Goal: Complete application form: Complete application form

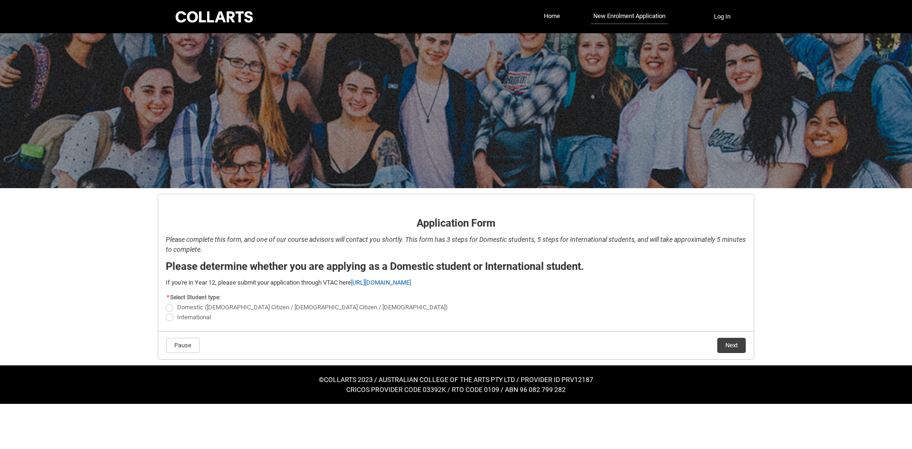
drag, startPoint x: 215, startPoint y: 309, endPoint x: 357, endPoint y: 324, distance: 142.9
click at [216, 309] on span "Domestic ([DEMOGRAPHIC_DATA] Citizen / [DEMOGRAPHIC_DATA] Citizen / [DEMOGRAPHI…" at bounding box center [312, 307] width 271 height 7
click at [171, 309] on span "REDU_Application_Form_for_Applicant flow" at bounding box center [170, 308] width 8 height 8
click at [166, 303] on input "Domestic ([DEMOGRAPHIC_DATA] Citizen / [DEMOGRAPHIC_DATA] Citizen / [DEMOGRAPHI…" at bounding box center [165, 302] width 0 height 0
radio input "true"
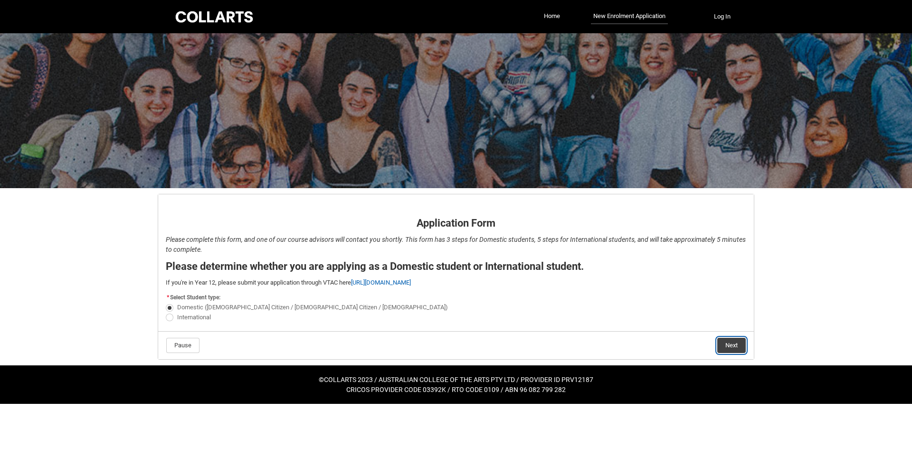
click at [734, 343] on button "Next" at bounding box center [731, 345] width 29 height 15
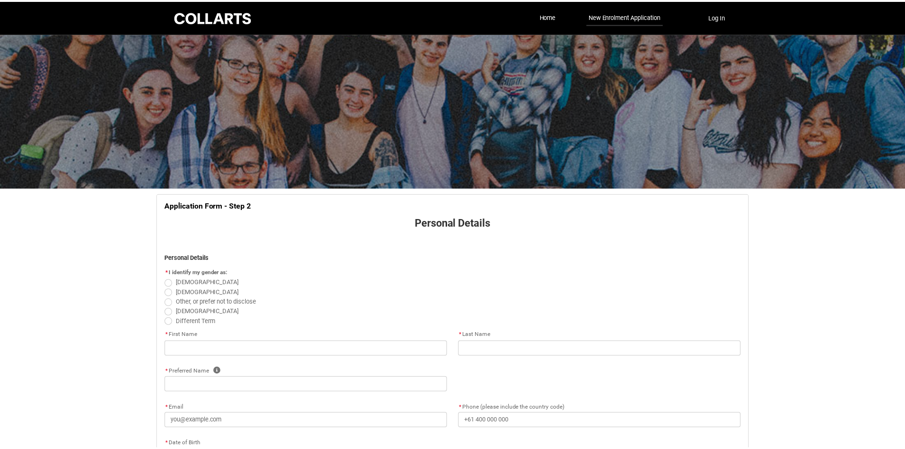
scroll to position [99, 0]
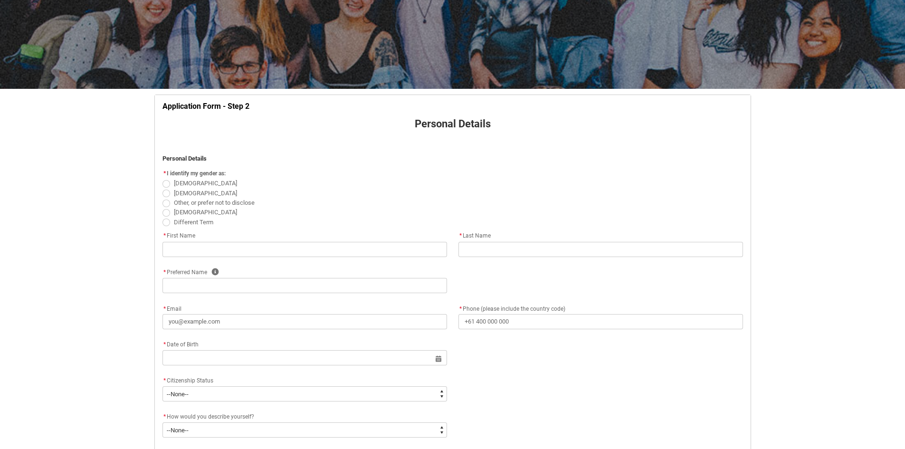
click at [169, 194] on span "REDU_Application_Form_for_Applicant flow" at bounding box center [166, 194] width 8 height 8
click at [162, 188] on input "[DEMOGRAPHIC_DATA]" at bounding box center [162, 188] width 0 height 0
radio input "true"
click at [276, 244] on input "REDU_Application_Form_for_Applicant flow" at bounding box center [304, 249] width 285 height 15
type lightning-primitive-input-simple "[PERSON_NAME]"
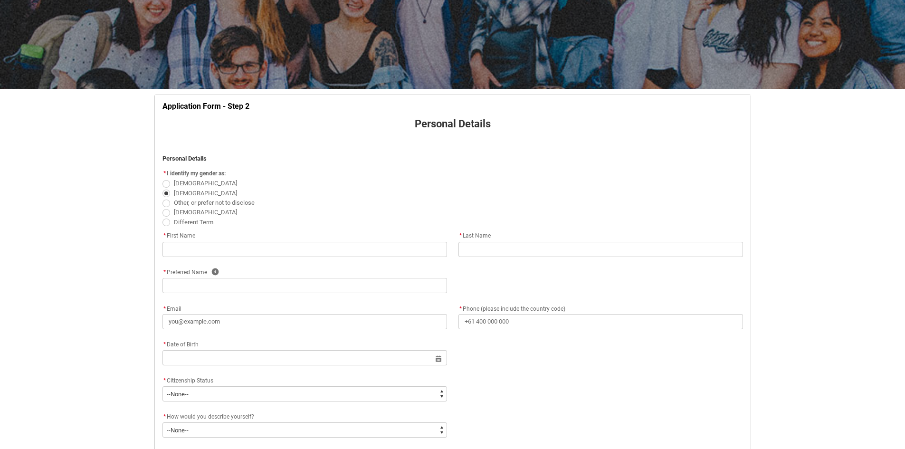
type lightning-primitive-input-simple "Liai"
type lightning-primitive-input-simple "[PERSON_NAME]"
type lightning-primitive-input-simple "[EMAIL_ADDRESS][DOMAIN_NAME]"
type lightning-primitive-input-simple "[PHONE_NUMBER]"
type lightning-primitive-input-simple "[STREET_ADDRESS]"
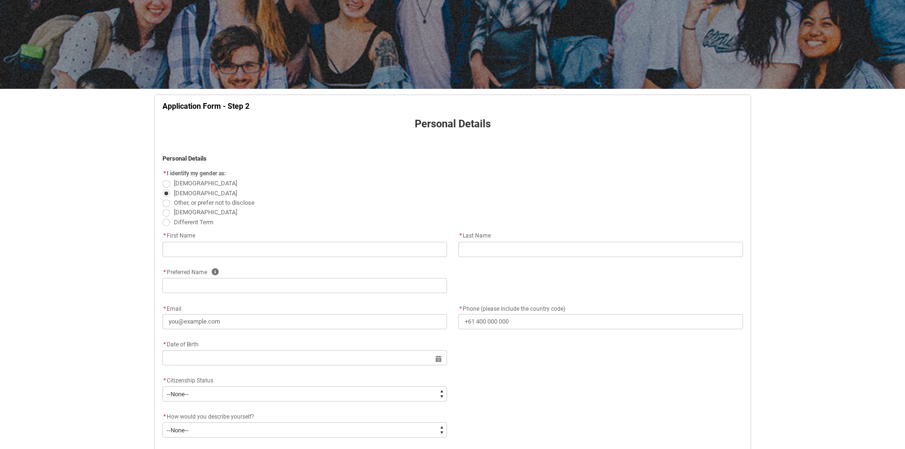
type lightning-primitive-input-simple "Melbounre"
type lightning-primitive-input-simple "3977"
type lightning-primitive-input-simple "VIC"
type lightning-select "Country_Choice.1101"
type input "[PERSON_NAME]"
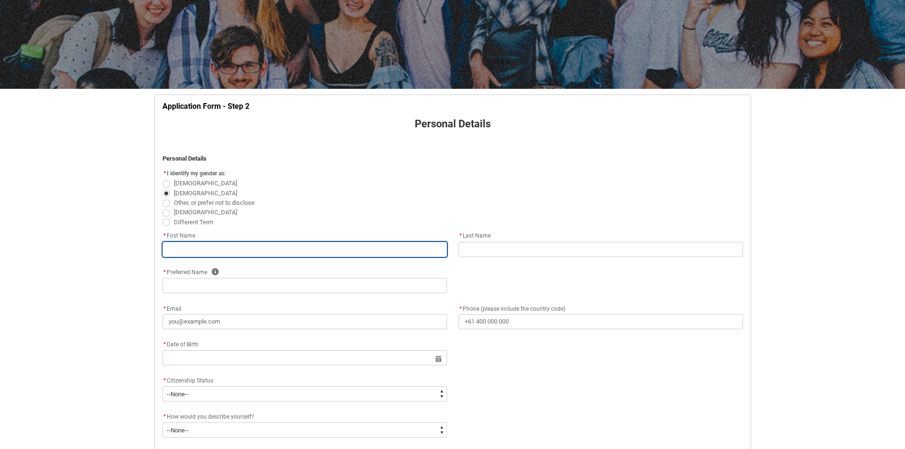
type input "Liai"
type input "[PERSON_NAME]"
type input "[EMAIL_ADDRESS][DOMAIN_NAME]"
type input "[PHONE_NUMBER]"
type input "[STREET_ADDRESS]"
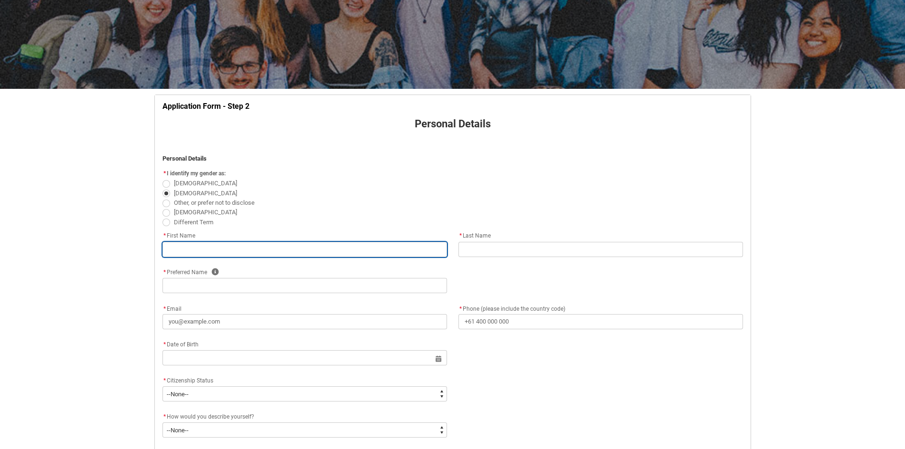
type input "Melbounre"
type input "3977"
type input "VIC"
select select "Country_Choice.1101"
click at [194, 246] on input "[PERSON_NAME]" at bounding box center [304, 249] width 285 height 15
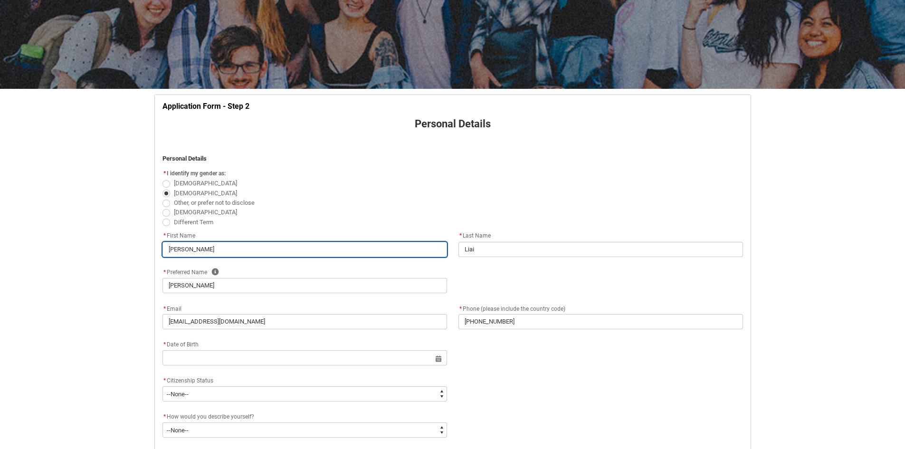
click at [194, 246] on input "[PERSON_NAME]" at bounding box center [304, 249] width 285 height 15
type lightning-primitive-input-simple "Liai"
type input "Liai"
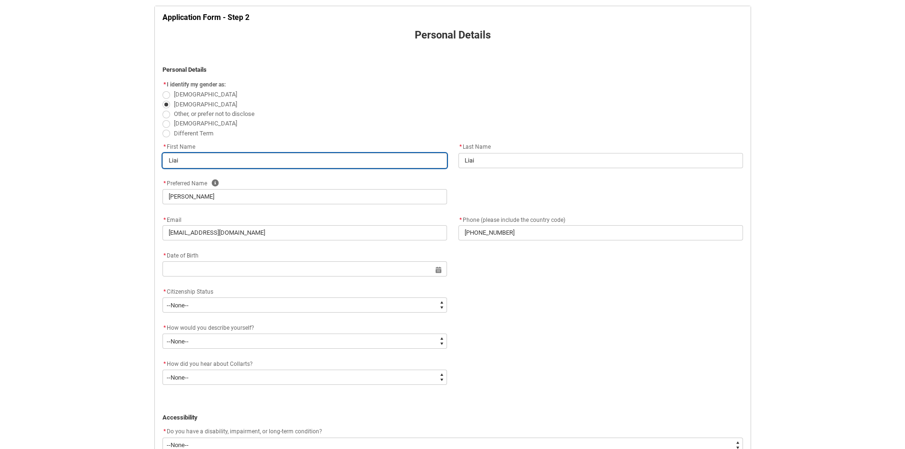
scroll to position [194, 0]
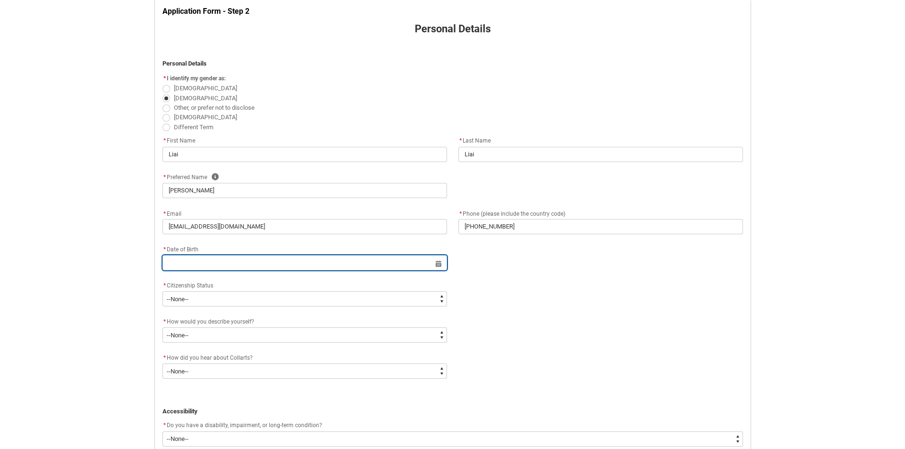
drag, startPoint x: 324, startPoint y: 269, endPoint x: 301, endPoint y: 270, distance: 22.8
click at [324, 269] on input "REDU_Application_Form_for_Applicant flow" at bounding box center [304, 262] width 285 height 15
select select "2025"
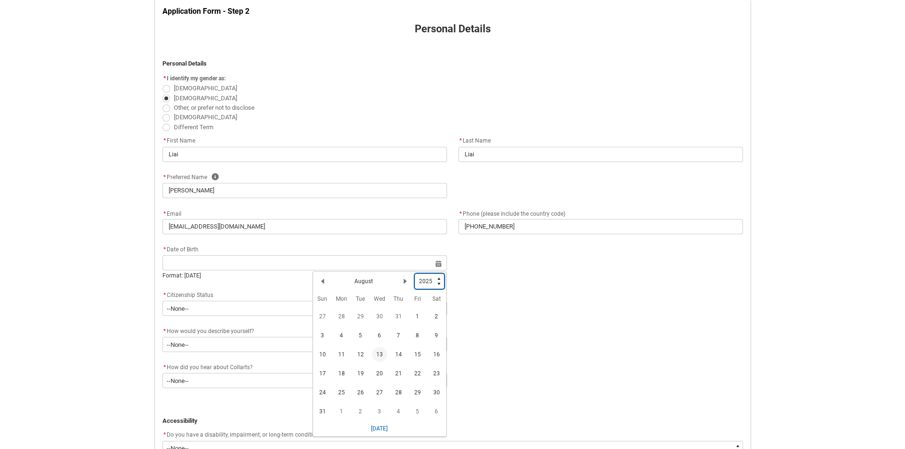
click at [431, 279] on select "1925 1926 1927 1928 1929 1930 1931 1932 1933 1934 1935 1936 1937 1938 1939 1940…" at bounding box center [429, 281] width 29 height 15
type lightning-select "2006"
click at [415, 274] on select "1925 1926 1927 1928 1929 1930 1931 1932 1933 1934 1935 1936 1937 1938 1939 1940…" at bounding box center [429, 281] width 29 height 15
select select "2006"
click at [404, 277] on button "Next Month" at bounding box center [405, 281] width 15 height 15
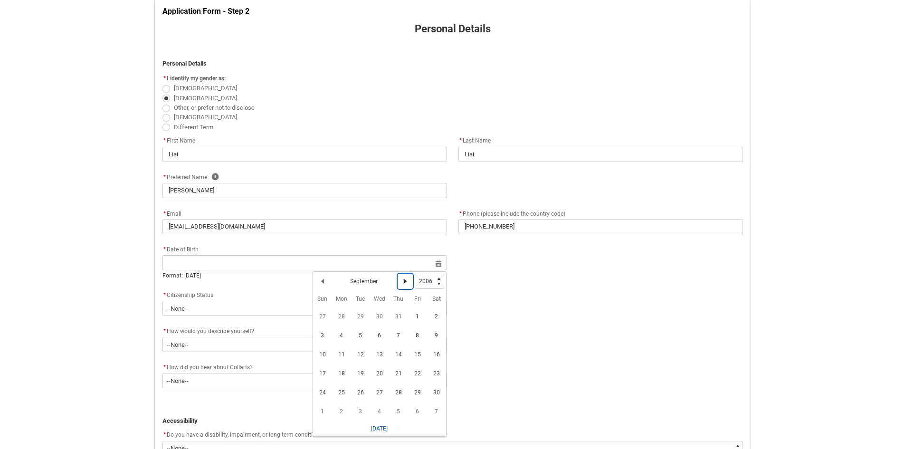
click at [405, 278] on lightning-primitive-icon "Date picker: September" at bounding box center [405, 281] width 7 height 7
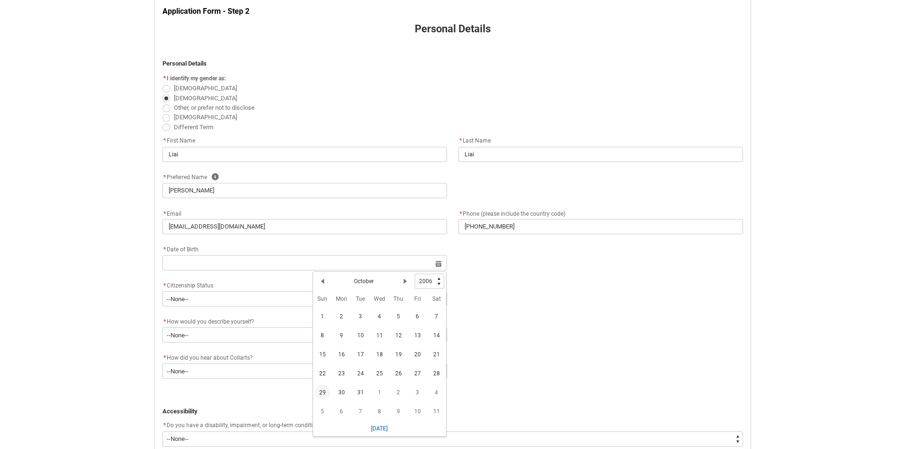
click at [324, 392] on span "29" at bounding box center [322, 392] width 15 height 15
type lightning-datepicker "[DATE]"
type lightning-input "[DATE]"
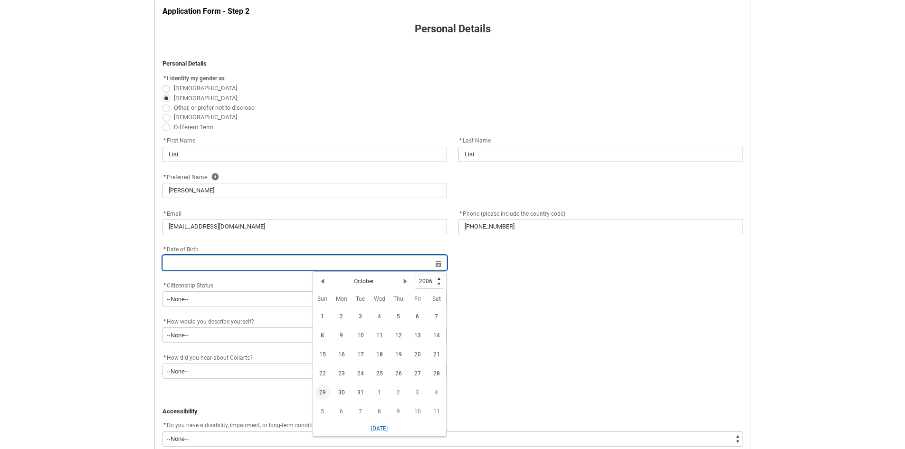
type input "[DATE]"
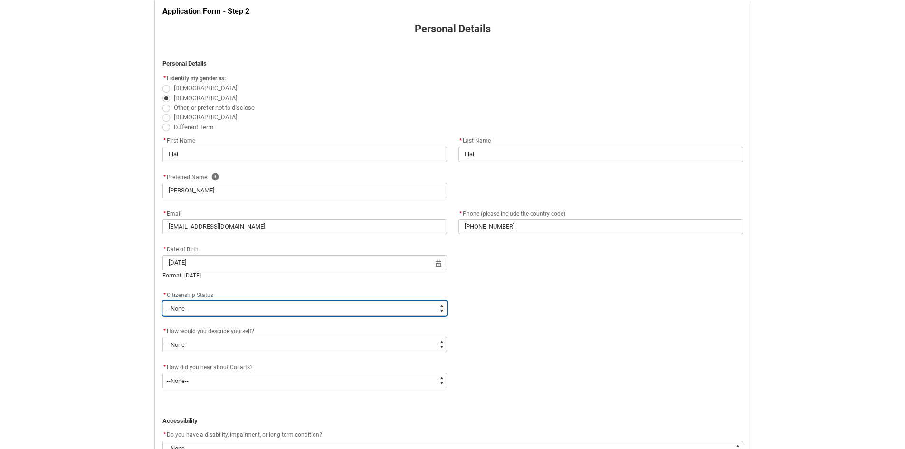
click at [258, 313] on select "--None-- [DEMOGRAPHIC_DATA] Humanitarian Visa [DEMOGRAPHIC_DATA] citizen Other …" at bounding box center [304, 308] width 285 height 15
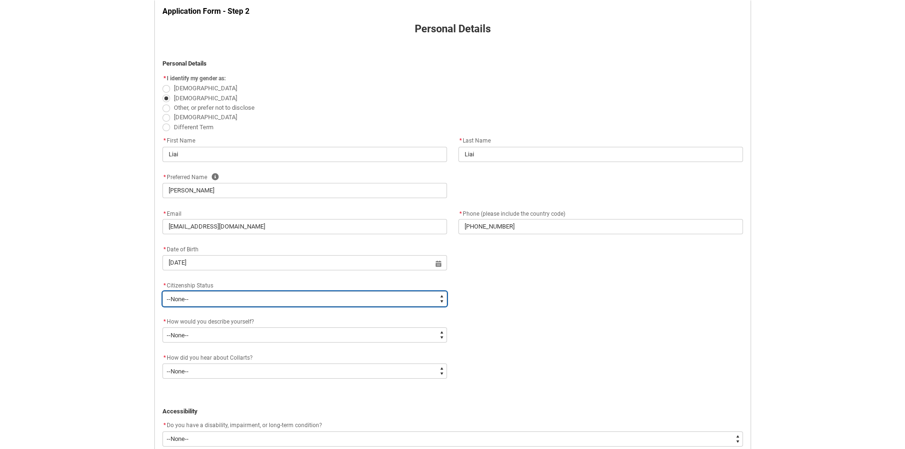
type lightning-select "Citizenship.1"
click at [162, 291] on select "--None-- [DEMOGRAPHIC_DATA] Humanitarian Visa [DEMOGRAPHIC_DATA] citizen Other …" at bounding box center [304, 298] width 285 height 15
select select "Citizenship.1"
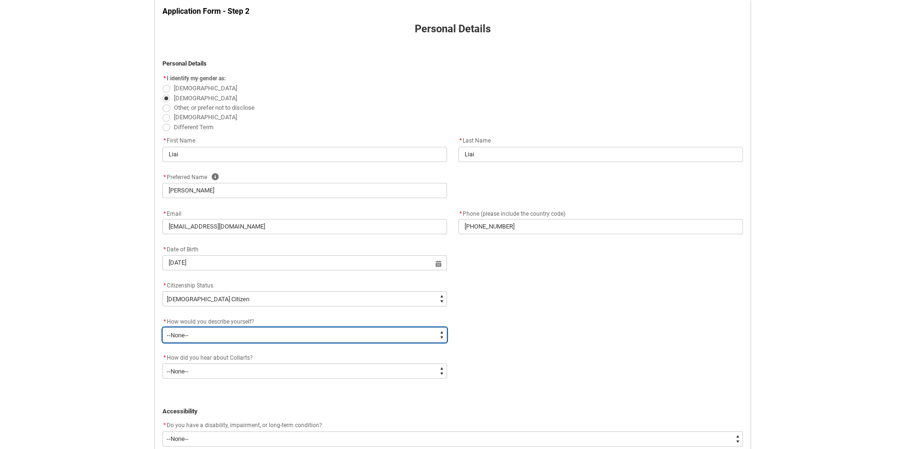
click at [255, 331] on select "--None-- I'm currently in Year 12 and planning what I'll do after school I've c…" at bounding box center [304, 334] width 285 height 15
type lightning-select "HSLC_Domestic_b"
click at [162, 327] on select "--None-- I'm currently in Year 12 and planning what I'll do after school I've c…" at bounding box center [304, 334] width 285 height 15
select select "HSLC_Domestic_b"
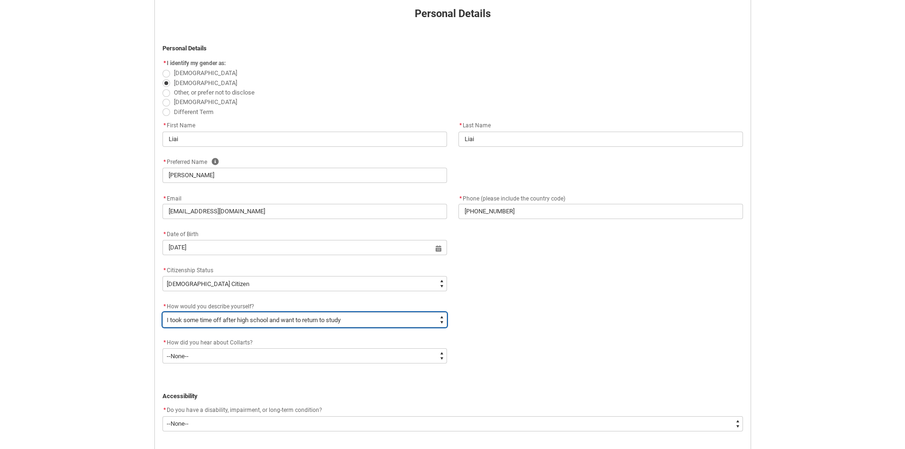
scroll to position [242, 0]
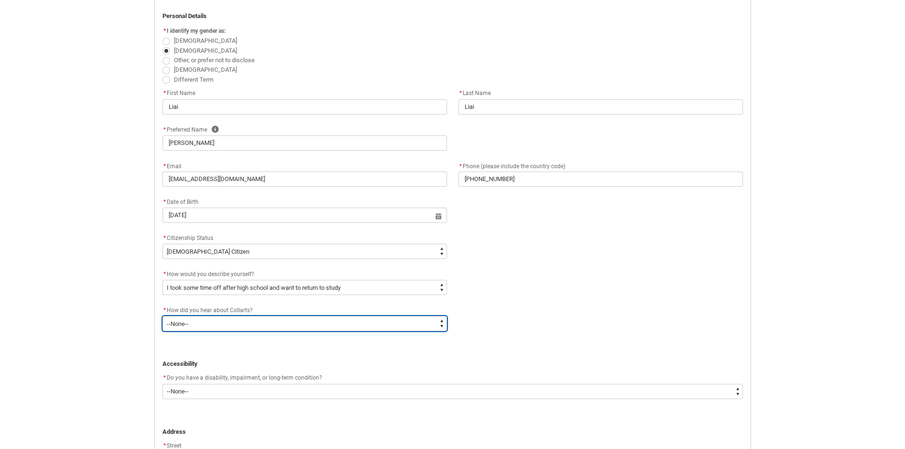
click at [280, 321] on select "--None-- Advertising - Facebook Advertising - Google Advertising - Instagram Ad…" at bounding box center [304, 323] width 285 height 15
click at [228, 319] on select "--None-- Advertising - Facebook Advertising - Google Advertising - Instagram Ad…" at bounding box center [304, 323] width 285 height 15
type lightning-select "Heard_About_Collarts_Picklist.Word of mouth"
click at [162, 316] on select "--None-- Advertising - Facebook Advertising - Google Advertising - Instagram Ad…" at bounding box center [304, 323] width 285 height 15
select select "Heard_About_Collarts_Picklist.Word of mouth"
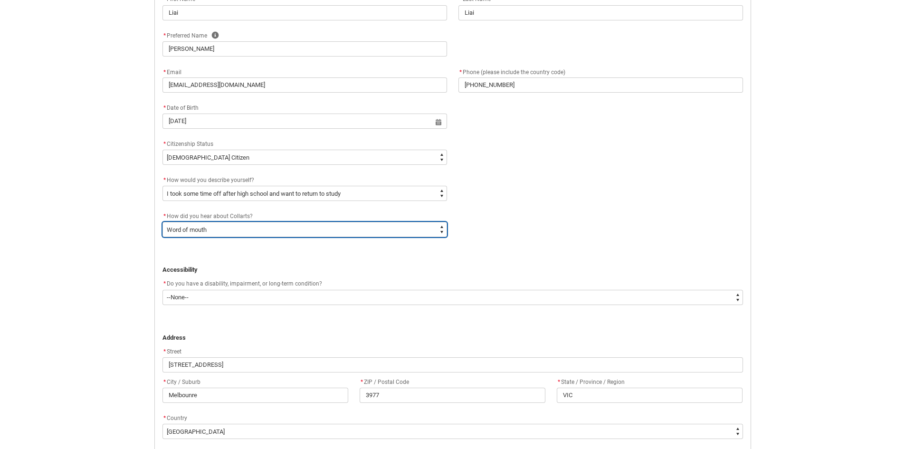
scroll to position [337, 0]
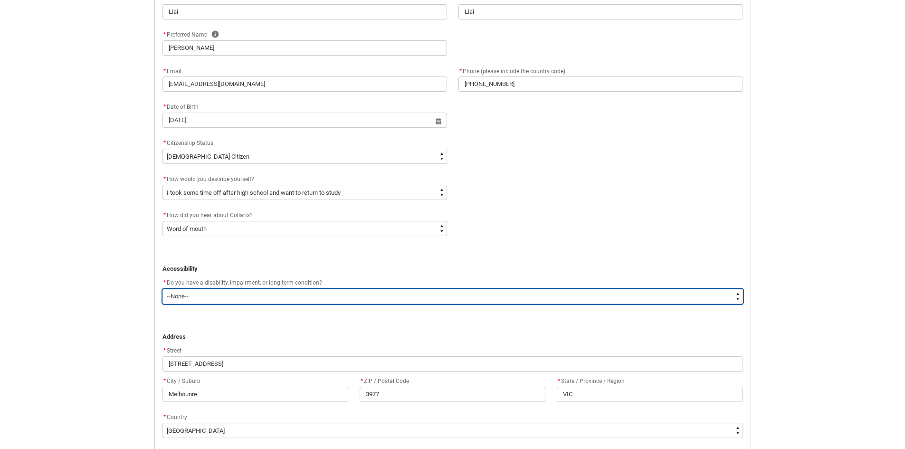
click at [275, 293] on select "--None-- Yes No" at bounding box center [452, 296] width 581 height 15
click at [232, 296] on select "--None-- Yes No" at bounding box center [452, 296] width 581 height 15
type lightning-select "No_TextChoice"
click at [162, 289] on select "--None-- Yes No" at bounding box center [452, 296] width 581 height 15
select select "No_TextChoice"
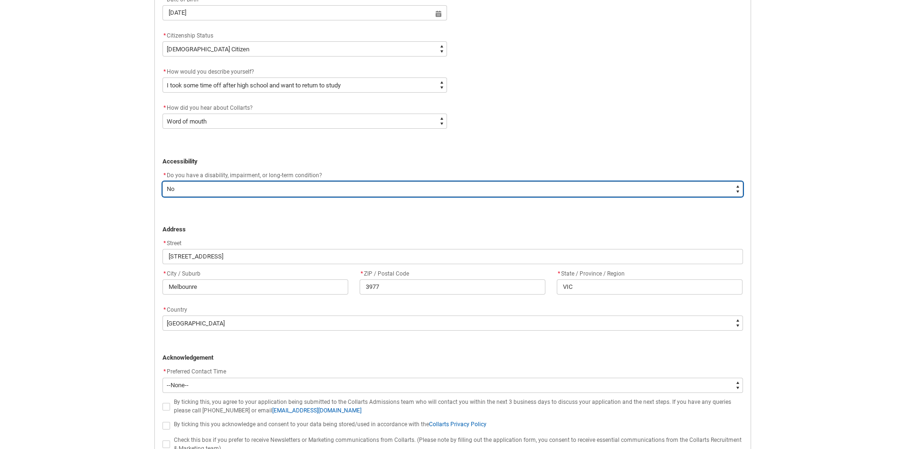
scroll to position [527, 0]
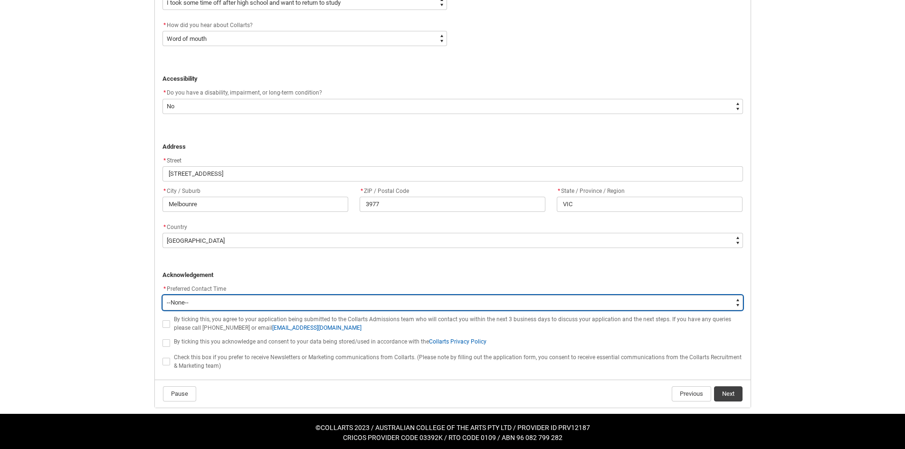
click at [191, 308] on select "--None-- Morning (9:00AM-12:00PM) Afternoon (12:00PM-5:00PM)" at bounding box center [452, 302] width 581 height 15
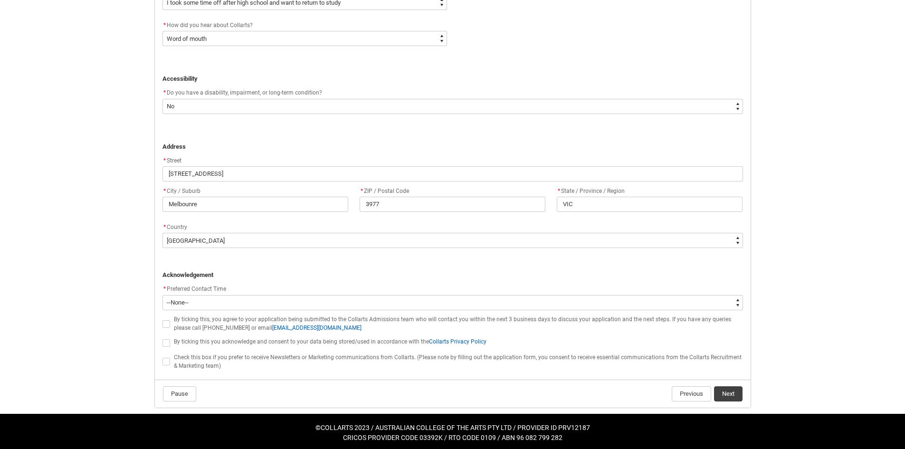
click at [347, 280] on flowruntime-screen-field "﻿ Acknowledgement" at bounding box center [453, 268] width 592 height 32
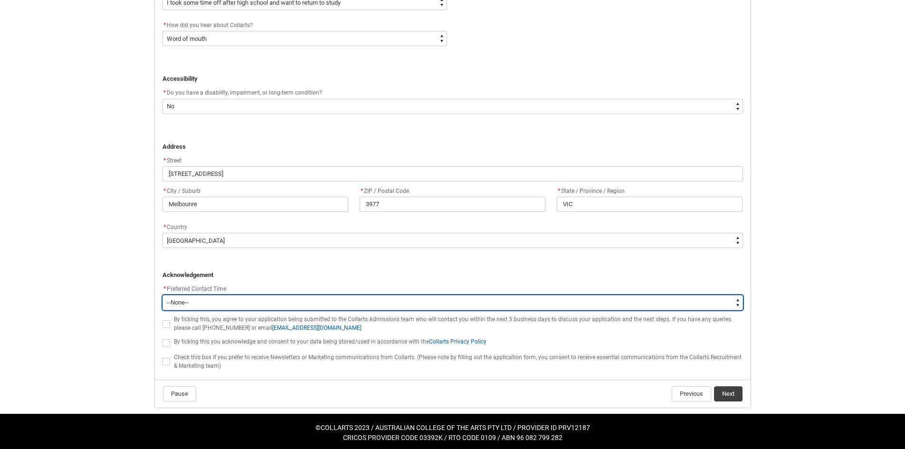
click at [403, 302] on select "--None-- Morning (9:00AM-12:00PM) Afternoon (12:00PM-5:00PM)" at bounding box center [452, 302] width 581 height 15
type lightning-select "P_Contact_Time_Morning"
click at [162, 295] on select "--None-- Morning (9:00AM-12:00PM) Afternoon (12:00PM-5:00PM)" at bounding box center [452, 302] width 581 height 15
select select "P_Contact_Time_Morning"
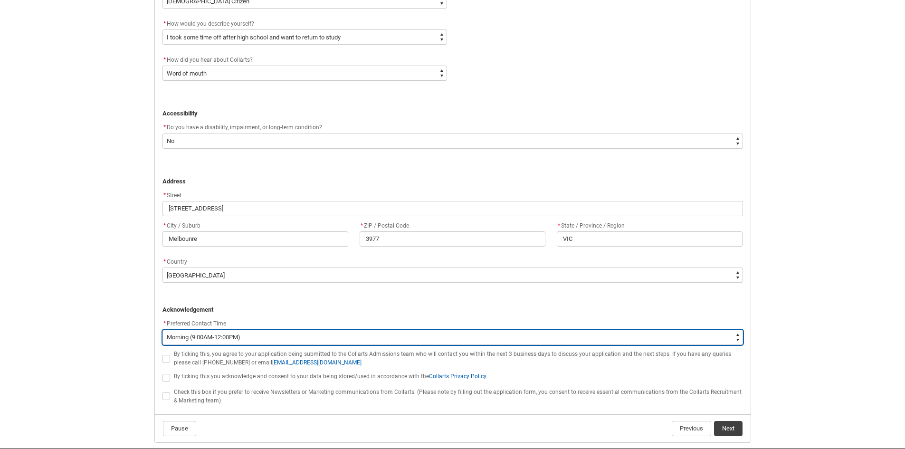
scroll to position [530, 0]
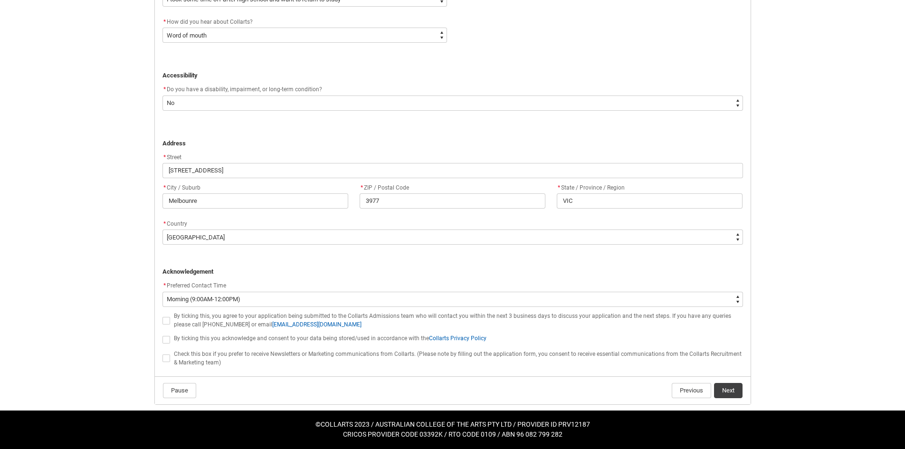
click at [168, 322] on span "REDU_Application_Form_for_Applicant flow" at bounding box center [166, 321] width 8 height 8
click at [162, 315] on input "REDU_Application_Form_for_Applicant flow" at bounding box center [162, 315] width 0 height 0
type lightning-input "true"
checkbox input "true"
click at [164, 342] on span "REDU_Application_Form_for_Applicant flow" at bounding box center [166, 340] width 8 height 8
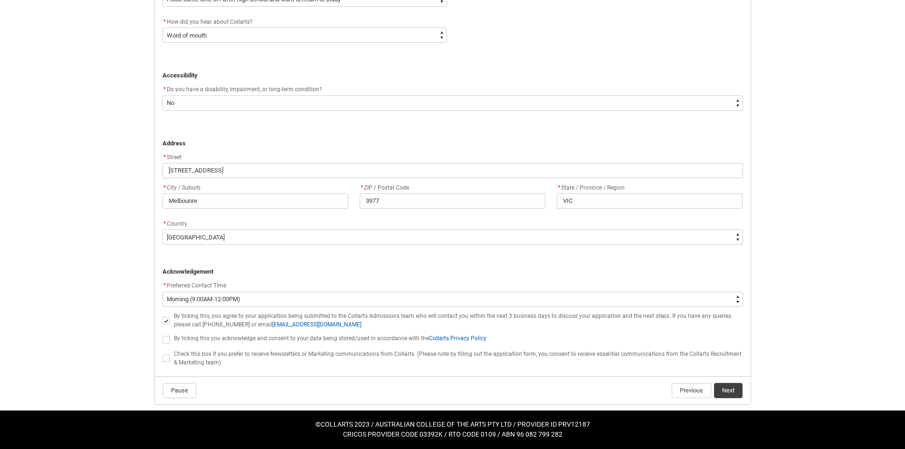
click at [162, 334] on input "REDU_Application_Form_for_Applicant flow" at bounding box center [162, 334] width 0 height 0
type lightning-input "true"
checkbox input "true"
click at [722, 389] on button "Next" at bounding box center [728, 390] width 29 height 15
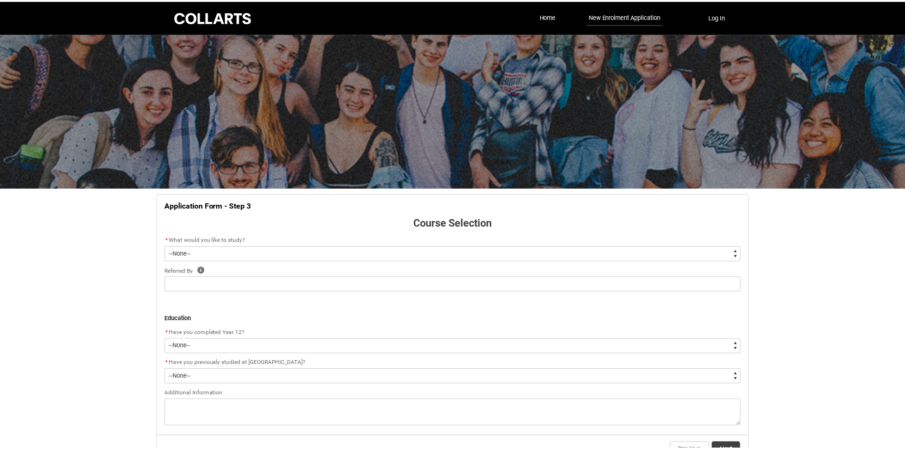
scroll to position [60, 0]
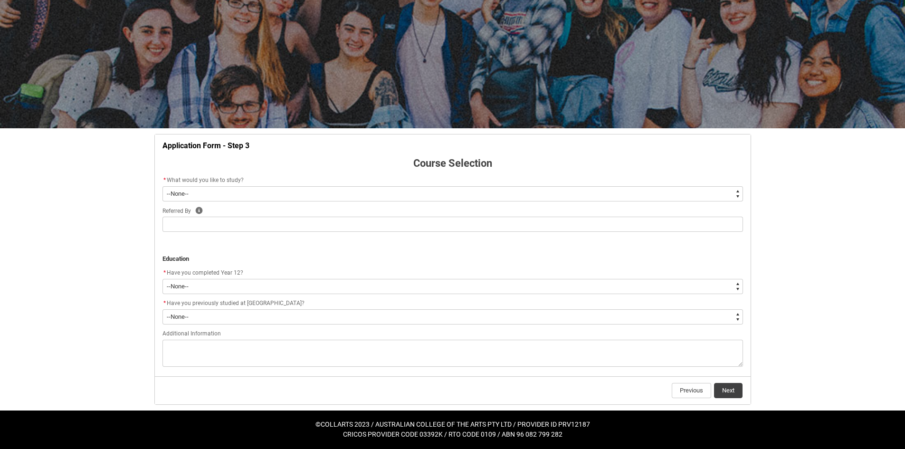
click at [248, 187] on select "--None-- Diploma Bachelor Post Graduate" at bounding box center [452, 193] width 581 height 15
type lightning-select "WhichDegree_Bachelor"
click at [162, 186] on select "--None-- Diploma Bachelor Post Graduate" at bounding box center [452, 193] width 581 height 15
select select "WhichDegree_Bachelor"
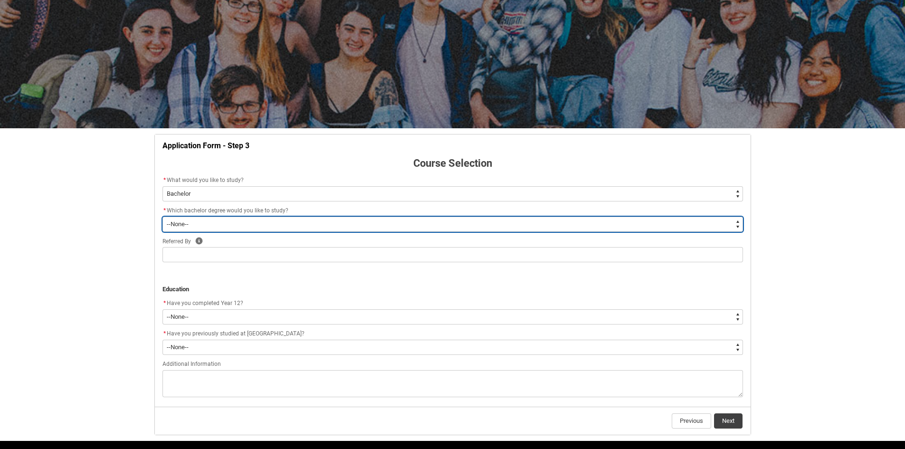
click at [251, 226] on select "--None-- Bachelor of 2D Animation Bachelor of Applied Business (Entertainment M…" at bounding box center [452, 224] width 581 height 15
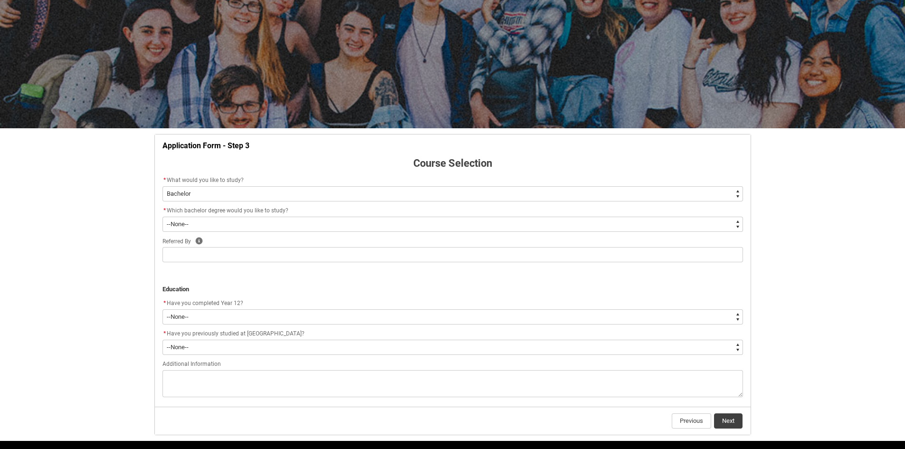
click at [2, 211] on div "Skip to Main Content Collarts Education Community Home New Enrolment Applicatio…" at bounding box center [452, 209] width 905 height 539
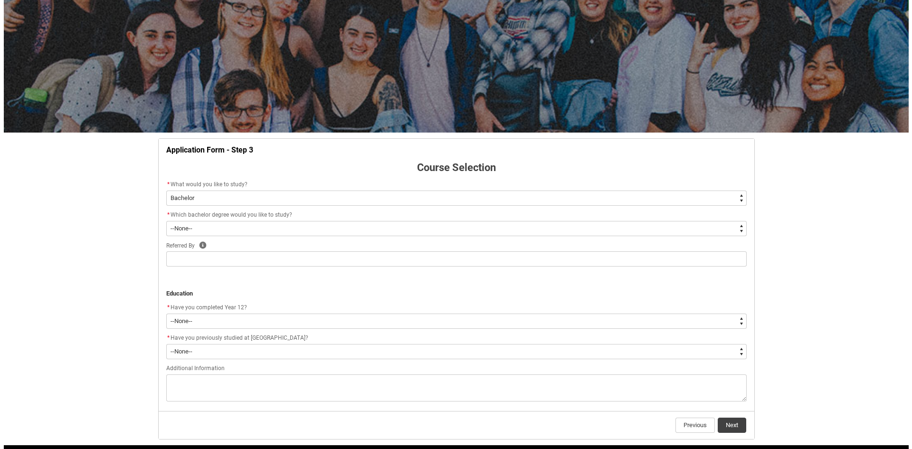
scroll to position [0, 0]
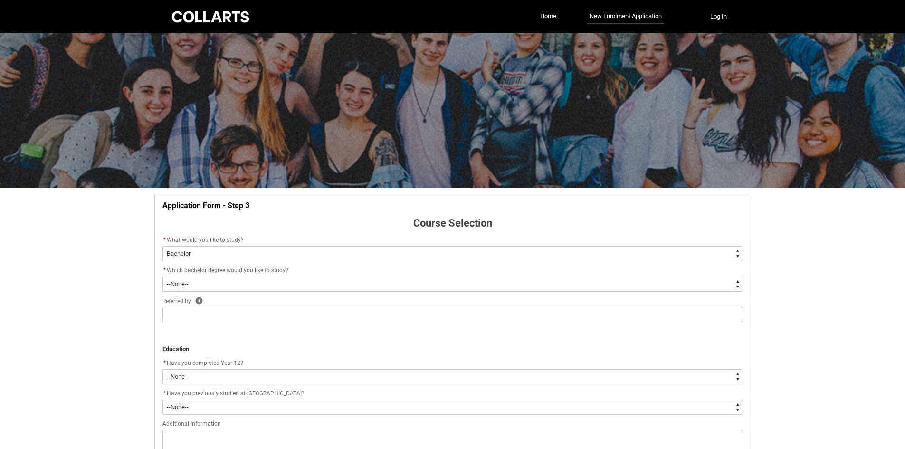
click at [217, 10] on div at bounding box center [210, 17] width 81 height 15
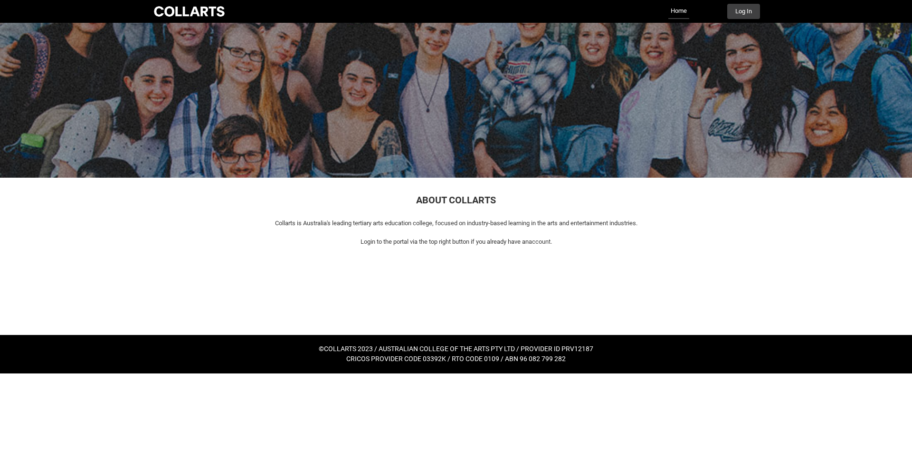
click at [213, 12] on div at bounding box center [189, 11] width 75 height 13
click at [686, 15] on link "Home" at bounding box center [678, 11] width 21 height 15
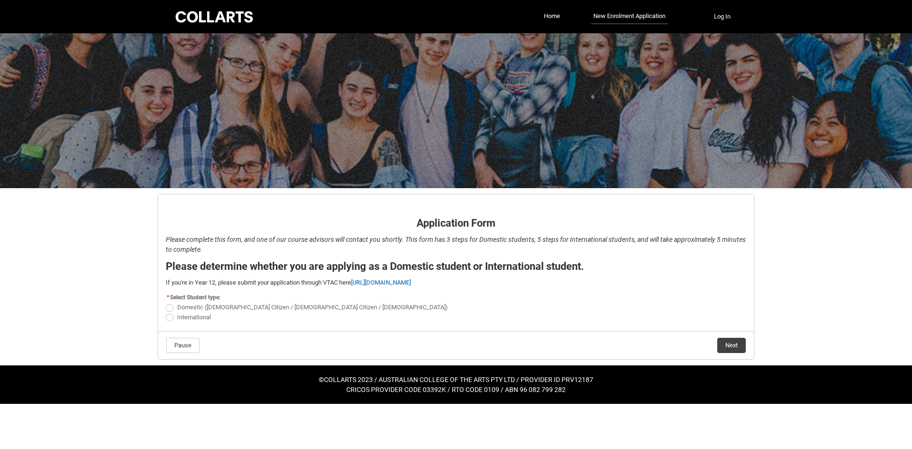
click at [171, 308] on span "REDU_Application_Form_for_Applicant flow" at bounding box center [170, 308] width 8 height 8
click at [166, 303] on input "Domestic ([DEMOGRAPHIC_DATA] Citizen / [DEMOGRAPHIC_DATA] Citizen / [DEMOGRAPHI…" at bounding box center [165, 302] width 0 height 0
radio input "true"
click at [720, 338] on button "Next" at bounding box center [731, 345] width 29 height 15
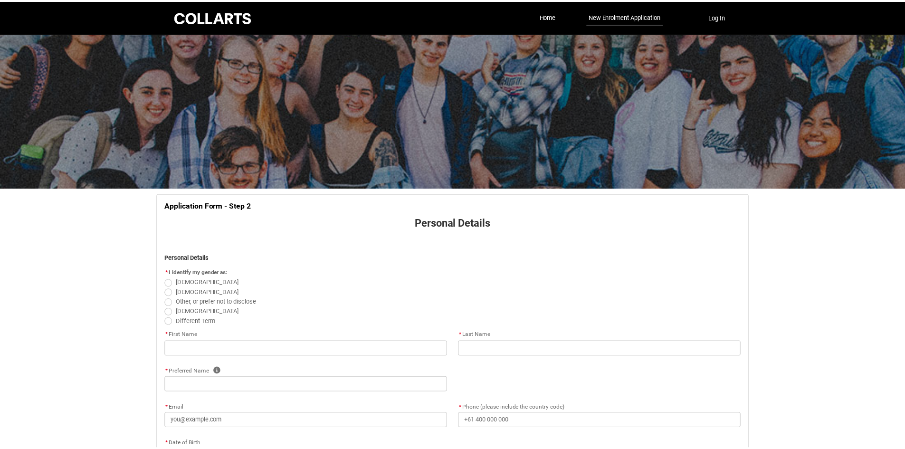
scroll to position [99, 0]
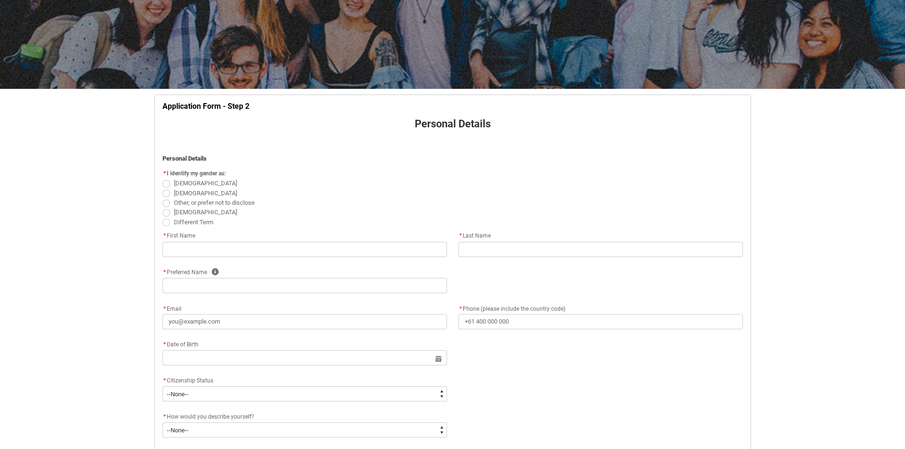
click at [169, 193] on span "REDU_Application_Form_for_Applicant flow" at bounding box center [166, 194] width 8 height 8
click at [162, 188] on input "[DEMOGRAPHIC_DATA]" at bounding box center [162, 188] width 0 height 0
radio input "true"
click at [187, 244] on input "REDU_Application_Form_for_Applicant flow" at bounding box center [304, 249] width 285 height 15
type lightning-primitive-input-simple "Liai"
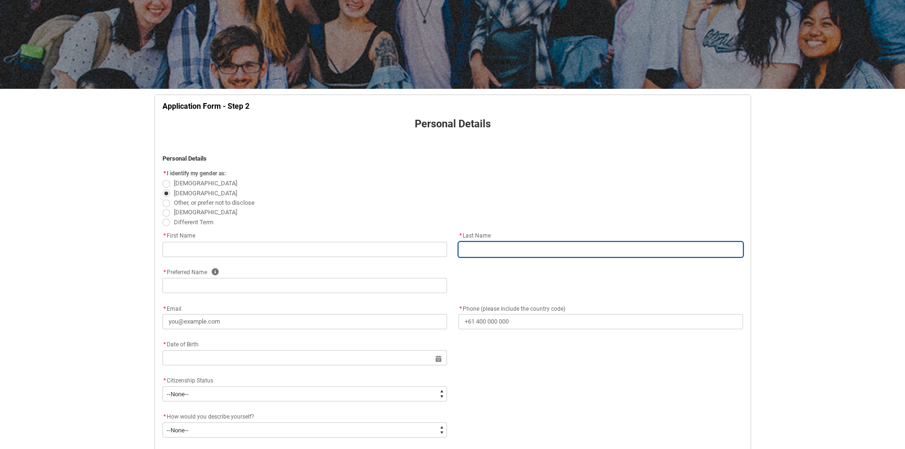
type lightning-primitive-input-simple "Liai"
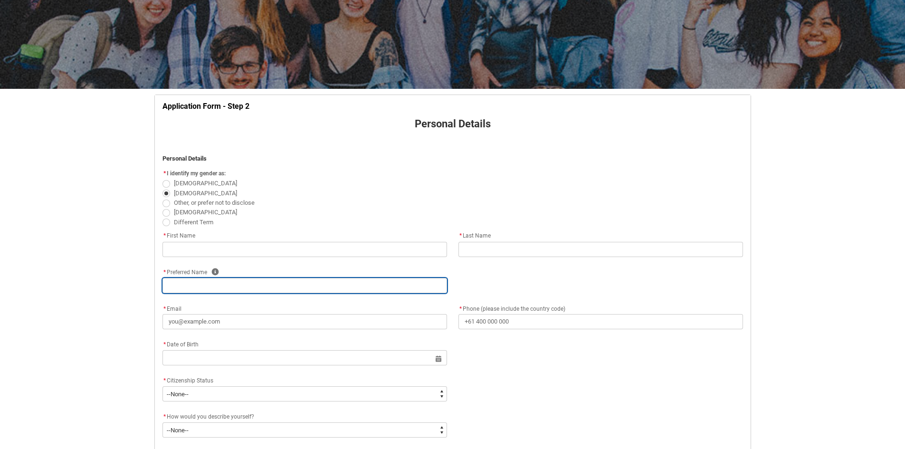
type lightning-primitive-input-simple "[EMAIL_ADDRESS][DOMAIN_NAME]"
type lightning-primitive-input-simple "[PHONE_NUMBER]"
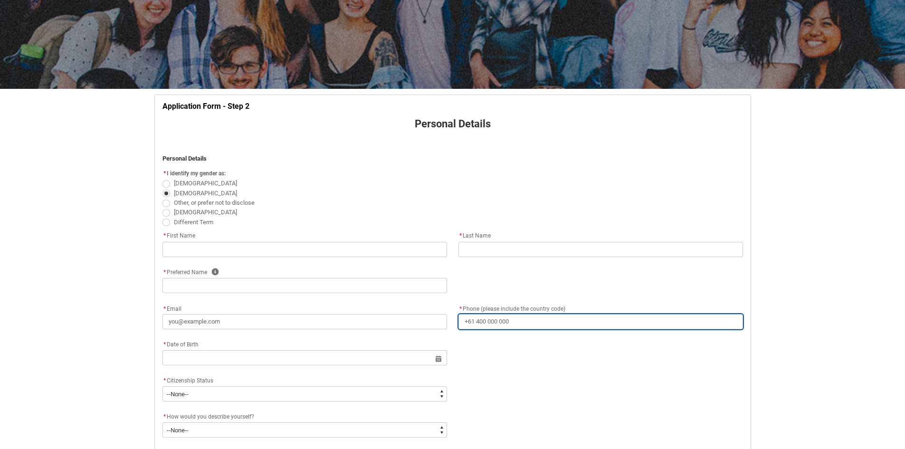
type lightning-primitive-input-simple "[STREET_ADDRESS]"
type lightning-primitive-input-simple "Melbounre"
type lightning-primitive-input-simple "3977"
type lightning-primitive-input-simple "VIC"
type lightning-select "Country_Choice.1101"
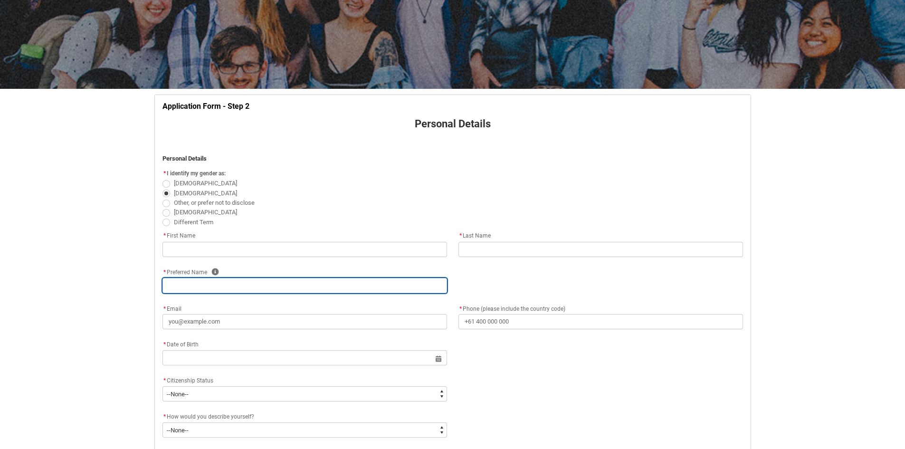
type input "Liai"
type input "[EMAIL_ADDRESS][DOMAIN_NAME]"
type input "[PHONE_NUMBER]"
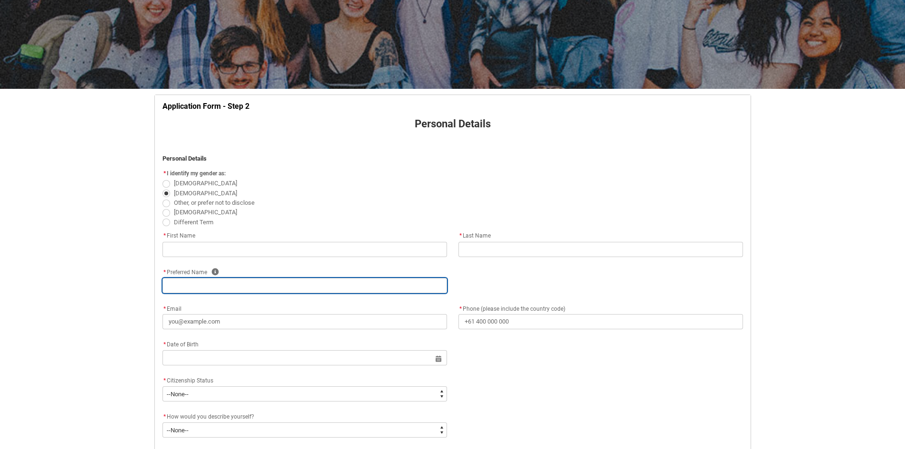
type input "[STREET_ADDRESS]"
type input "Melbounre"
type input "3977"
type input "VIC"
select select "Country_Choice.1101"
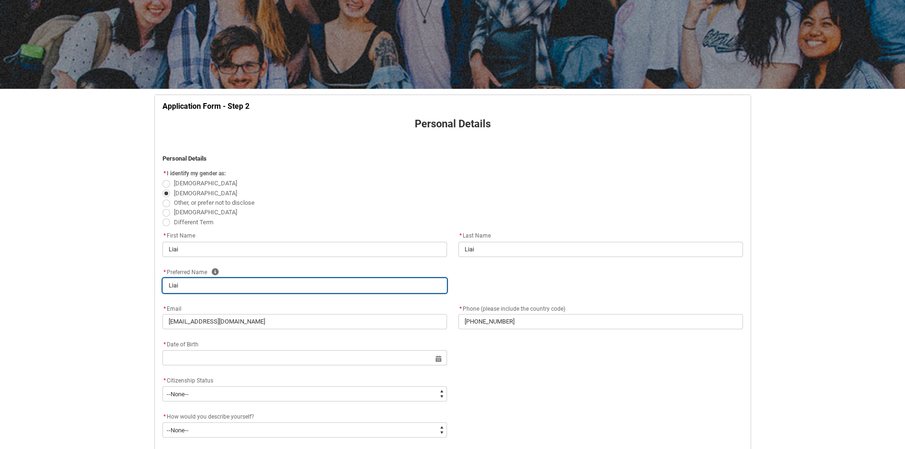
click at [229, 288] on input "Liai" at bounding box center [304, 285] width 285 height 15
type lightning-primitive-input-simple "[PERSON_NAME]"
type input "[PERSON_NAME]"
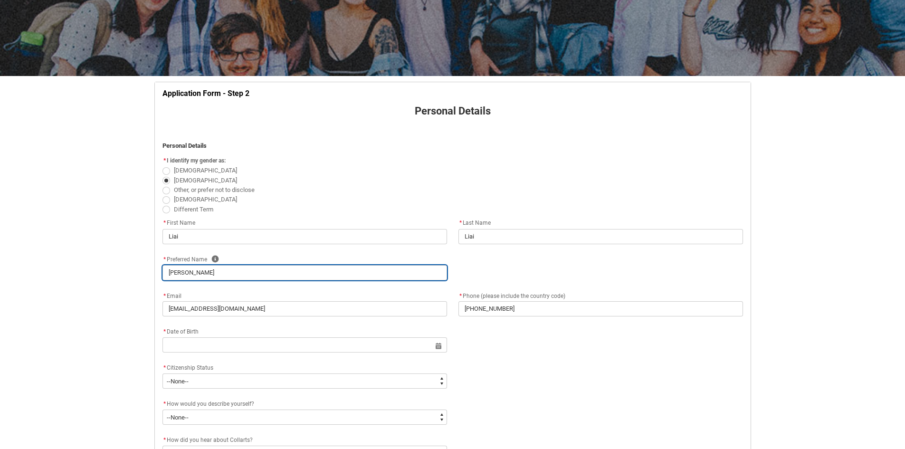
scroll to position [147, 0]
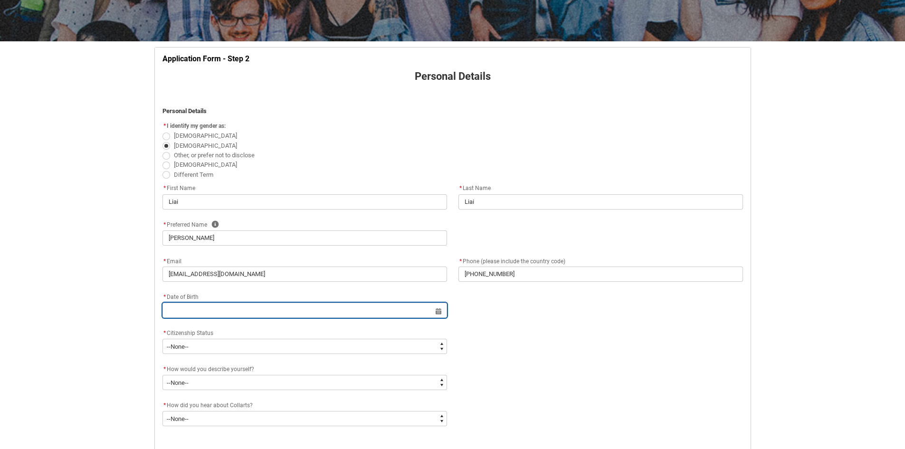
click at [282, 314] on input "REDU_Application_Form_for_Applicant flow" at bounding box center [304, 310] width 285 height 15
select select "2025"
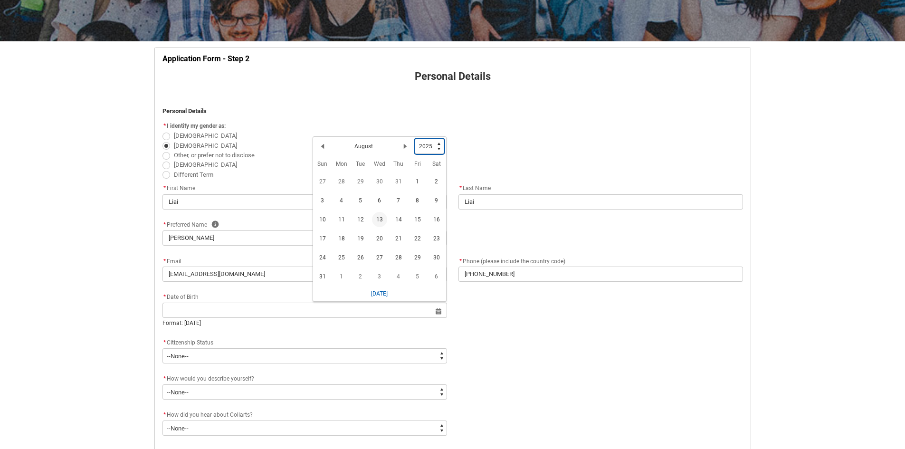
click at [437, 147] on select "1925 1926 1927 1928 1929 1930 1931 1932 1933 1934 1935 1936 1937 1938 1939 1940…" at bounding box center [429, 146] width 29 height 15
type lightning-select "2006"
click at [415, 139] on select "1925 1926 1927 1928 1929 1930 1931 1932 1933 1934 1935 1936 1937 1938 1939 1940…" at bounding box center [429, 146] width 29 height 15
select select "2006"
click at [401, 150] on button "Next Month" at bounding box center [405, 148] width 15 height 15
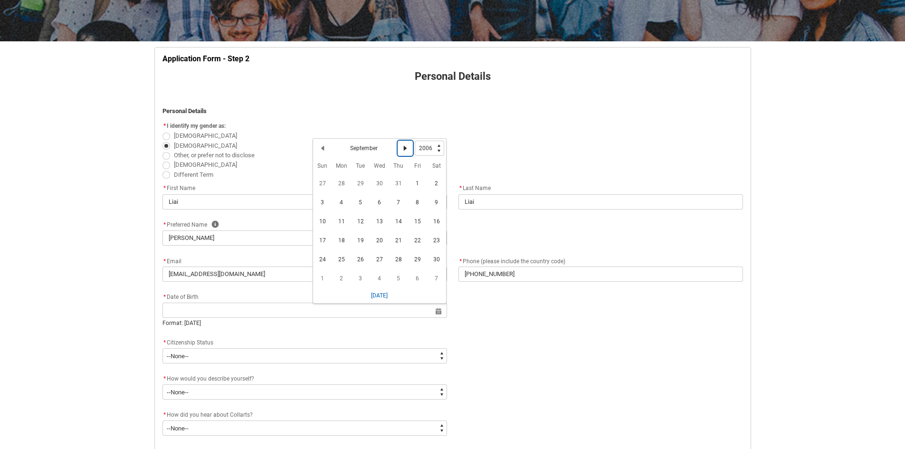
click at [401, 150] on button "Next Month" at bounding box center [405, 148] width 15 height 15
click at [327, 256] on span "29" at bounding box center [322, 259] width 15 height 15
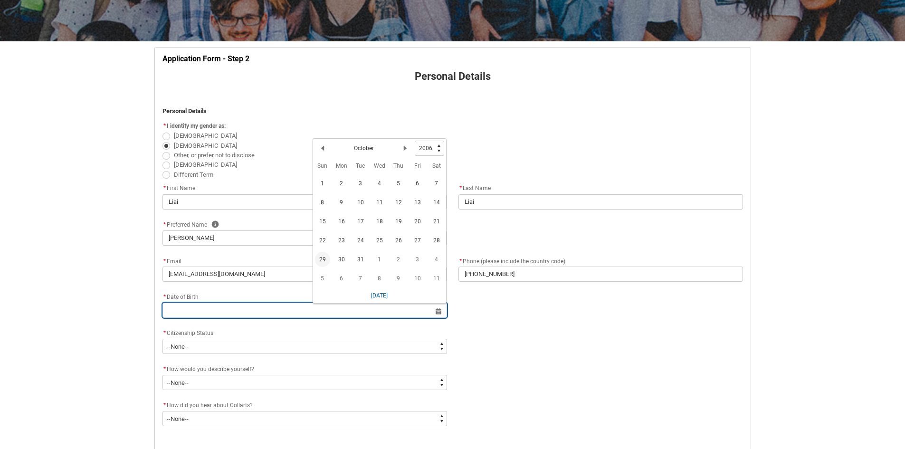
type lightning-datepicker "[DATE]"
type lightning-input "[DATE]"
type input "[DATE]"
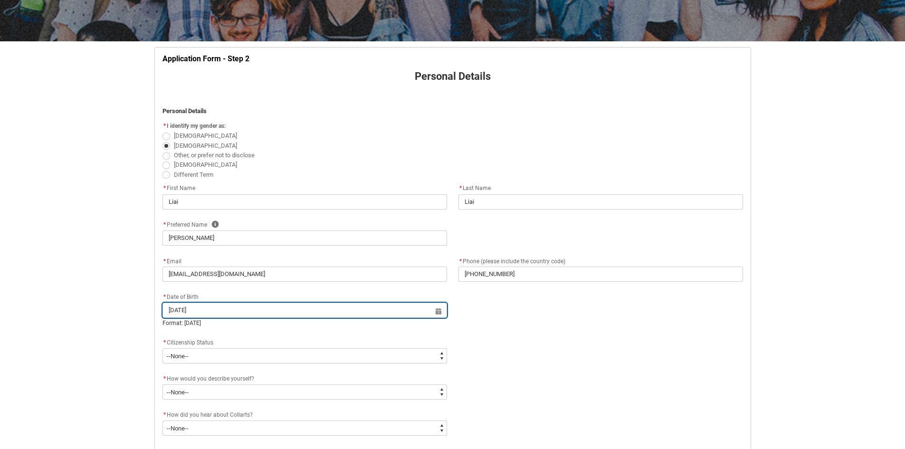
scroll to position [242, 0]
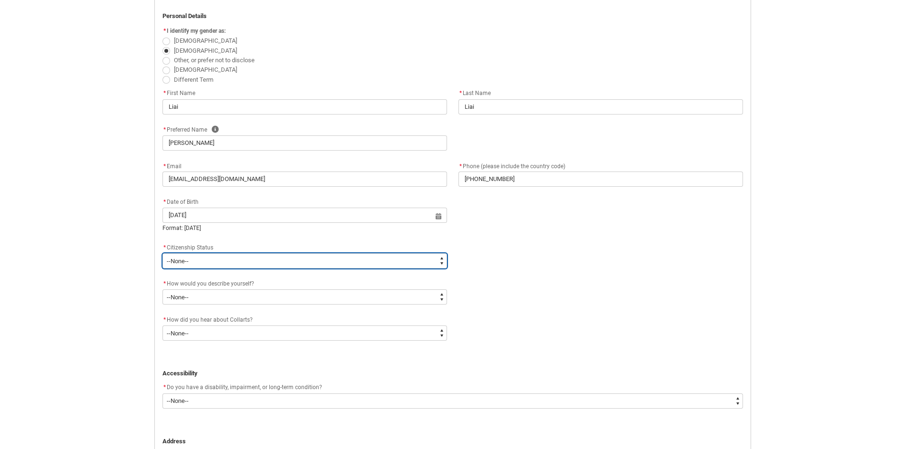
click at [250, 259] on select "--None-- [DEMOGRAPHIC_DATA] Humanitarian Visa [DEMOGRAPHIC_DATA] citizen Other …" at bounding box center [304, 260] width 285 height 15
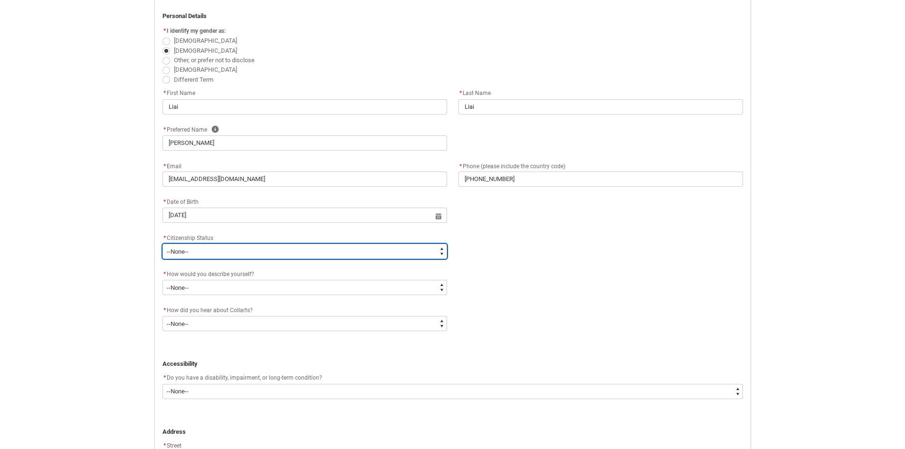
click at [229, 249] on select "--None-- [DEMOGRAPHIC_DATA] Humanitarian Visa [DEMOGRAPHIC_DATA] citizen Other …" at bounding box center [304, 251] width 285 height 15
type lightning-select "Citizenship.1"
click at [162, 244] on select "--None-- [DEMOGRAPHIC_DATA] Humanitarian Visa [DEMOGRAPHIC_DATA] citizen Other …" at bounding box center [304, 251] width 285 height 15
select select "Citizenship.1"
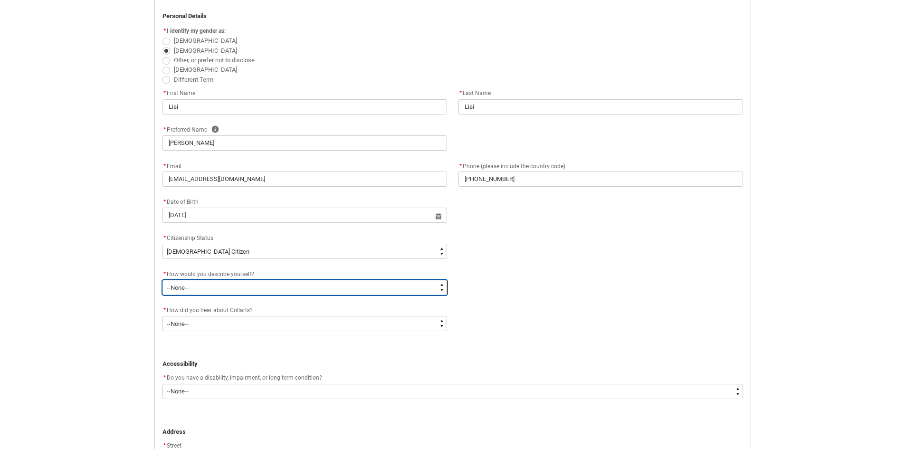
click at [193, 284] on select "--None-- I'm currently in Year 12 and planning what I'll do after school I've c…" at bounding box center [304, 287] width 285 height 15
type lightning-select "HSLC_Domestic_b"
click at [162, 280] on select "--None-- I'm currently in Year 12 and planning what I'll do after school I've c…" at bounding box center [304, 287] width 285 height 15
select select "HSLC_Domestic_b"
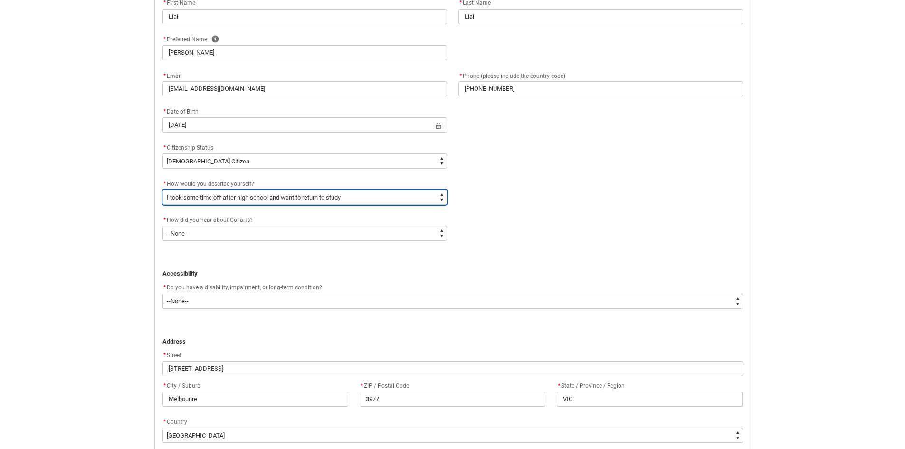
scroll to position [337, 0]
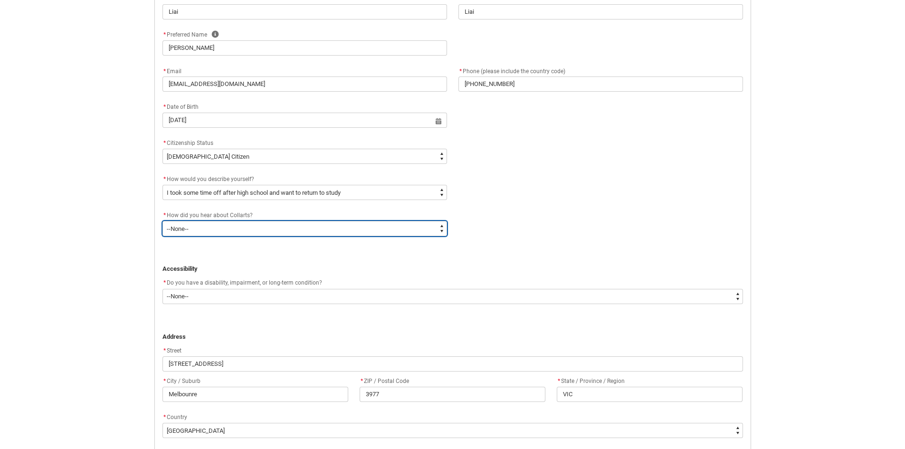
click at [247, 231] on select "--None-- Advertising - Facebook Advertising - Google Advertising - Instagram Ad…" at bounding box center [304, 228] width 285 height 15
type lightning-select "Heard_About_Collarts_Picklist.Word of mouth"
click at [162, 221] on select "--None-- Advertising - Facebook Advertising - Google Advertising - Instagram Ad…" at bounding box center [304, 228] width 285 height 15
select select "Heard_About_Collarts_Picklist.Word of mouth"
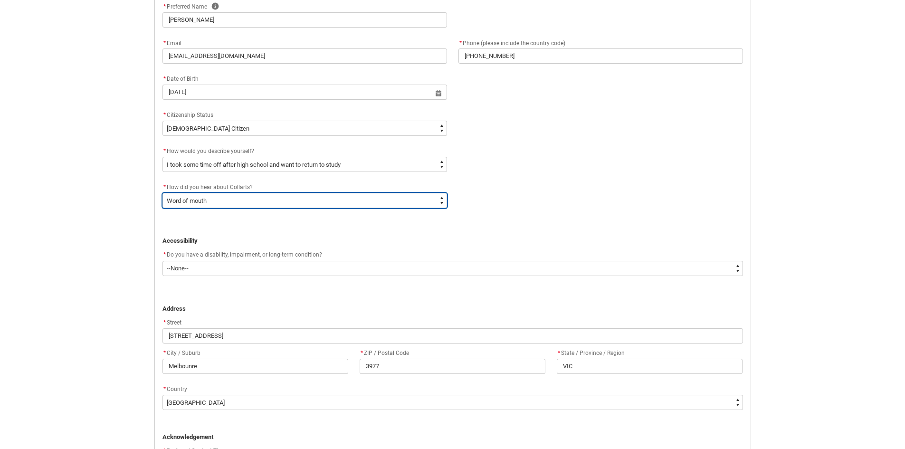
scroll to position [479, 0]
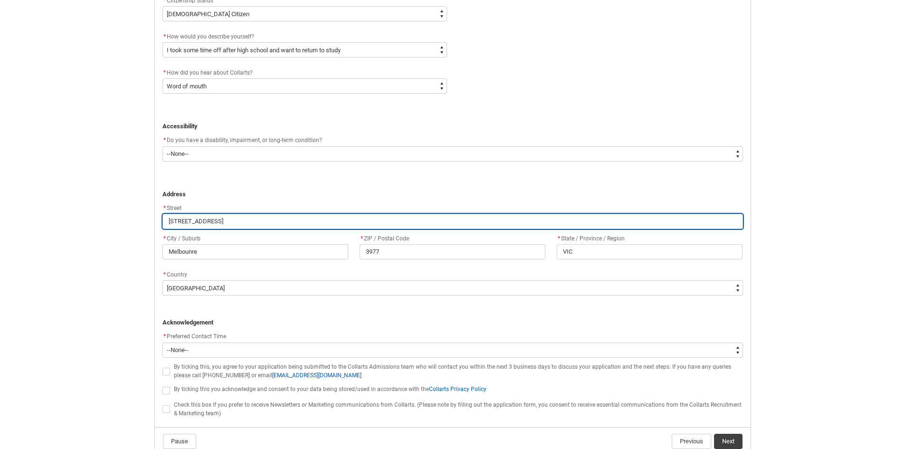
click at [192, 220] on input "[STREET_ADDRESS]" at bounding box center [452, 221] width 581 height 15
type lightning-primitive-input-simple "5 Pellenor Lane"
type input "5 Pellenor Lane"
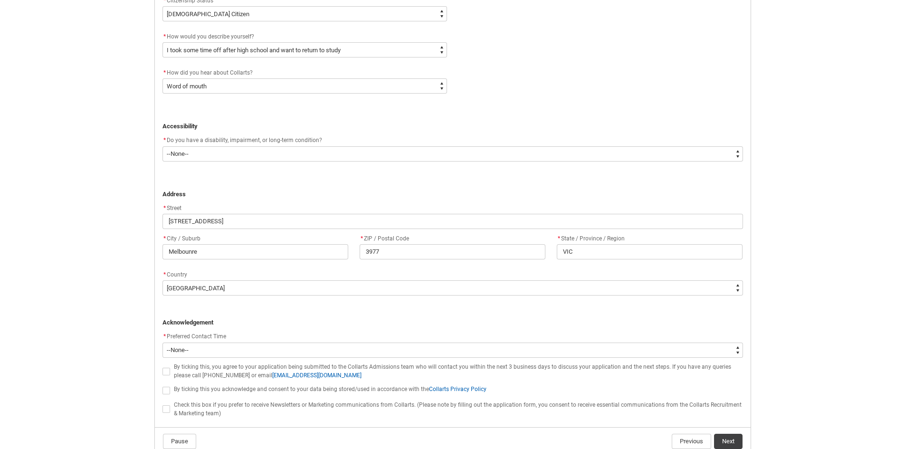
click at [260, 243] on div "* City / Suburb" at bounding box center [255, 238] width 186 height 11
click at [260, 242] on div "* City / Suburb" at bounding box center [255, 238] width 186 height 11
click at [253, 248] on input "Melbounre" at bounding box center [255, 251] width 186 height 15
type lightning-primitive-input-simple "CRANBOURNE EAST"
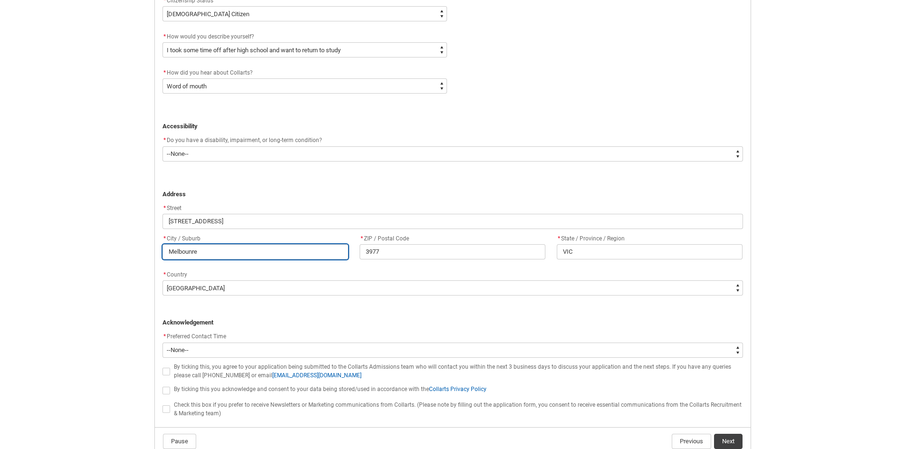
type input "CRANBOURNE EAST"
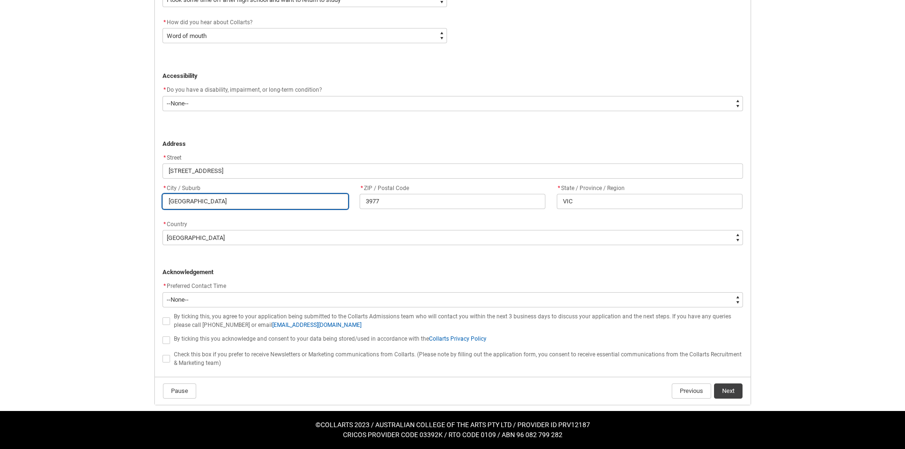
scroll to position [530, 0]
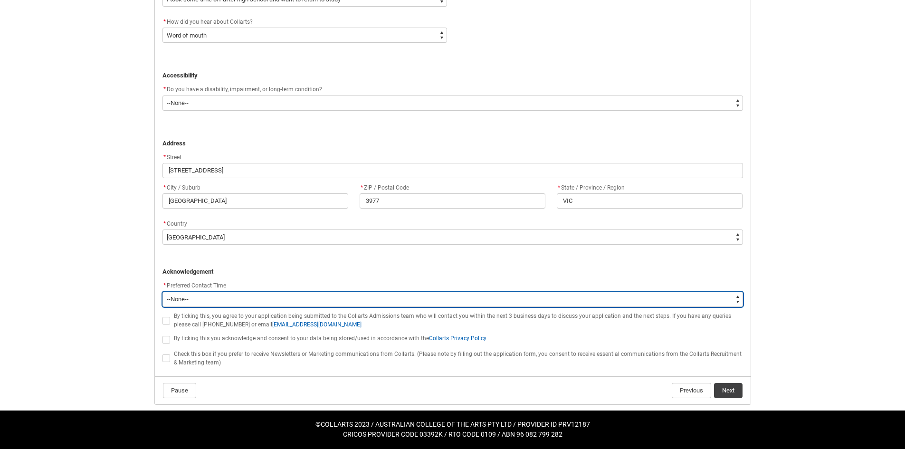
click at [194, 303] on select "--None-- Morning (9:00AM-12:00PM) Afternoon (12:00PM-5:00PM)" at bounding box center [452, 299] width 581 height 15
type lightning-select "P_Contact_Time_Morning"
click at [162, 292] on select "--None-- Morning (9:00AM-12:00PM) Afternoon (12:00PM-5:00PM)" at bounding box center [452, 299] width 581 height 15
select select "P_Contact_Time_Morning"
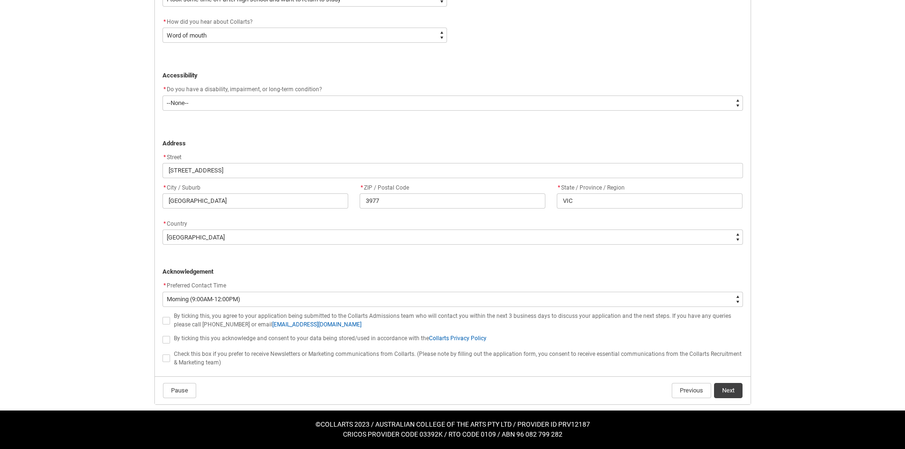
click at [168, 321] on span "REDU_Application_Form_for_Applicant flow" at bounding box center [166, 321] width 8 height 8
click at [162, 315] on input "REDU_Application_Form_for_Applicant flow" at bounding box center [162, 315] width 0 height 0
type lightning-input "true"
checkbox input "true"
click at [170, 334] on lightning-input "REDU_Application_Form_for_Applicant flow" at bounding box center [167, 339] width 11 height 12
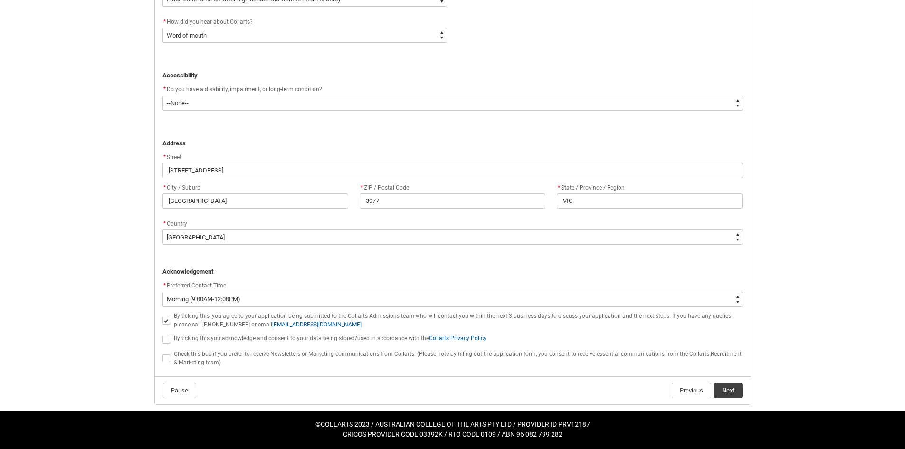
click at [164, 338] on span "REDU_Application_Form_for_Applicant flow" at bounding box center [166, 340] width 8 height 8
click at [162, 334] on input "REDU_Application_Form_for_Applicant flow" at bounding box center [162, 334] width 0 height 0
type lightning-input "true"
checkbox input "true"
click at [734, 401] on flowruntime-navigation-bar "Pause Previous Next" at bounding box center [453, 390] width 596 height 28
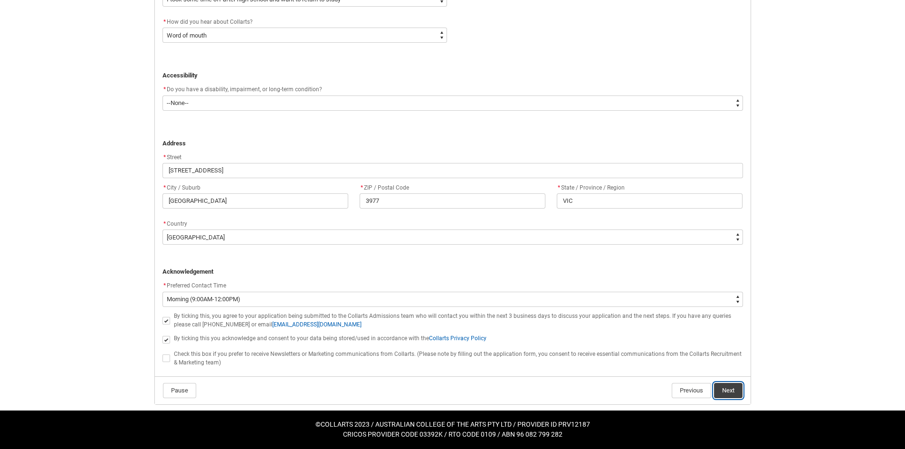
click at [736, 393] on button "Next" at bounding box center [728, 390] width 29 height 15
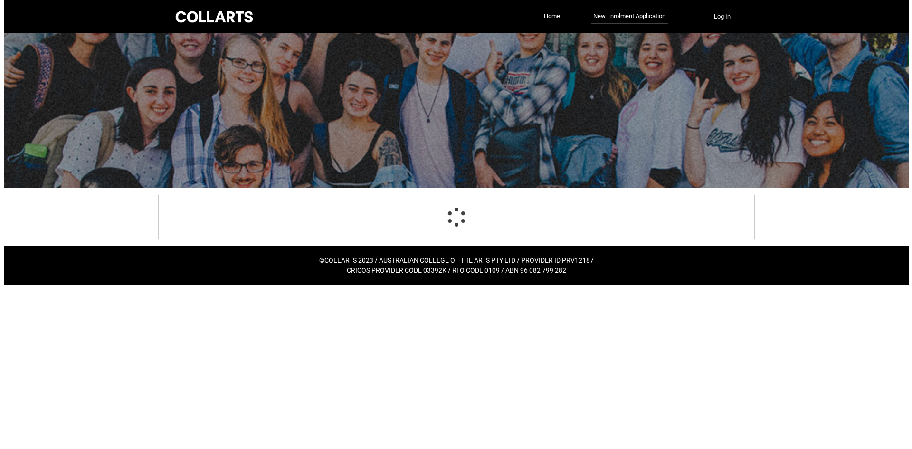
scroll to position [0, 0]
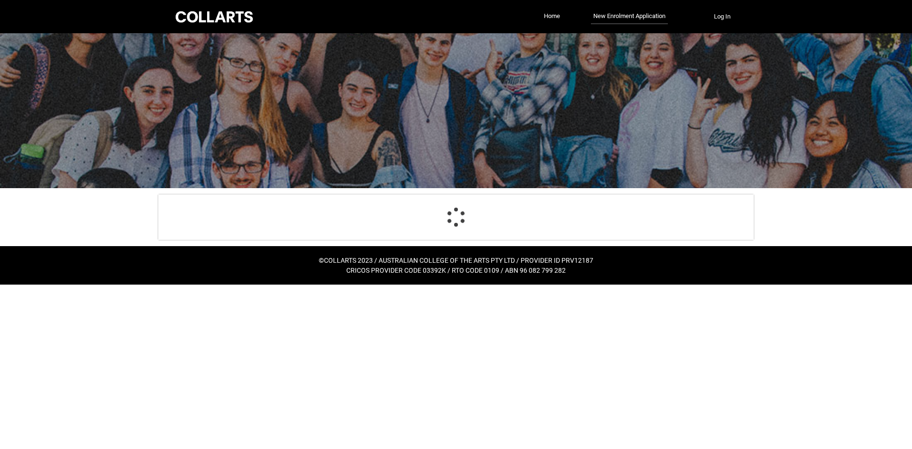
select select "Citizenship.1"
select select "HSLC_Domestic_b"
select select "Heard_About_Collarts_Picklist.Word of mouth"
select select "Country_Choice.1101"
select select "P_Contact_Time_Morning"
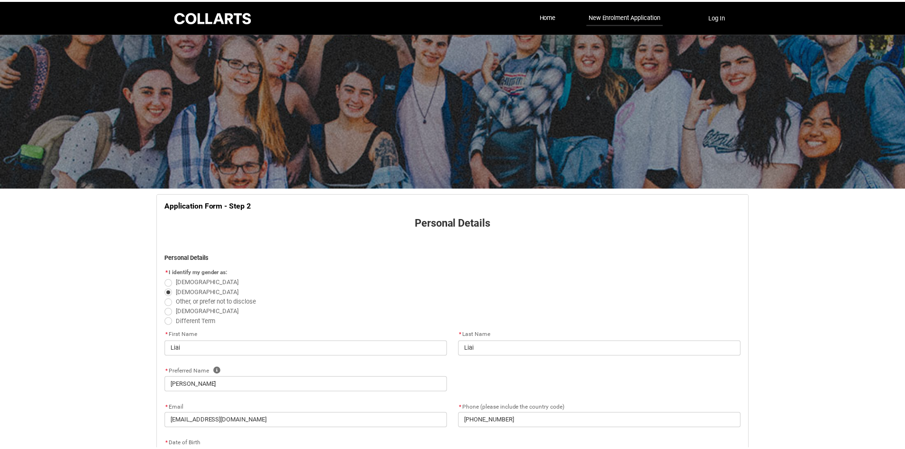
scroll to position [409, 0]
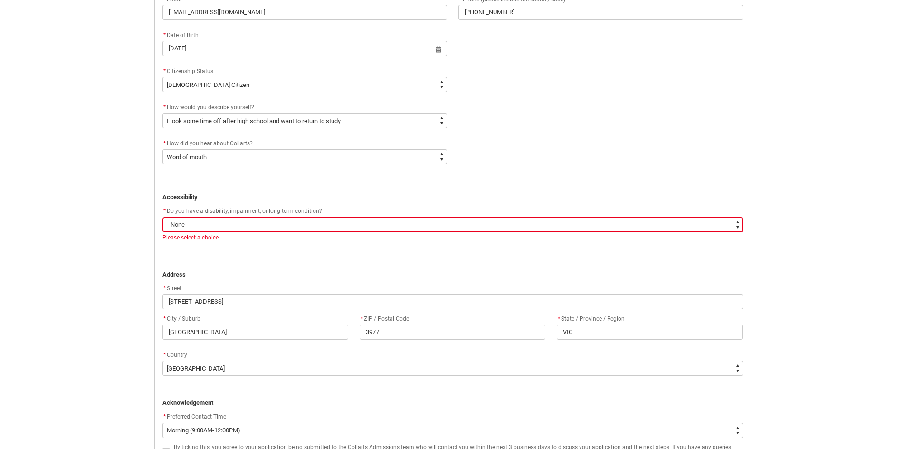
click at [262, 225] on select "--None-- Yes No" at bounding box center [452, 224] width 581 height 15
type lightning-select "No_TextChoice"
click at [162, 217] on select "--None-- Yes No" at bounding box center [452, 224] width 581 height 15
select select "No_TextChoice"
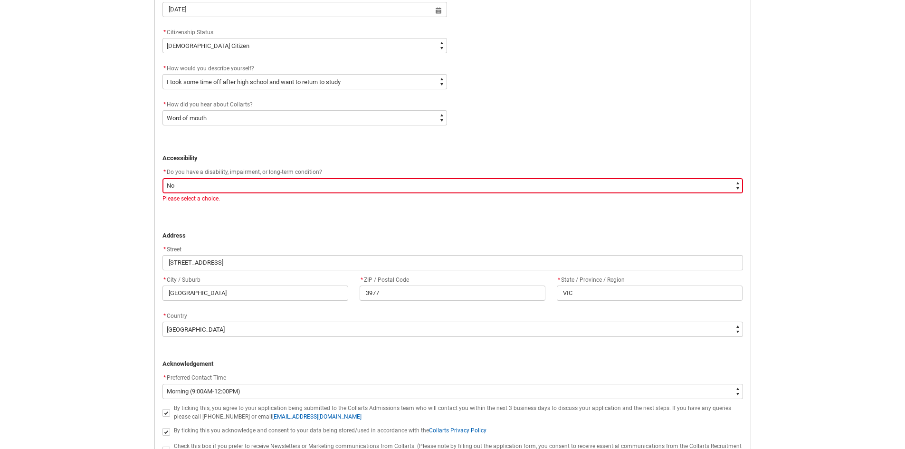
scroll to position [540, 0]
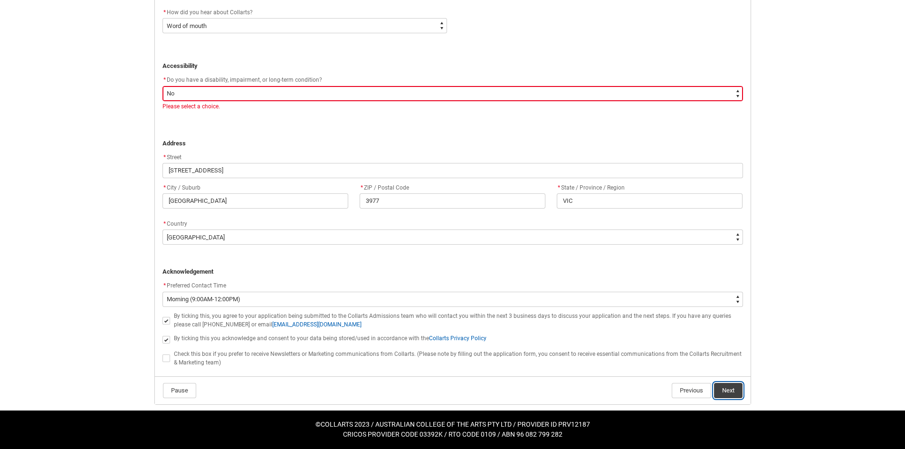
click at [722, 397] on button "Next" at bounding box center [728, 390] width 29 height 15
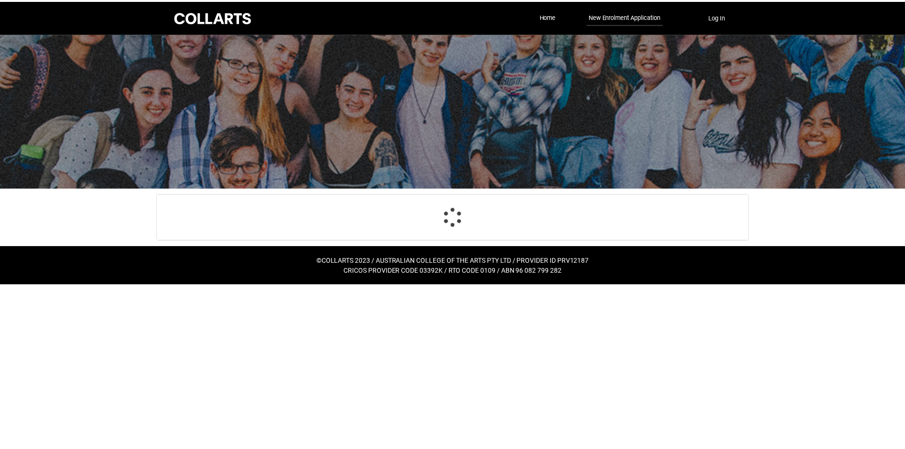
scroll to position [60, 0]
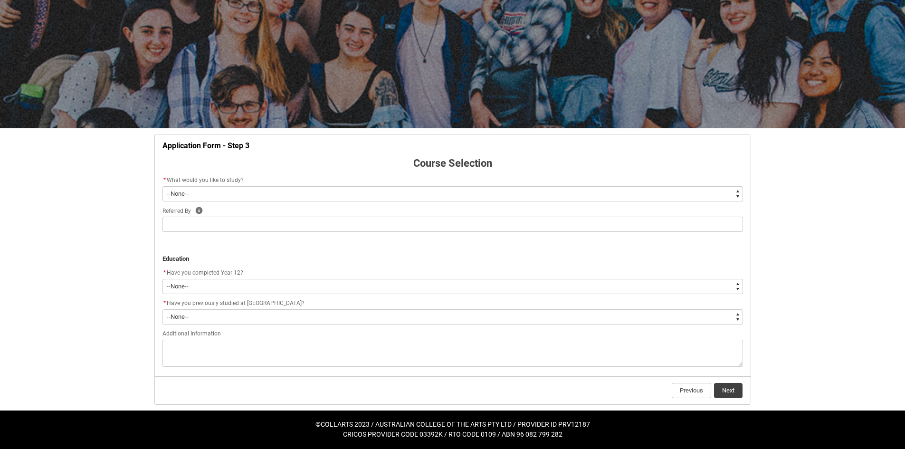
click at [191, 215] on div "Referred By Help" at bounding box center [452, 210] width 581 height 11
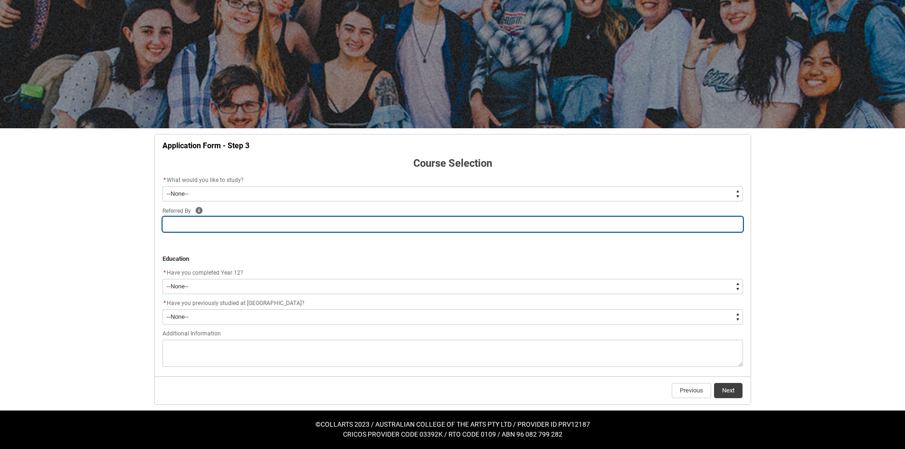
click at [191, 222] on input "REDU_Application_Form_for_Applicant flow" at bounding box center [452, 224] width 581 height 15
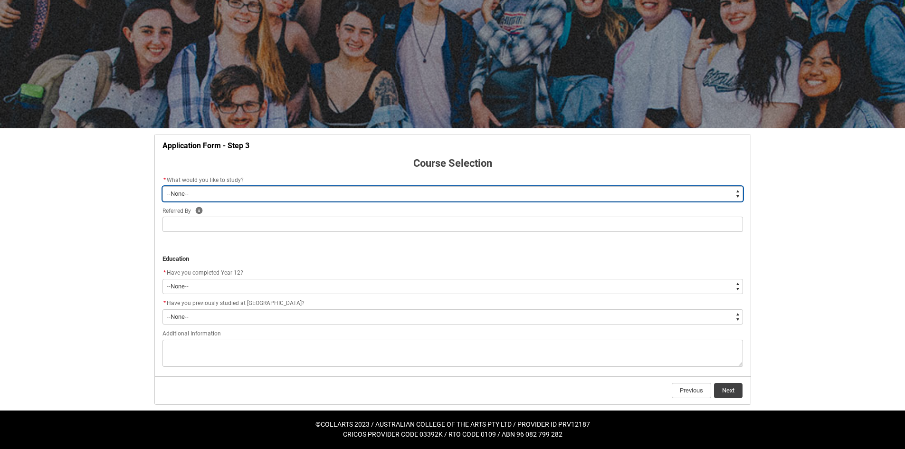
click at [210, 192] on select "--None-- Diploma Bachelor Post Graduate" at bounding box center [452, 193] width 581 height 15
type lightning-select "WhichDegree_Bachelor"
click at [162, 186] on select "--None-- Diploma Bachelor Post Graduate" at bounding box center [452, 193] width 581 height 15
select select "WhichDegree_Bachelor"
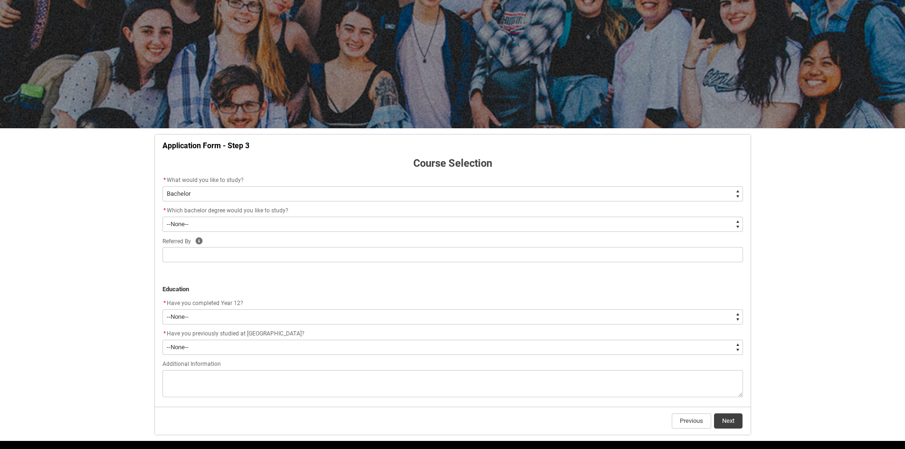
click at [197, 215] on div "* Which bachelor degree would you like to study?" at bounding box center [452, 210] width 581 height 11
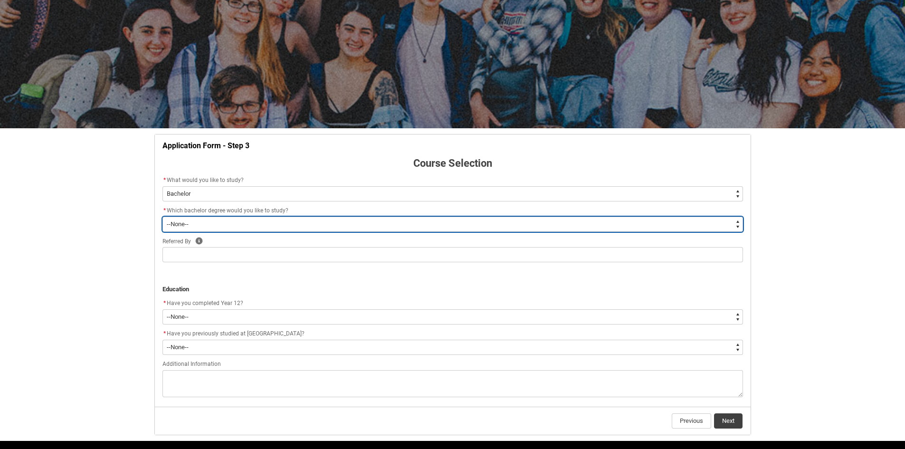
click at [196, 222] on select "--None-- Bachelor of 2D Animation Bachelor of Applied Business (Entertainment M…" at bounding box center [452, 224] width 581 height 15
type lightning-select "ProgramChoice_Degree.0015g00000jrDHvAAM"
click at [162, 217] on select "--None-- Bachelor of 2D Animation Bachelor of Applied Business (Entertainment M…" at bounding box center [452, 224] width 581 height 15
select select "ProgramChoice_Degree.0015g00000jrDHvAAM"
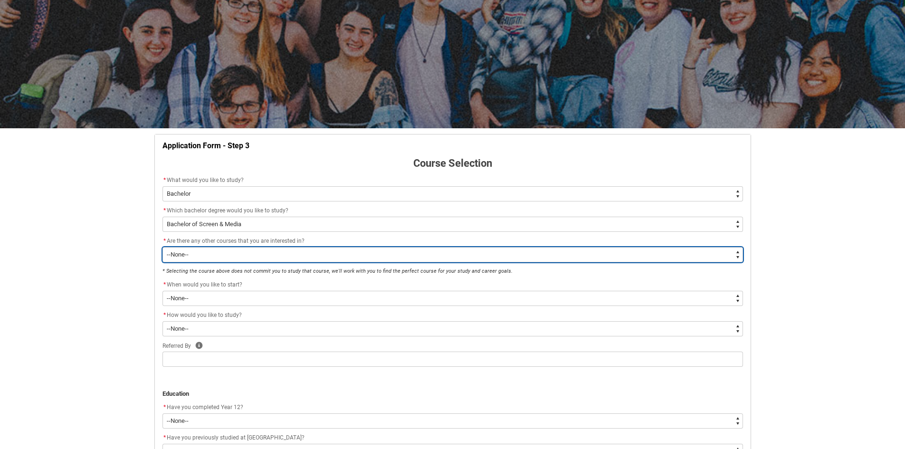
click at [219, 254] on select "--None-- Yes No" at bounding box center [452, 254] width 581 height 15
type lightning-select "No_TextChoice"
click at [162, 247] on select "--None-- Yes No" at bounding box center [452, 254] width 581 height 15
select select "No_TextChoice"
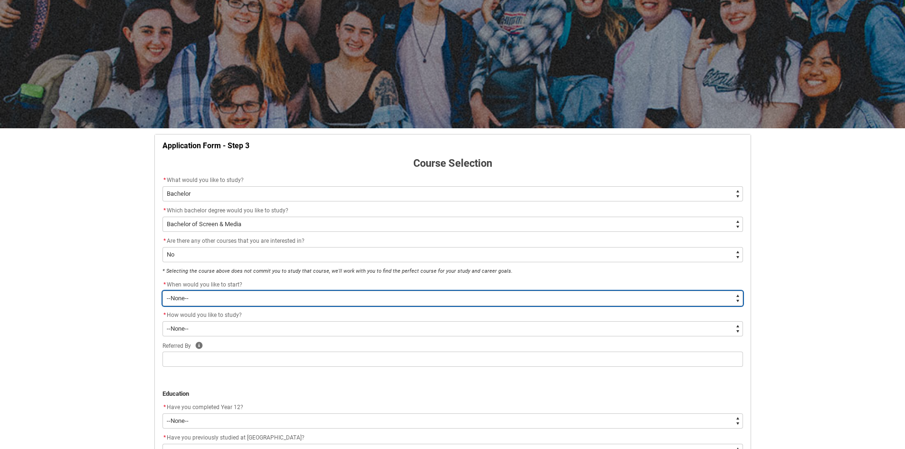
click at [223, 296] on select "--None-- Trimester 1 2026, starting February 2026 Trimester 3 2025, starting Se…" at bounding box center [452, 298] width 581 height 15
type lightning-select "Starting_Term.a0pI70000004aTdIAI"
click at [162, 291] on select "--None-- Trimester 1 2026, starting February 2026 Trimester 3 2025, starting Se…" at bounding box center [452, 298] width 581 height 15
select select "Starting_Term.a0pI70000004aTdIAI"
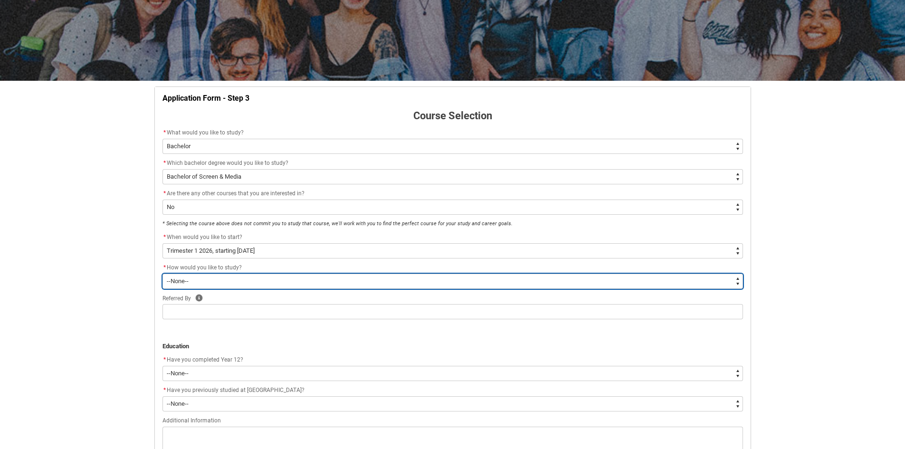
click at [224, 288] on select "--None-- On-campus" at bounding box center [452, 281] width 581 height 15
click at [225, 280] on select "--None-- On-campus" at bounding box center [452, 281] width 581 height 15
type lightning-select "WhichStudyMethod_OnCampus"
click at [162, 274] on select "--None-- On-campus" at bounding box center [452, 281] width 581 height 15
select select "WhichStudyMethod_OnCampus"
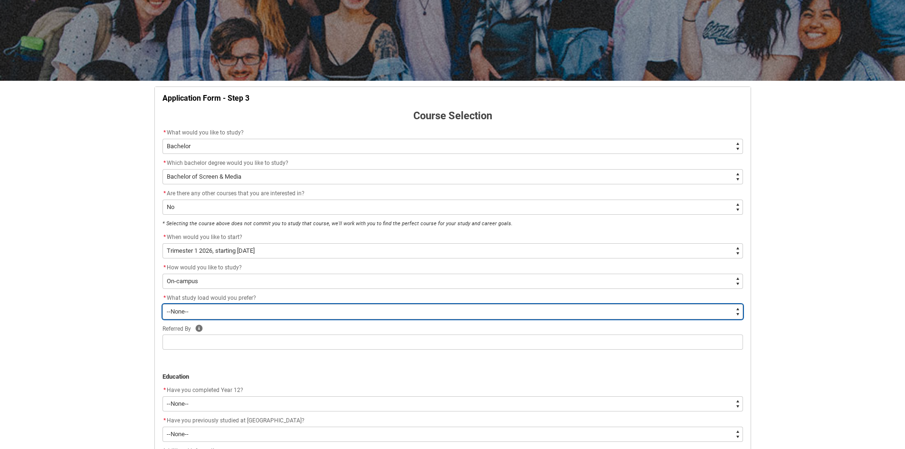
click at [223, 316] on select "--None-- Full-time Part-time" at bounding box center [452, 311] width 581 height 15
type lightning-select "WhichStudyLoad_FullTime"
click at [162, 304] on select "--None-- Full-time Part-time" at bounding box center [452, 311] width 581 height 15
select select "WhichStudyLoad_FullTime"
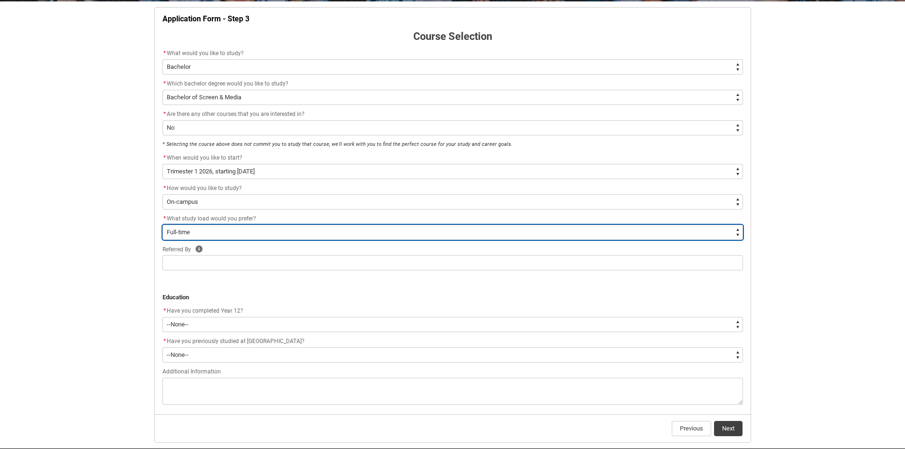
scroll to position [202, 0]
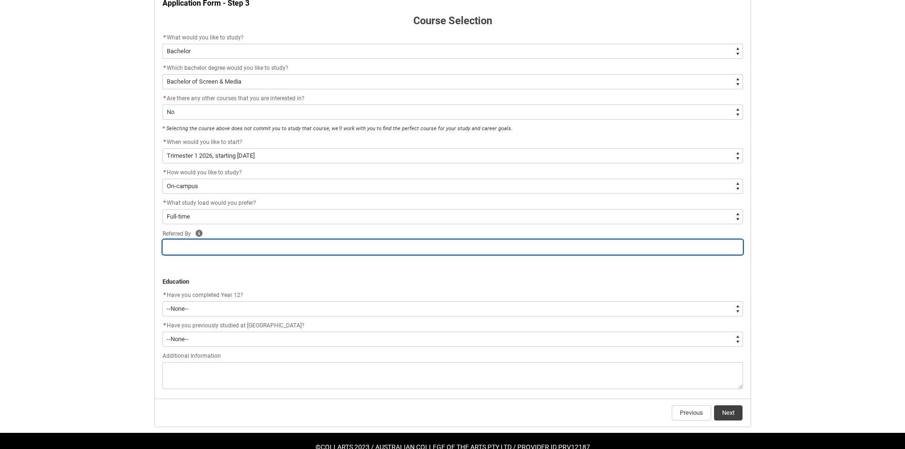
click at [212, 246] on input "REDU_Application_Form_for_Applicant flow" at bounding box center [452, 246] width 581 height 15
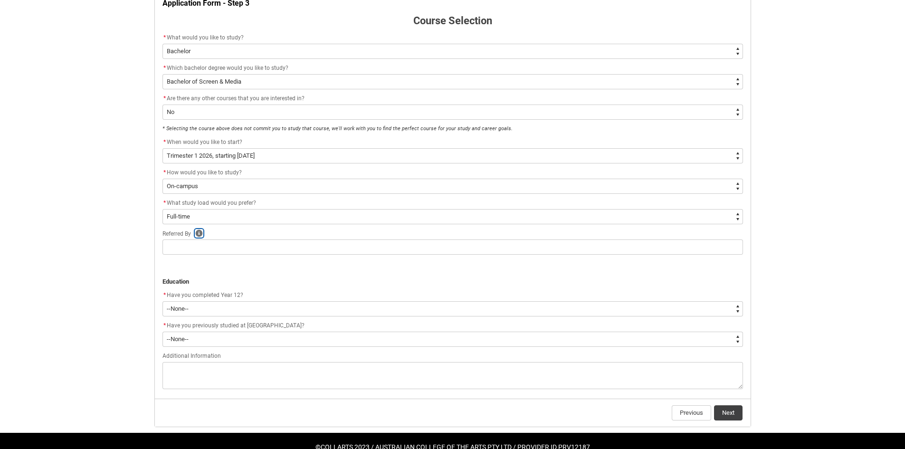
click at [199, 232] on icon "REDU_Application_Form_for_Applicant flow" at bounding box center [199, 233] width 8 height 8
click at [262, 199] on icon "REDU_Application_Form_for_Applicant flow" at bounding box center [260, 202] width 11 height 11
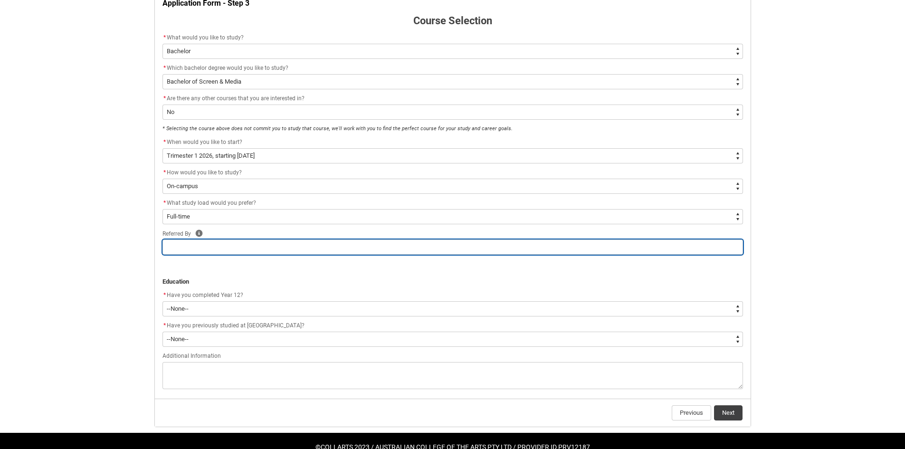
click at [222, 243] on input "REDU_Application_Form_for_Applicant flow" at bounding box center [452, 246] width 581 height 15
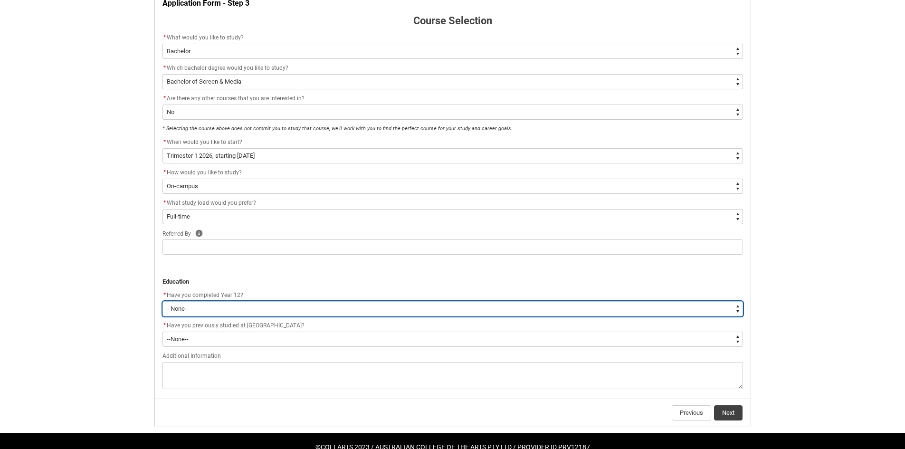
click at [178, 304] on select "--None-- Yes No Other" at bounding box center [452, 308] width 581 height 15
type lightning-select "Year_12_Completition.Yes"
click at [162, 301] on select "--None-- Yes No Other" at bounding box center [452, 308] width 581 height 15
select select "Year_12_Completition.Yes"
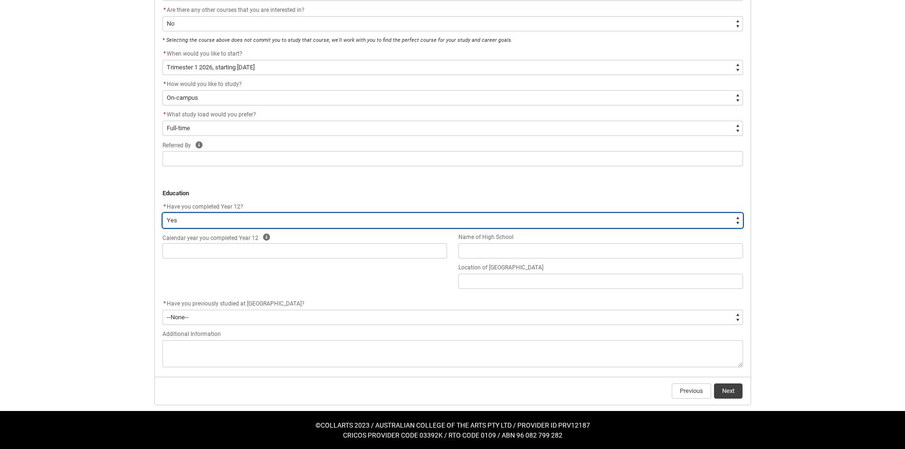
scroll to position [291, 0]
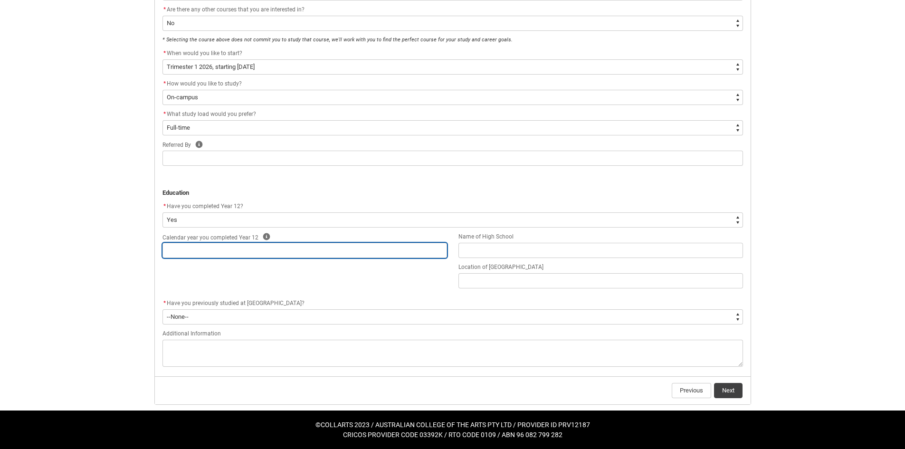
click at [313, 252] on input "REDU_Application_Form_for_Applicant flow" at bounding box center [304, 250] width 285 height 15
type lightning-primitive-input-simple "2"
type input "2"
type lightning-primitive-input-simple "20"
type input "20"
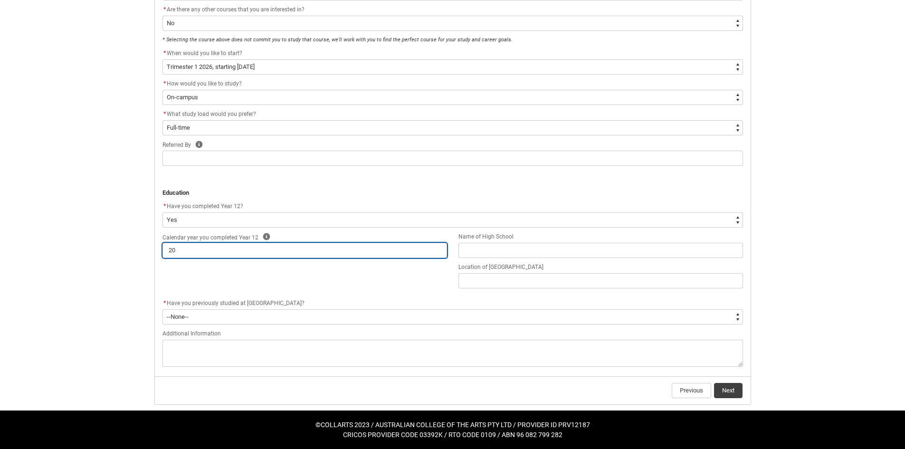
type lightning-primitive-input-simple "202"
type input "202"
type lightning-primitive-input-simple "2024"
type input "2024"
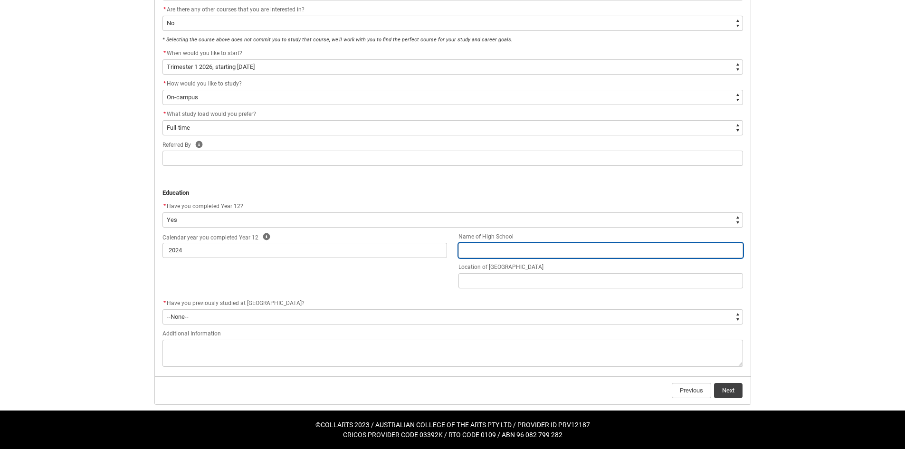
click at [528, 250] on input "REDU_Application_Form_for_Applicant flow" at bounding box center [600, 250] width 285 height 15
type lightning-primitive-input-simple "C"
type input "C"
type lightning-primitive-input-simple "Ca"
type input "Ca"
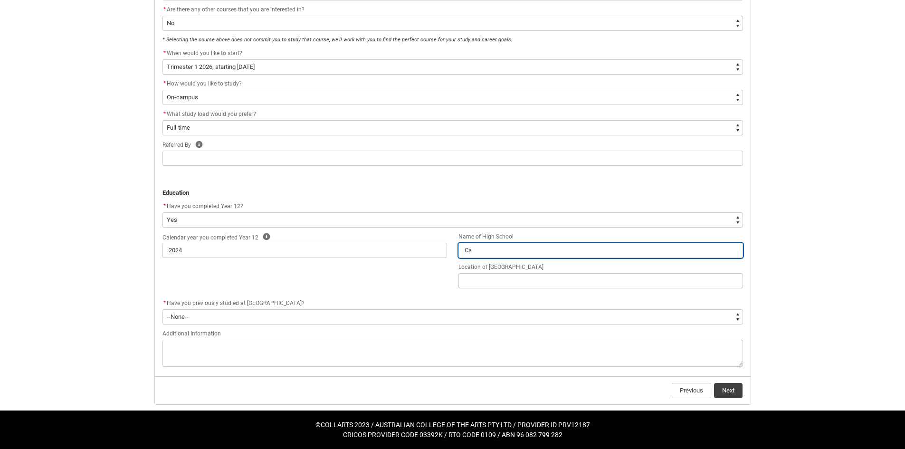
type lightning-primitive-input-simple "Cas"
type input "Cas"
type lightning-primitive-input-simple "Case"
type input "Case"
type lightning-primitive-input-simple "Casey"
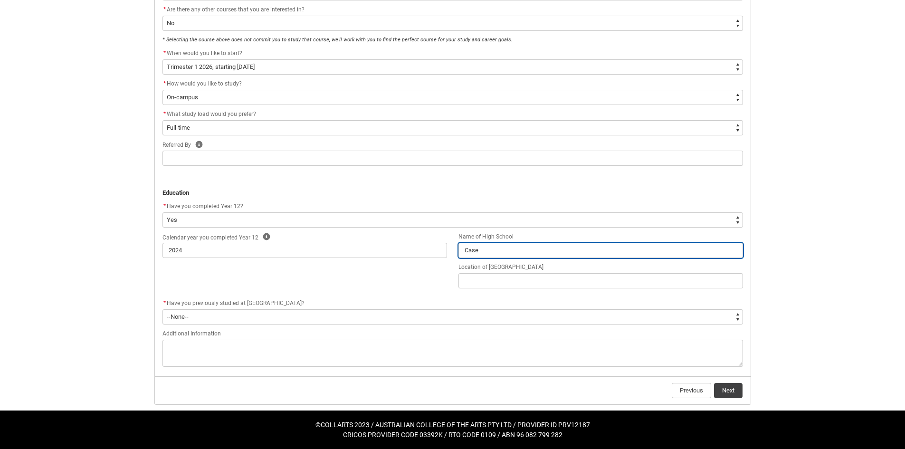
type input "Casey"
type lightning-primitive-input-simple "Casey"
type input "Casey"
type lightning-primitive-input-simple "Casey G"
type input "Casey G"
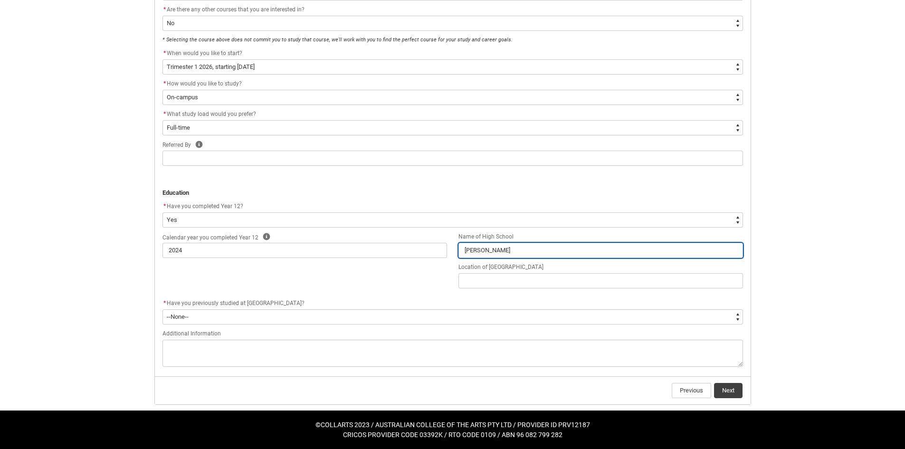
type lightning-primitive-input-simple "Casey Gr"
type input "Casey Gr"
type lightning-primitive-input-simple "Casey Gra"
type input "Casey Gra"
type lightning-primitive-input-simple "Casey Gram"
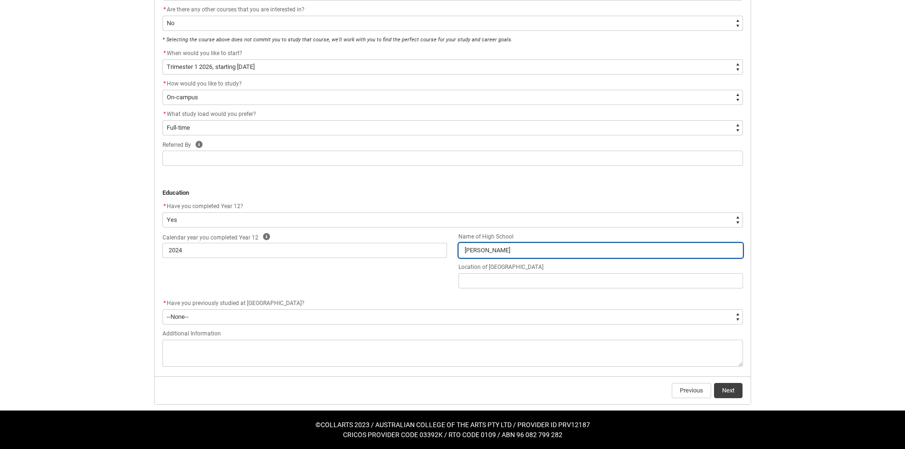
type input "Casey Gram"
type lightning-primitive-input-simple "Casey Gramm"
type input "Casey Gramm"
type lightning-primitive-input-simple "Casey Gramma"
type input "Casey Gramma"
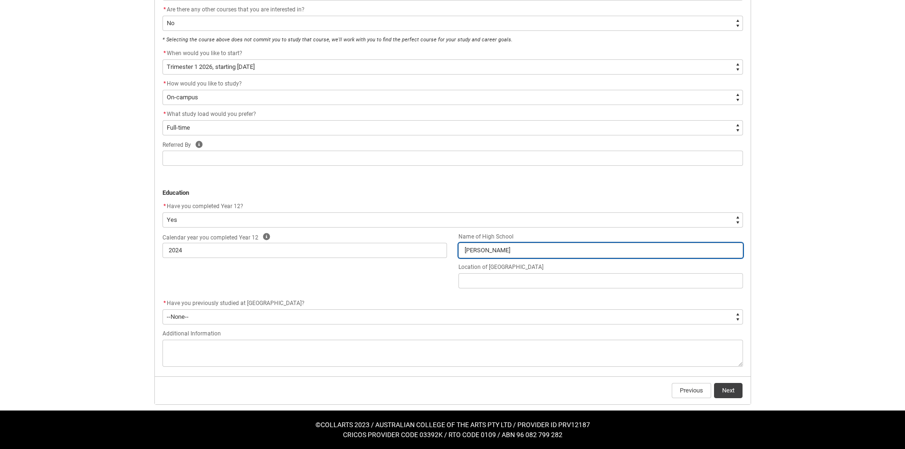
type lightning-primitive-input-simple "Casey Grammar"
type input "Casey Grammar"
type lightning-primitive-input-simple "Casey Grammar"
type input "Casey Grammar"
type lightning-primitive-input-simple "Casey Grammar S"
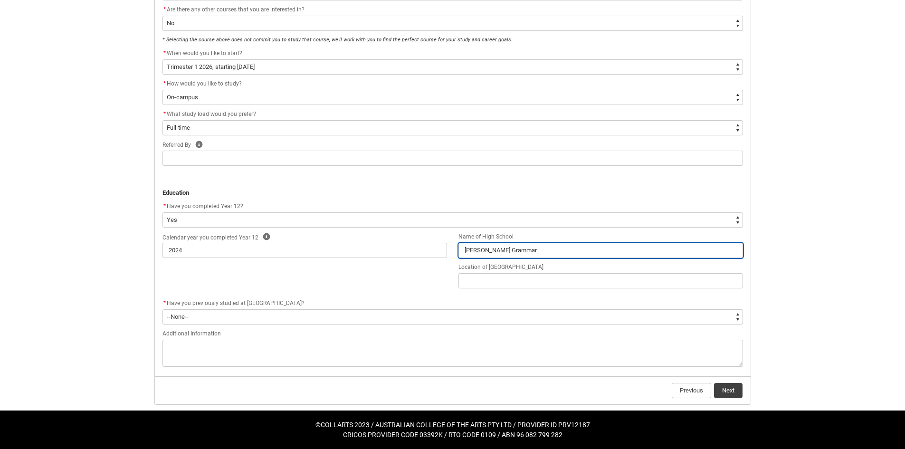
type input "Casey Grammar S"
type lightning-primitive-input-simple "Casey Grammar Sc"
type input "Casey Grammar Sc"
type lightning-primitive-input-simple "Casey Grammar Sch"
type input "Casey Grammar Sch"
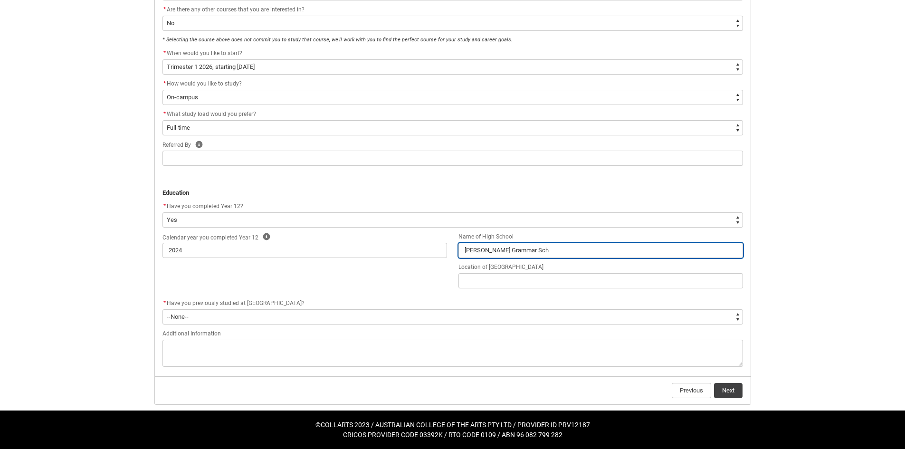
type lightning-primitive-input-simple "Casey Grammar Scho"
type input "Casey Grammar Scho"
type lightning-primitive-input-simple "Casey Grammar Schoo"
type input "Casey Grammar Schoo"
type lightning-primitive-input-simple "Casey Grammar School"
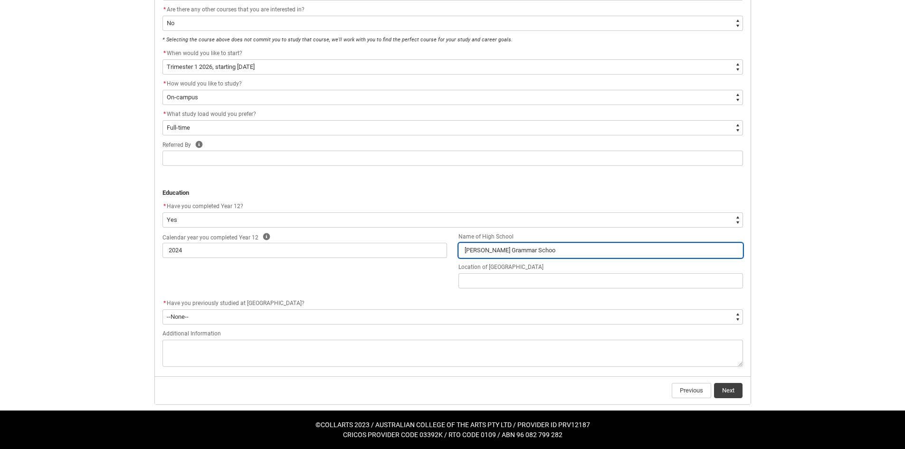
type input "Casey Grammar School"
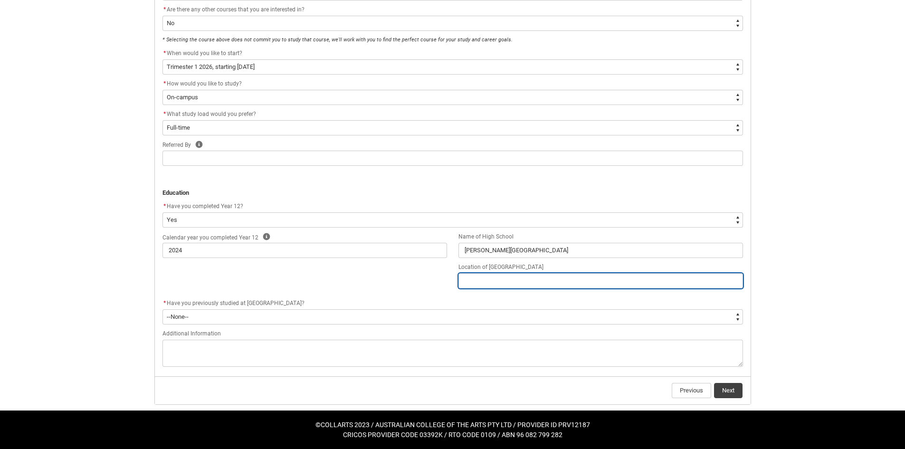
click at [501, 284] on input "REDU_Application_Form_for_Applicant flow" at bounding box center [600, 280] width 285 height 15
type lightning-primitive-input-simple "C"
type input "C"
type lightning-primitive-input-simple "Cr"
type input "Cr"
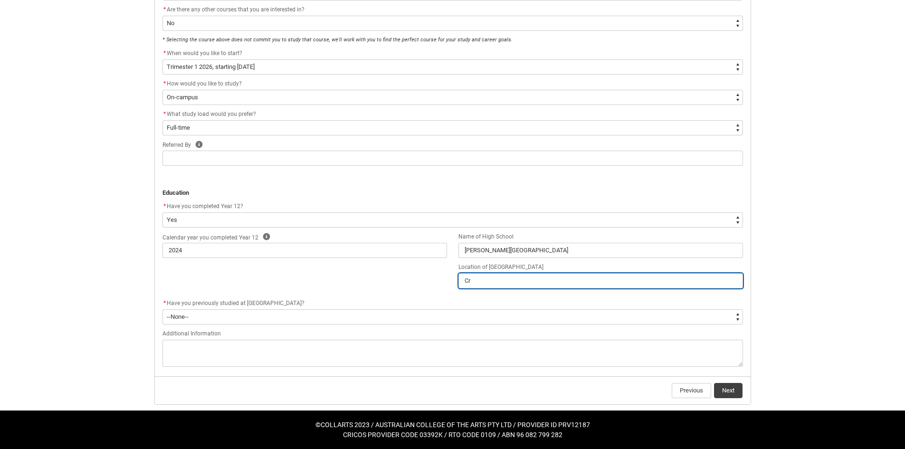
type lightning-primitive-input-simple "Cra"
type input "Cra"
type lightning-primitive-input-simple "Cran"
type input "Cran"
type lightning-primitive-input-simple "Cranb"
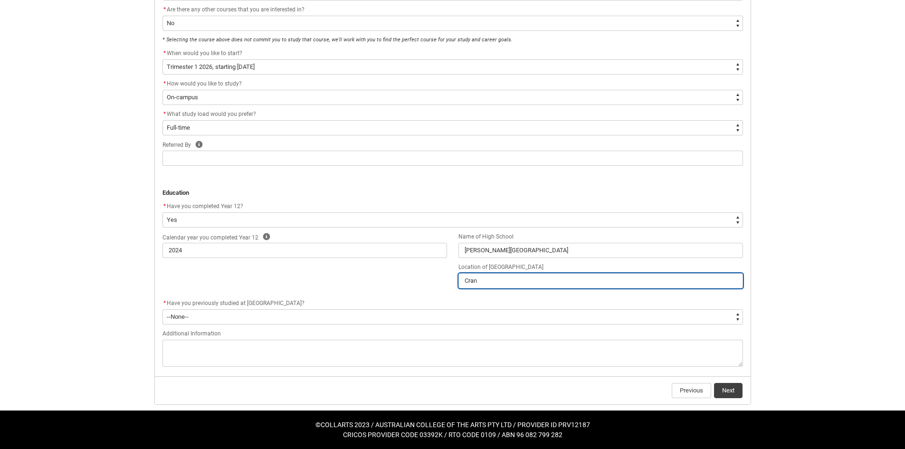
type input "Cranb"
type lightning-primitive-input-simple "Cranbo"
type input "Cranbo"
type lightning-primitive-input-simple "Cranbou"
type input "Cranbou"
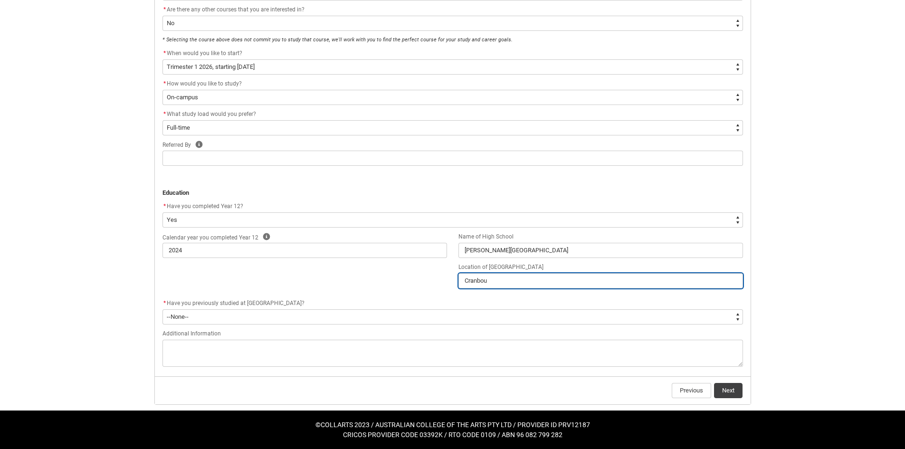
type lightning-primitive-input-simple "Cranbour"
type input "Cranbour"
type lightning-primitive-input-simple "Cranbourn"
type input "Cranbourn"
type lightning-primitive-input-simple "Cranbourne"
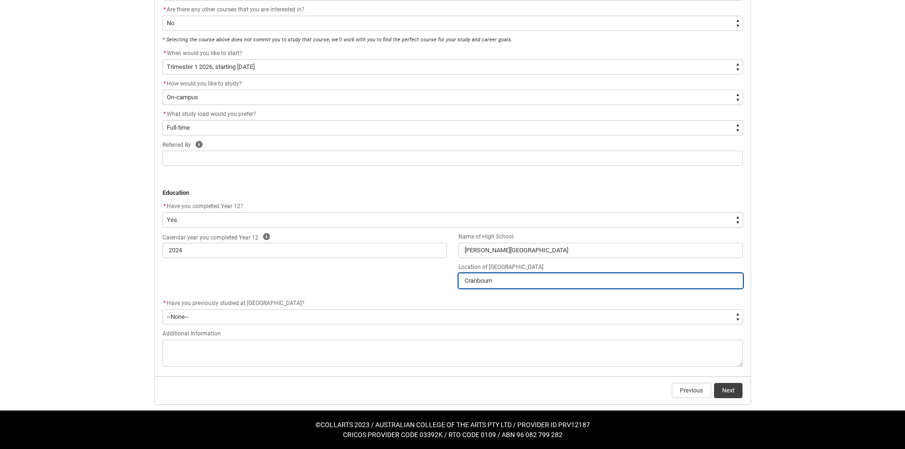
type input "Cranbourne"
type lightning-primitive-input-simple "Cranbourne"
type input "Cranbourne"
type lightning-primitive-input-simple "Cranbourne E"
type input "Cranbourne E"
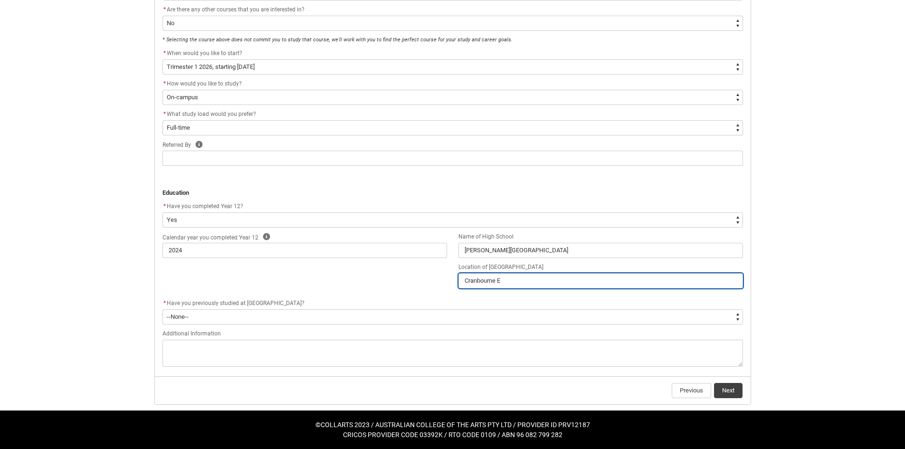
type lightning-primitive-input-simple "Cranbourne Ea"
type input "Cranbourne Ea"
type lightning-primitive-input-simple "Cranbourne Eas"
type input "Cranbourne Eas"
type lightning-primitive-input-simple "Cranbourne East"
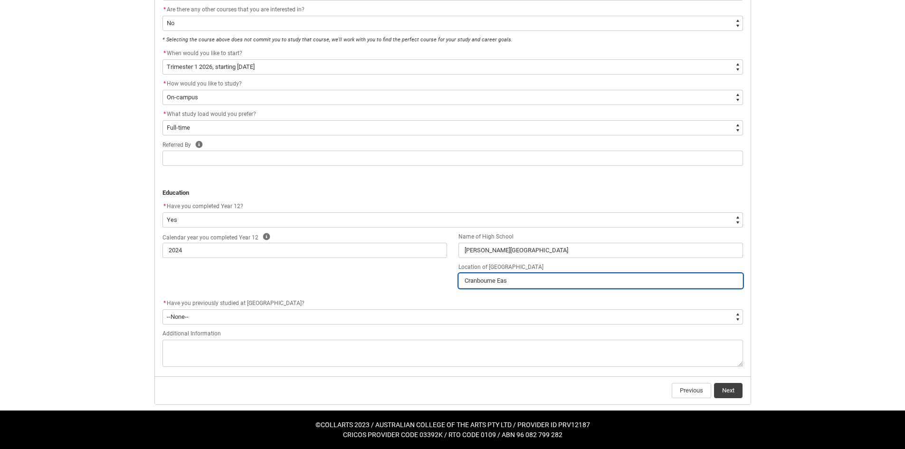
type input "Cranbourne East"
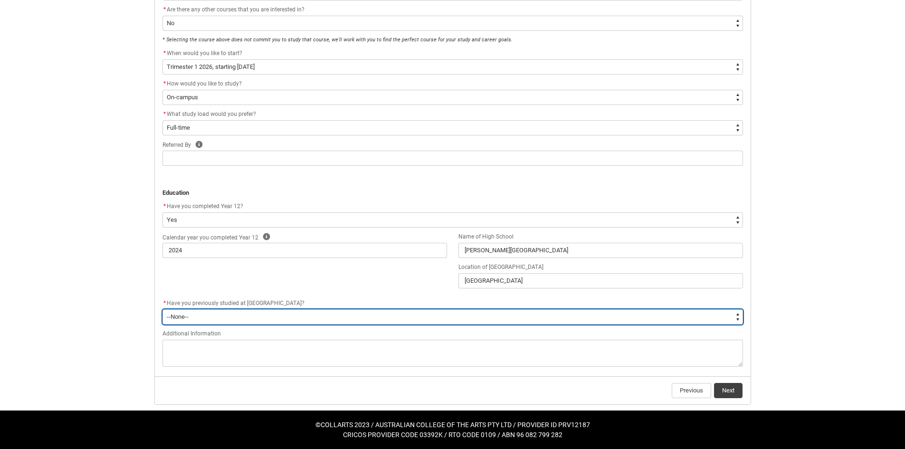
click at [208, 316] on select "--None-- Yes No" at bounding box center [452, 316] width 581 height 15
type lightning-select "Past_Collarts_Education.Yes"
click at [162, 309] on select "--None-- Yes No" at bounding box center [452, 316] width 581 height 15
select select "Past_Collarts_Education.Yes"
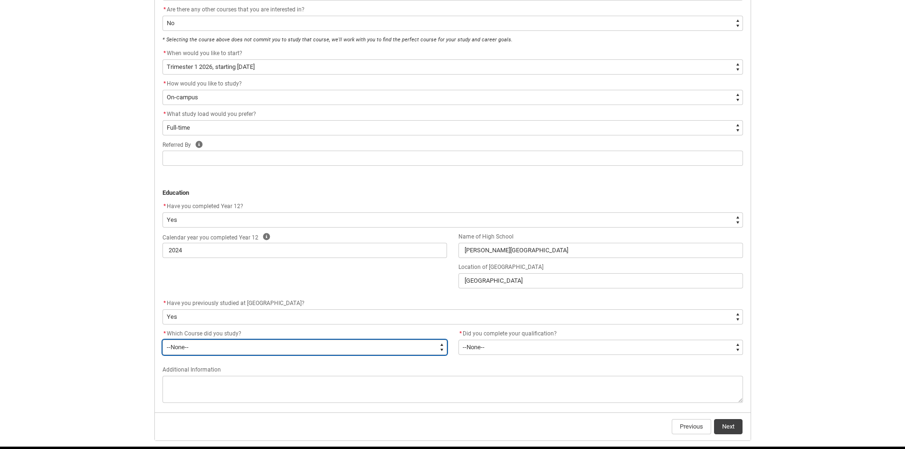
click at [213, 352] on select "--None-- Bachelor of Arts (Music Production) Bachelor of Fashion & Sustainabili…" at bounding box center [304, 347] width 285 height 15
drag, startPoint x: 70, startPoint y: 343, endPoint x: 141, endPoint y: 334, distance: 71.8
click at [74, 342] on div "Skip to Main Content Collarts Education Community Home New Enrolment Applicatio…" at bounding box center [452, 97] width 905 height 776
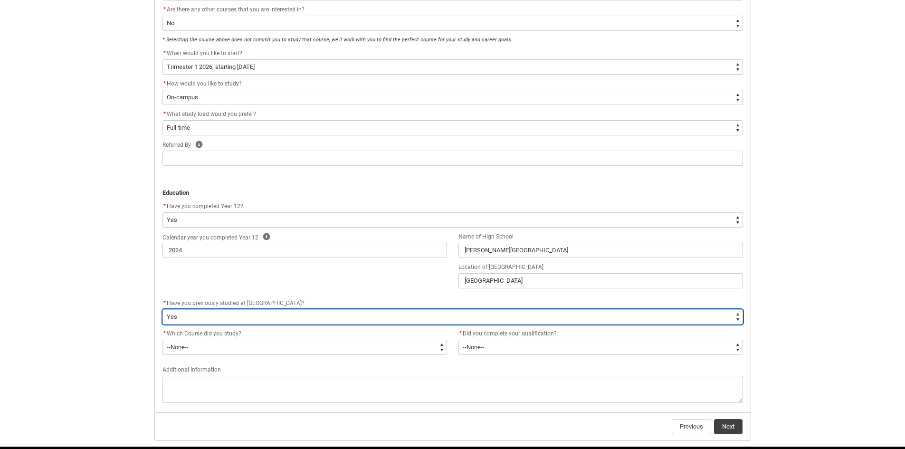
click at [200, 319] on select "--None-- Yes No" at bounding box center [452, 316] width 581 height 15
type lightning-select "Past_Collarts_Education.No"
click at [162, 309] on select "--None-- Yes No" at bounding box center [452, 316] width 581 height 15
select select "Past_Collarts_Education.No"
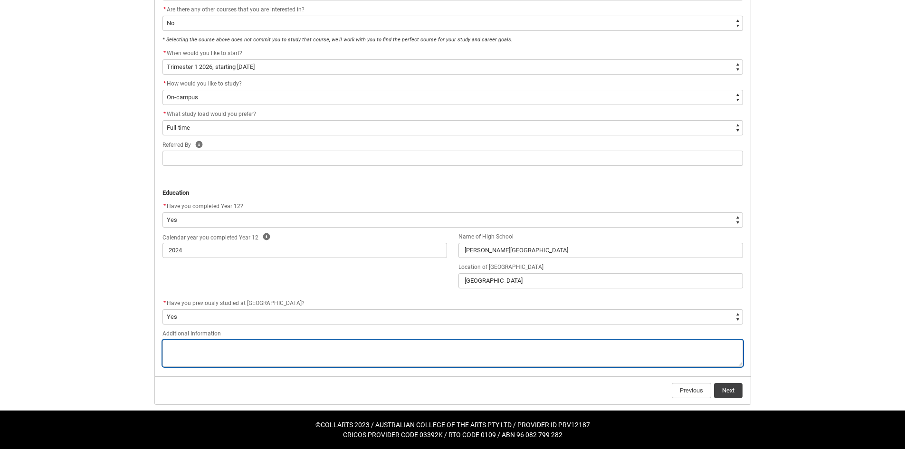
click at [212, 358] on textarea "REDU_Application_Form_for_Applicant flow" at bounding box center [452, 353] width 581 height 27
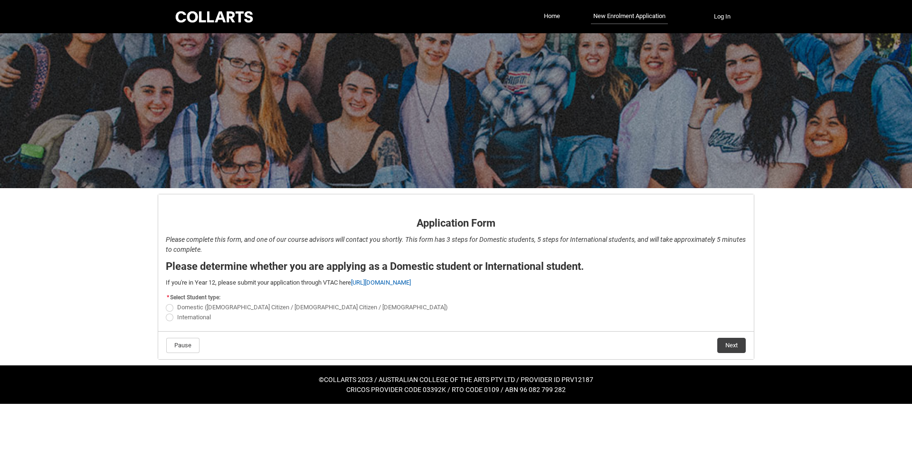
click at [174, 307] on label "Domestic ([DEMOGRAPHIC_DATA] Citizen / [DEMOGRAPHIC_DATA] Citizen / [DEMOGRAPHI…" at bounding box center [309, 307] width 286 height 7
click at [166, 303] on input "Domestic ([DEMOGRAPHIC_DATA] Citizen / [DEMOGRAPHIC_DATA] Citizen / [DEMOGRAPHI…" at bounding box center [165, 302] width 0 height 0
radio input "true"
click at [724, 348] on button "Next" at bounding box center [731, 345] width 29 height 15
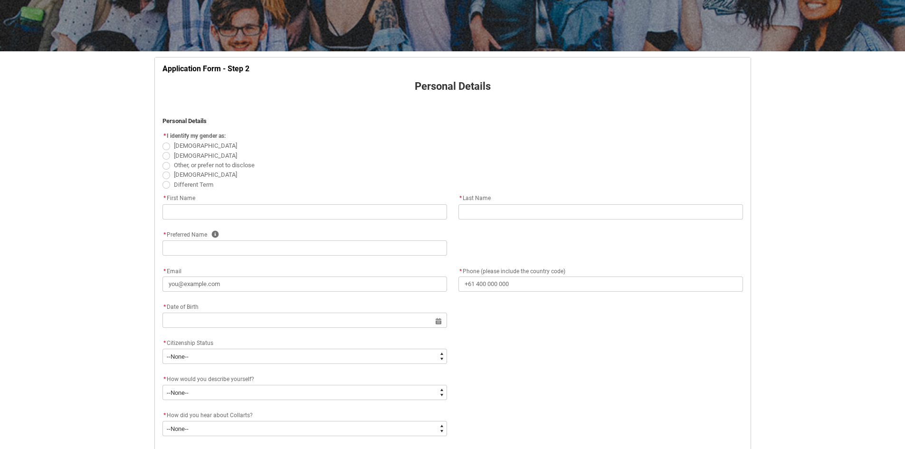
scroll to position [147, 0]
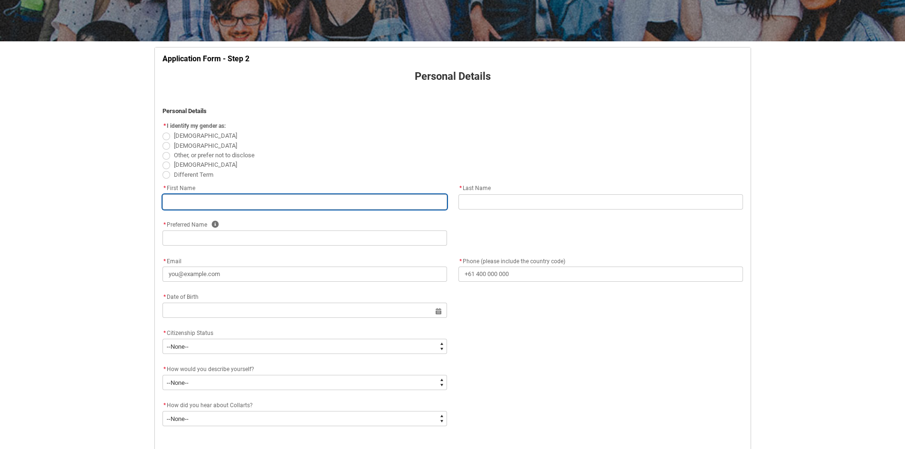
click at [222, 200] on input "REDU_Application_Form_for_Applicant flow" at bounding box center [304, 201] width 285 height 15
type lightning-primitive-input-simple "Liai"
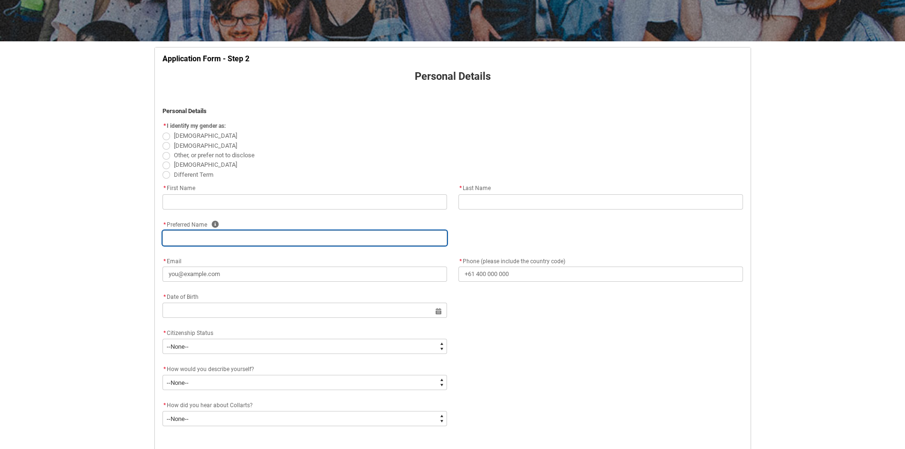
type lightning-primitive-input-simple "Liai"
type lightning-primitive-input-simple "+61492993294"
type lightning-primitive-input-simple "5 Pellenor Lane"
type lightning-primitive-input-simple "CRANBOURNE EAST"
type lightning-primitive-input-simple "3977"
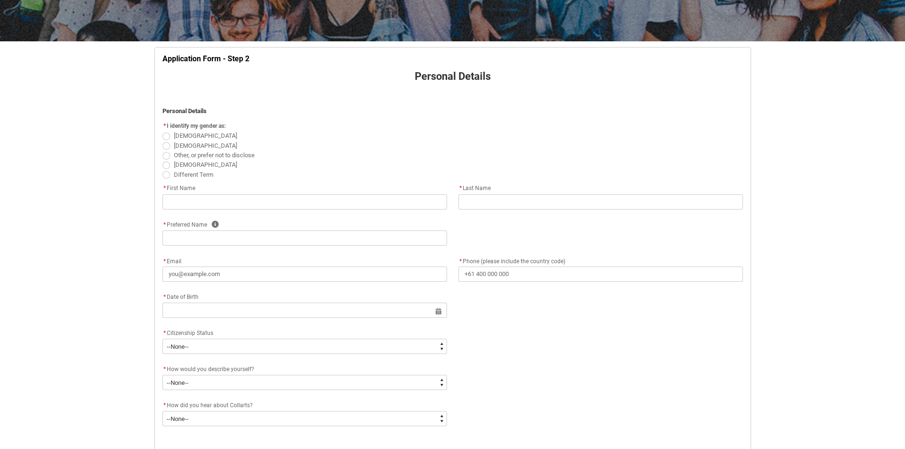
type lightning-primitive-input-simple "VIC"
type lightning-select "Country_Choice.1101"
click at [228, 241] on input "REDU_Application_Form_for_Applicant flow" at bounding box center [304, 237] width 285 height 15
type input "Liai"
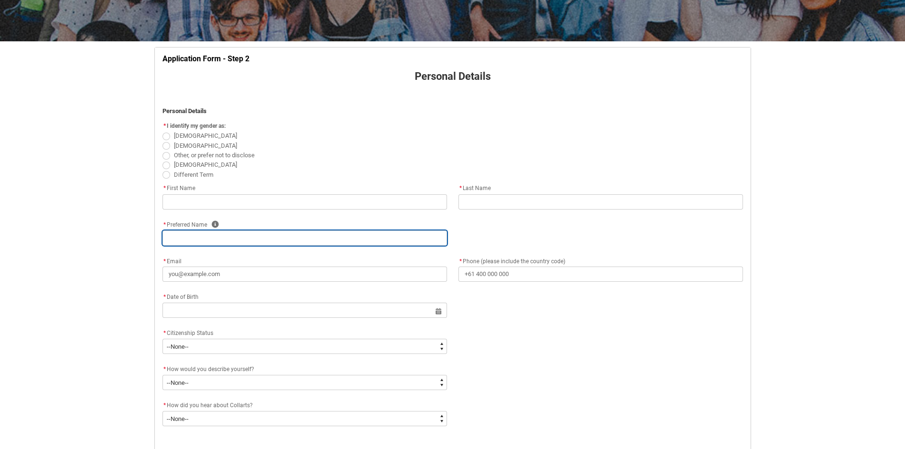
type input "Liai"
type input "+61492993294"
type input "5 Pellenor Lane"
type input "CRANBOURNE EAST"
type input "3977"
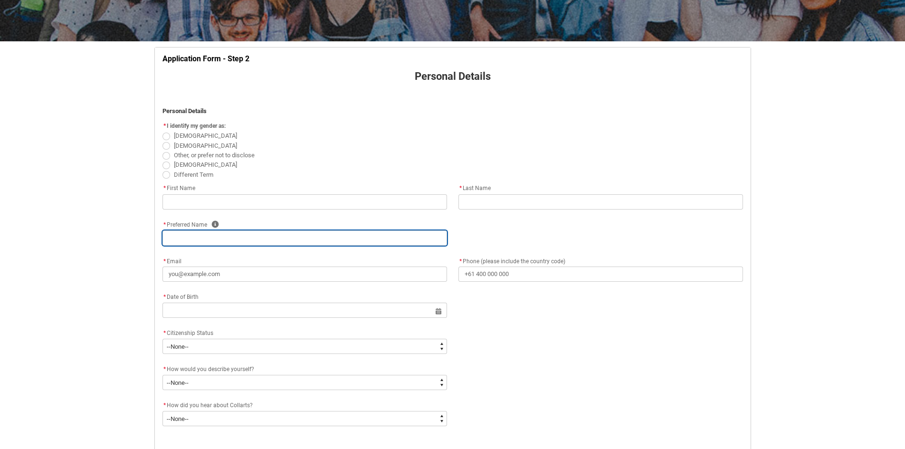
type input "VIC"
select select "Country_Choice.1101"
click at [229, 237] on input "Liai" at bounding box center [304, 237] width 285 height 15
type lightning-primitive-input-simple "[PERSON_NAME]"
type input "[PERSON_NAME]"
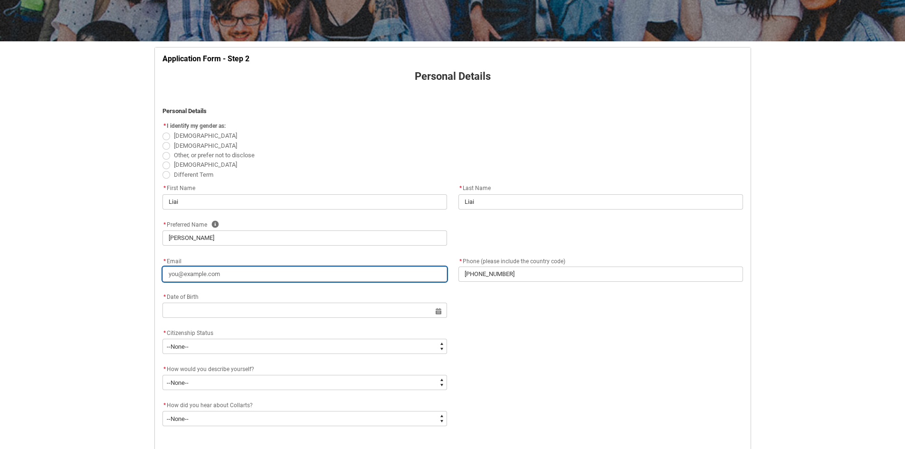
click at [219, 278] on input "* Email" at bounding box center [304, 274] width 285 height 15
type lightning-primitive-input-simple "[EMAIL_ADDRESS][DOMAIN_NAME]"
type input "[EMAIL_ADDRESS][DOMAIN_NAME]"
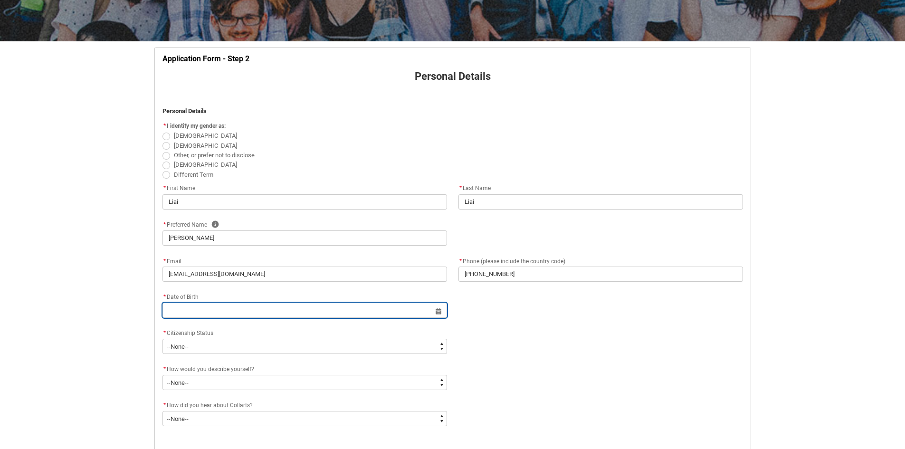
click at [238, 309] on input "REDU_Application_Form_for_Applicant flow" at bounding box center [304, 310] width 285 height 15
select select "2025"
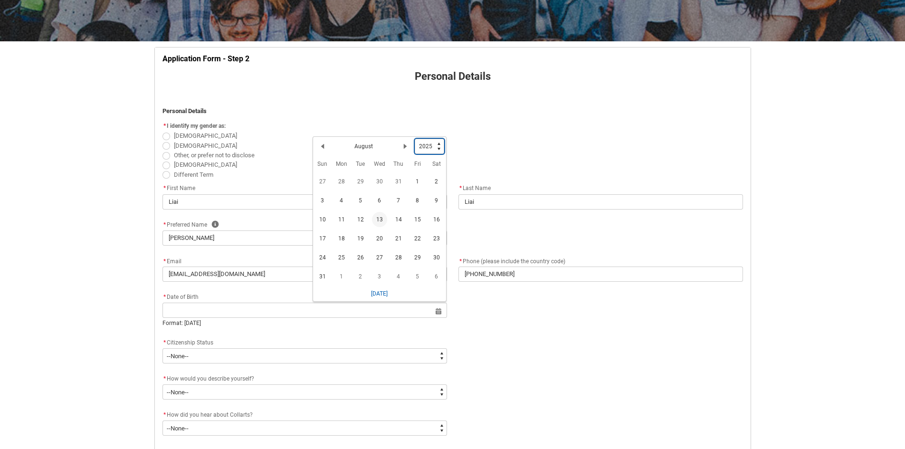
click at [430, 146] on select "1925 1926 1927 1928 1929 1930 1931 1932 1933 1934 1935 1936 1937 1938 1939 1940…" at bounding box center [429, 146] width 29 height 15
type lightning-select "2006"
click at [415, 139] on select "1925 1926 1927 1928 1929 1930 1931 1932 1933 1934 1935 1936 1937 1938 1939 1940…" at bounding box center [429, 146] width 29 height 15
select select "2006"
click at [406, 152] on lightning-primitive-icon "Date picker: August" at bounding box center [405, 148] width 7 height 7
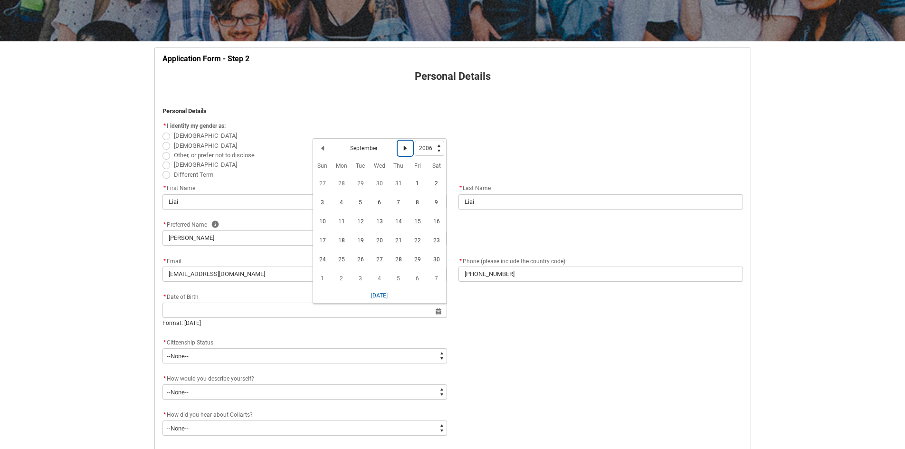
click at [406, 152] on lightning-primitive-icon "Date picker: September" at bounding box center [405, 148] width 7 height 7
click at [321, 258] on span "29" at bounding box center [322, 259] width 15 height 15
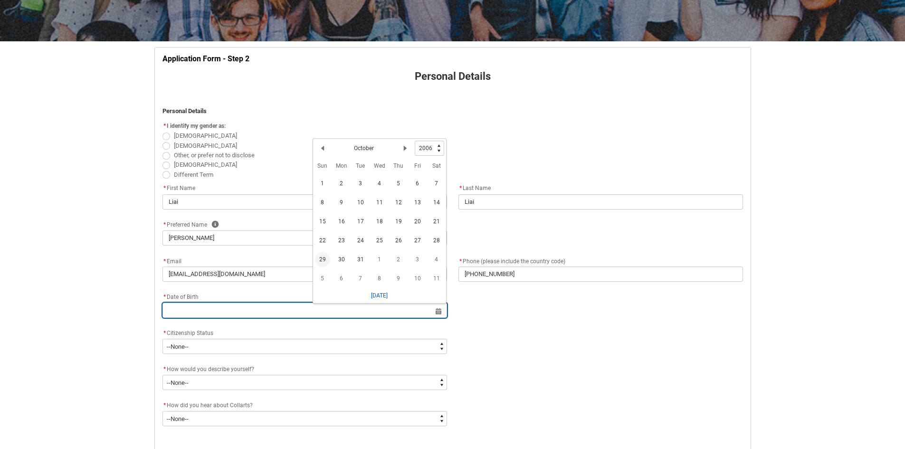
type lightning-datepicker "[DATE]"
type lightning-input "[DATE]"
type input "[DATE]"
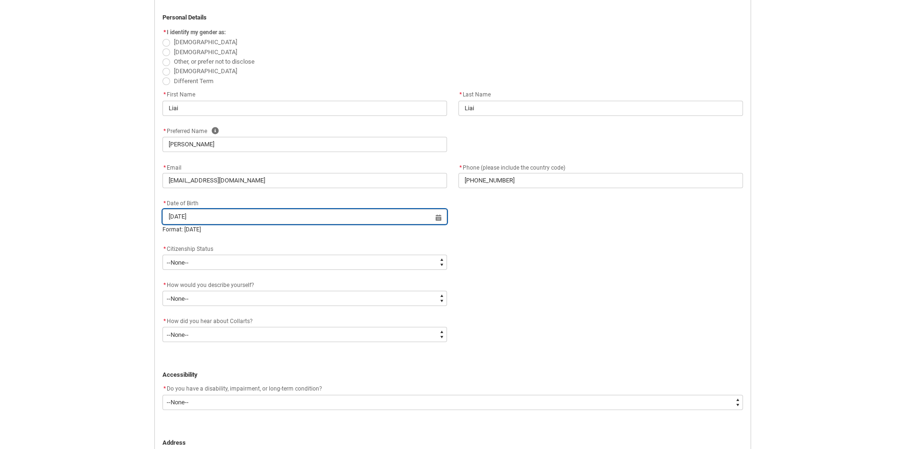
scroll to position [242, 0]
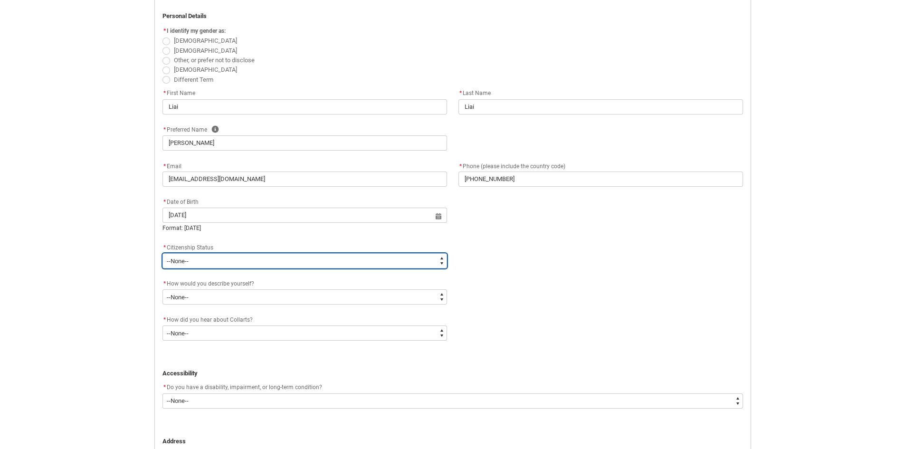
click at [235, 254] on select "--None-- [DEMOGRAPHIC_DATA] Humanitarian Visa [DEMOGRAPHIC_DATA] citizen Other …" at bounding box center [304, 260] width 285 height 15
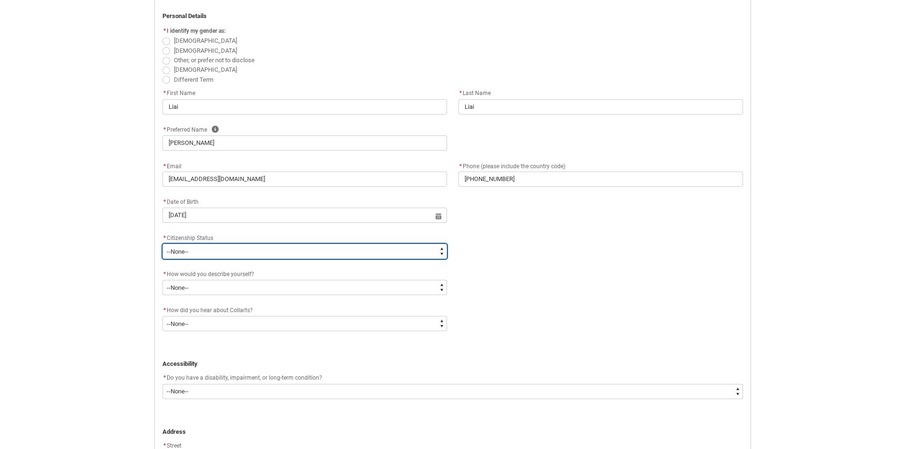
type lightning-select "Citizenship.1"
click at [162, 244] on select "--None-- [DEMOGRAPHIC_DATA] Humanitarian Visa [DEMOGRAPHIC_DATA] citizen Other …" at bounding box center [304, 251] width 285 height 15
select select "Citizenship.1"
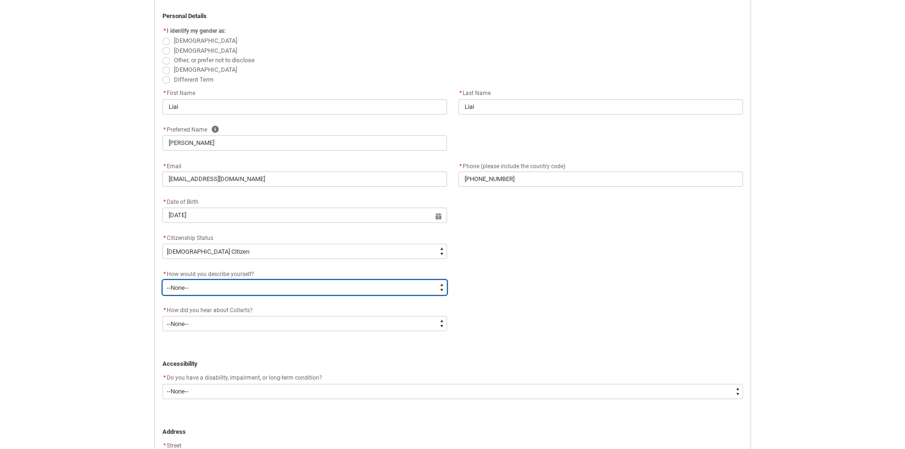
click at [219, 287] on select "--None-- I'm currently in Year 12 and planning what I'll do after school I've c…" at bounding box center [304, 287] width 285 height 15
type lightning-select "HSLC_Domestic_b"
click at [162, 280] on select "--None-- I'm currently in Year 12 and planning what I'll do after school I've c…" at bounding box center [304, 287] width 285 height 15
select select "HSLC_Domestic_b"
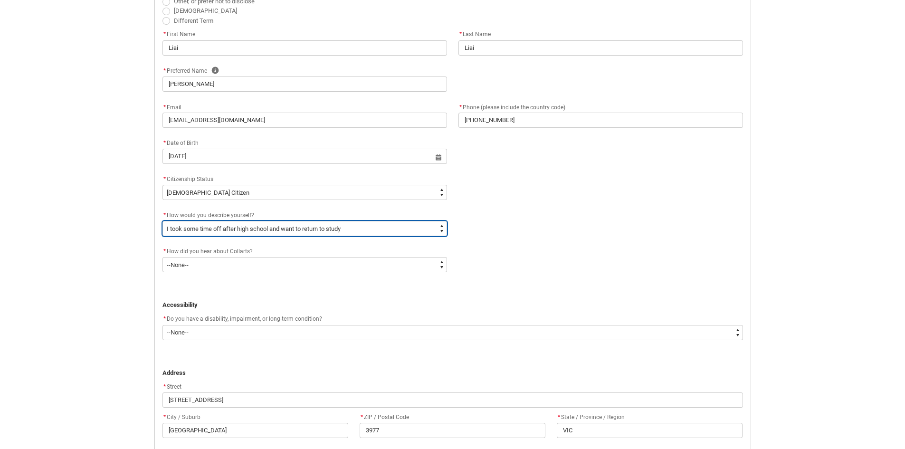
scroll to position [337, 0]
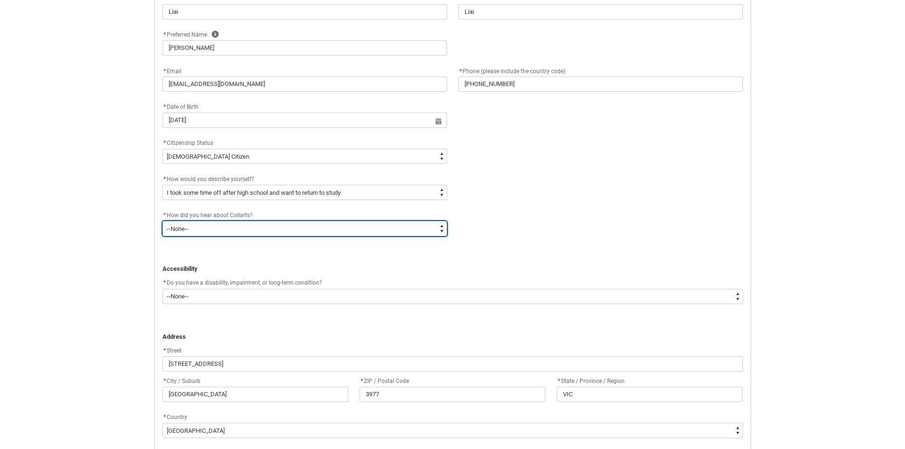
click at [244, 228] on select "--None-- Advertising - Facebook Advertising - Google Advertising - Instagram Ad…" at bounding box center [304, 228] width 285 height 15
click at [214, 220] on div "* How did you hear about Collarts?" at bounding box center [304, 215] width 285 height 11
click at [213, 227] on select "--None-- Advertising - Facebook Advertising - Google Advertising - Instagram Ad…" at bounding box center [304, 228] width 285 height 15
type lightning-select "Heard_About_Collarts_Picklist.Online Search (Google)"
click at [162, 221] on select "--None-- Advertising - Facebook Advertising - Google Advertising - Instagram Ad…" at bounding box center [304, 228] width 285 height 15
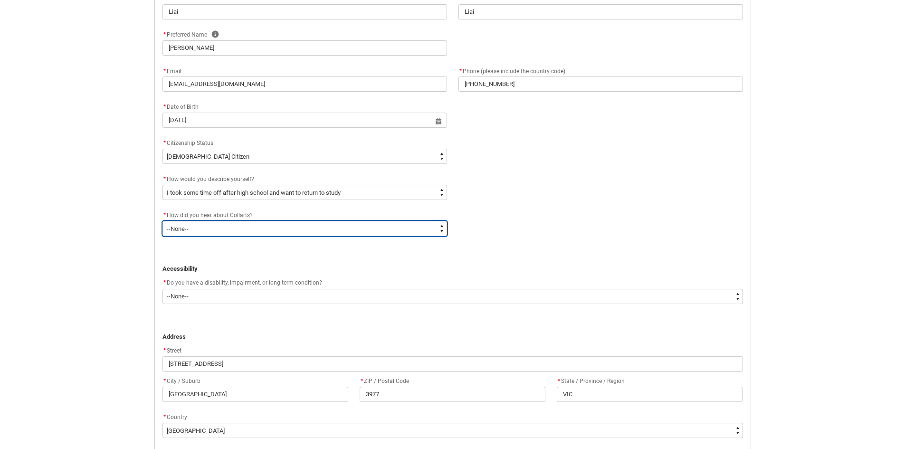
select select "Heard_About_Collarts_Picklist.Online Search (Google)"
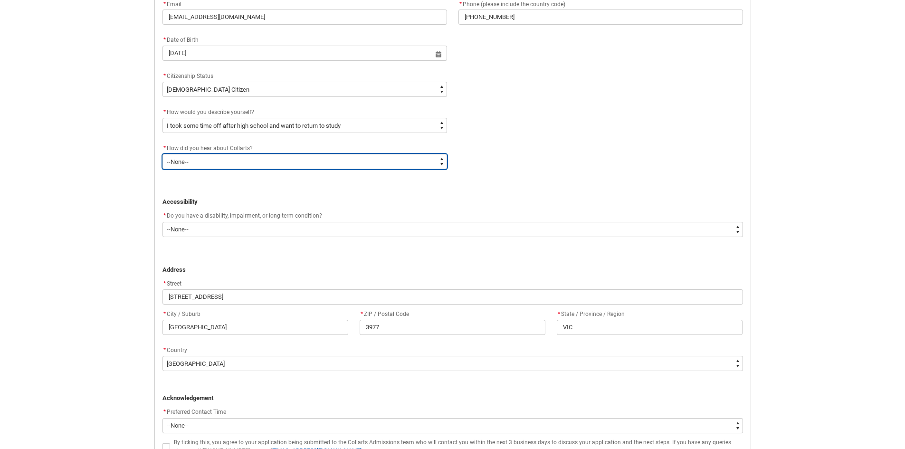
scroll to position [432, 0]
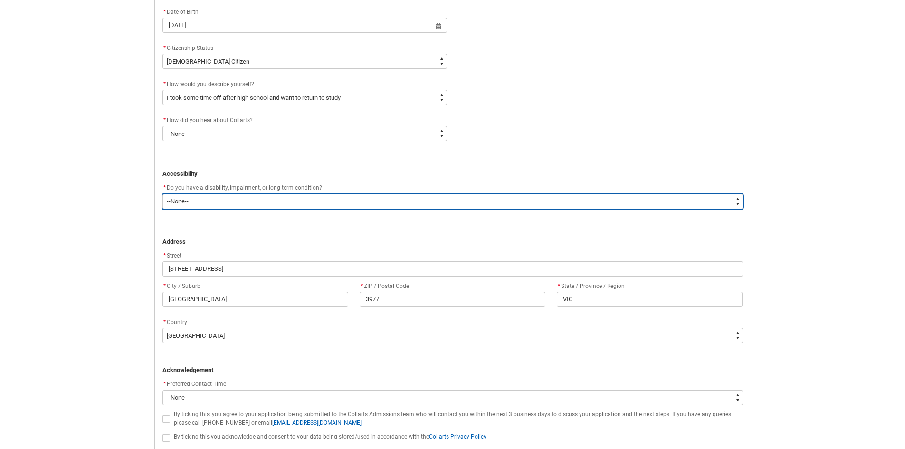
click at [215, 205] on select "--None-- Yes No" at bounding box center [452, 201] width 581 height 15
type lightning-select "No_TextChoice"
click at [162, 194] on select "--None-- Yes No" at bounding box center [452, 201] width 581 height 15
select select "No_TextChoice"
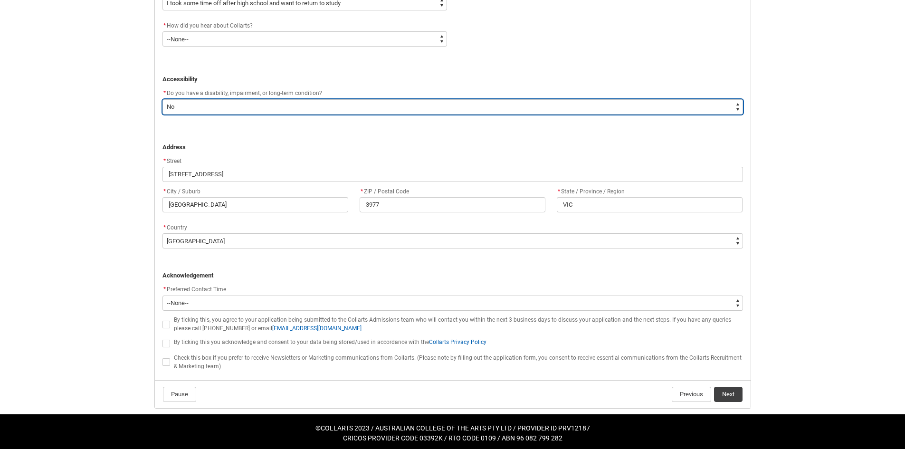
scroll to position [527, 0]
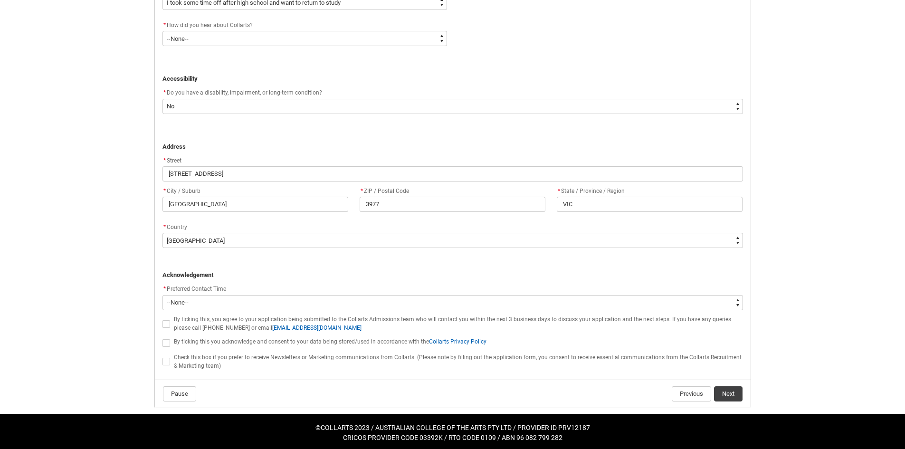
click at [238, 293] on div "* Preferred Contact Time" at bounding box center [452, 289] width 581 height 11
click at [237, 295] on div "* Preferred Contact Time * --None-- Morning (9:00AM-12:00PM) Afternoon (12:00PM…" at bounding box center [452, 297] width 581 height 27
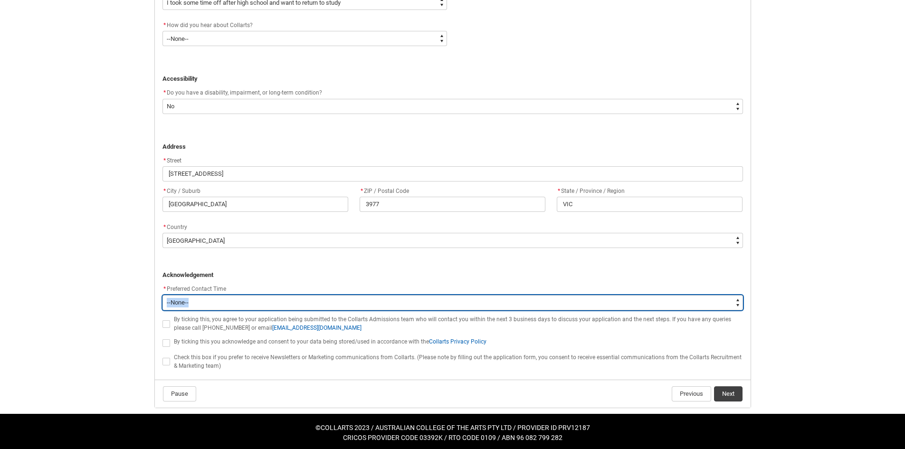
click at [227, 308] on select "--None-- Morning (9:00AM-12:00PM) Afternoon (12:00PM-5:00PM)" at bounding box center [452, 302] width 581 height 15
type lightning-select "P_Contact_Time_Morning"
click at [162, 295] on select "--None-- Morning (9:00AM-12:00PM) Afternoon (12:00PM-5:00PM)" at bounding box center [452, 302] width 581 height 15
select select "P_Contact_Time_Morning"
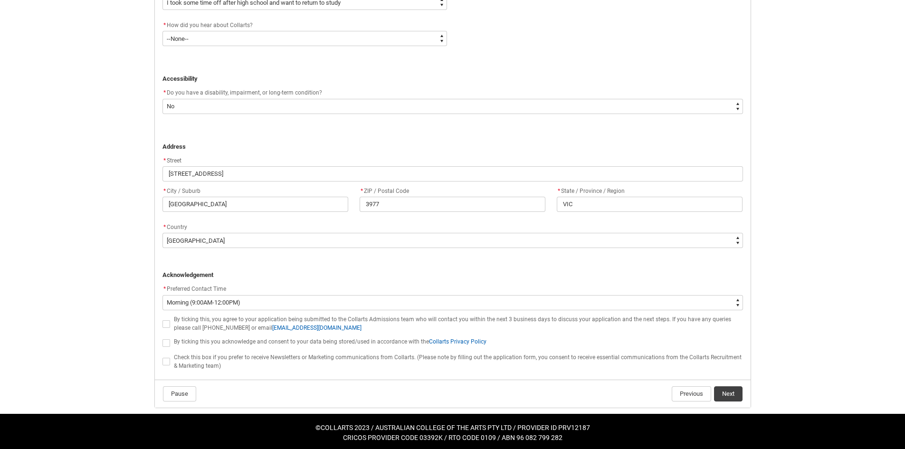
click at [168, 323] on span "REDU_Application_Form_for_Applicant flow" at bounding box center [166, 324] width 8 height 8
click at [162, 319] on input "REDU_Application_Form_for_Applicant flow" at bounding box center [162, 318] width 0 height 0
type lightning-input "true"
checkbox input "true"
click at [164, 341] on span "REDU_Application_Form_for_Applicant flow" at bounding box center [166, 343] width 8 height 8
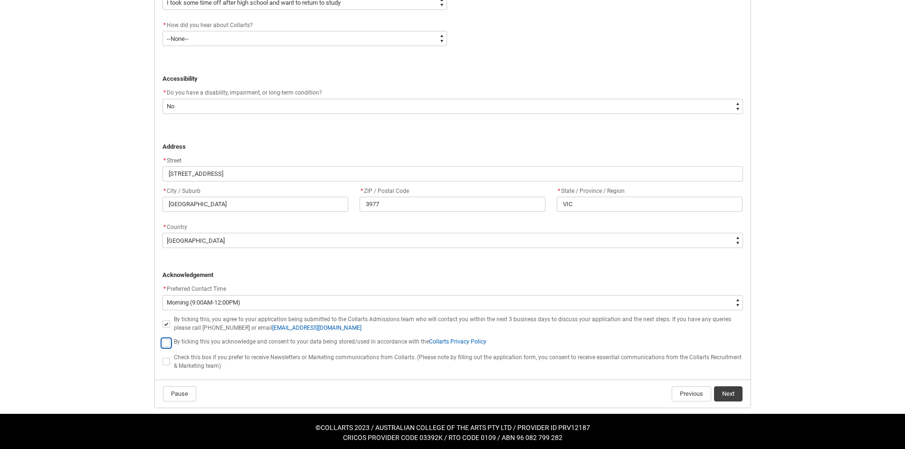
click at [162, 338] on input "REDU_Application_Form_for_Applicant flow" at bounding box center [162, 337] width 0 height 0
type lightning-input "true"
checkbox input "true"
click at [727, 396] on button "Next" at bounding box center [728, 393] width 29 height 15
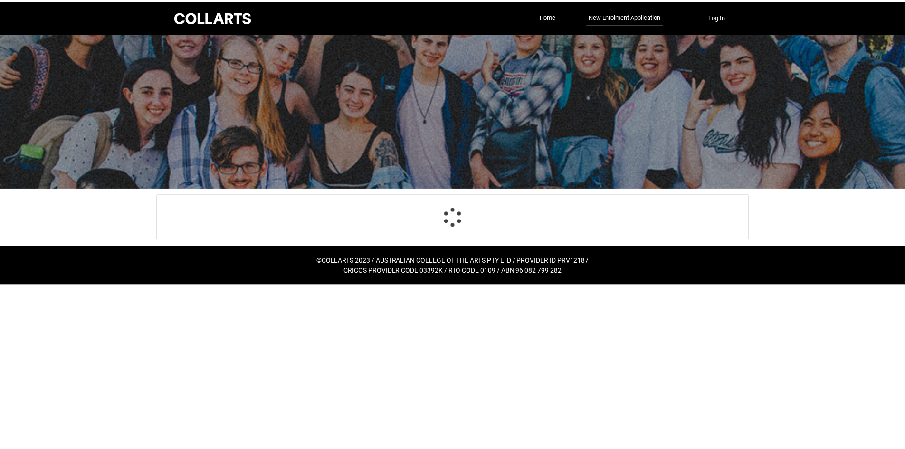
scroll to position [99, 0]
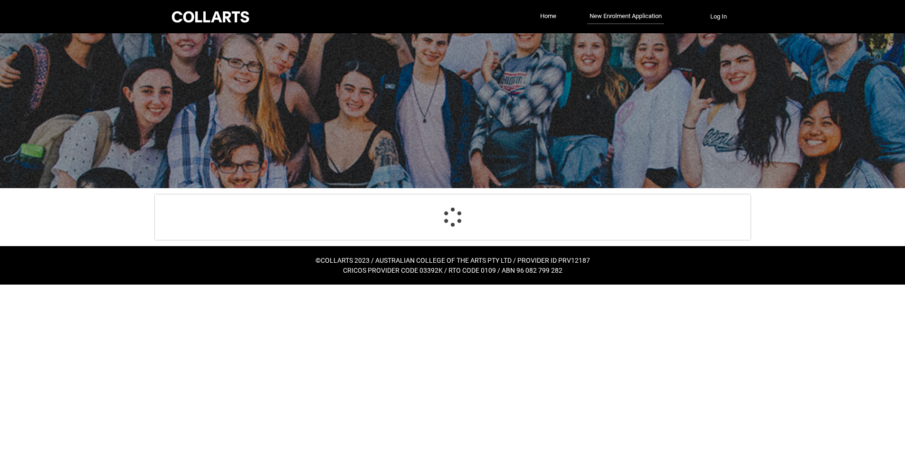
select select "Citizenship.1"
select select "HSLC_Domestic_b"
select select "Heard_About_Collarts_Picklist.Online Search (Google)"
select select "No_TextChoice"
select select "Country_Choice.1101"
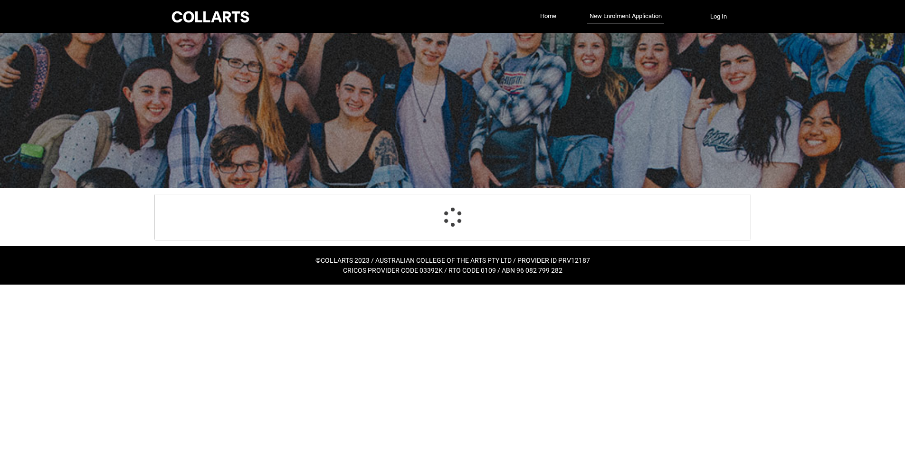
select select "P_Contact_Time_Morning"
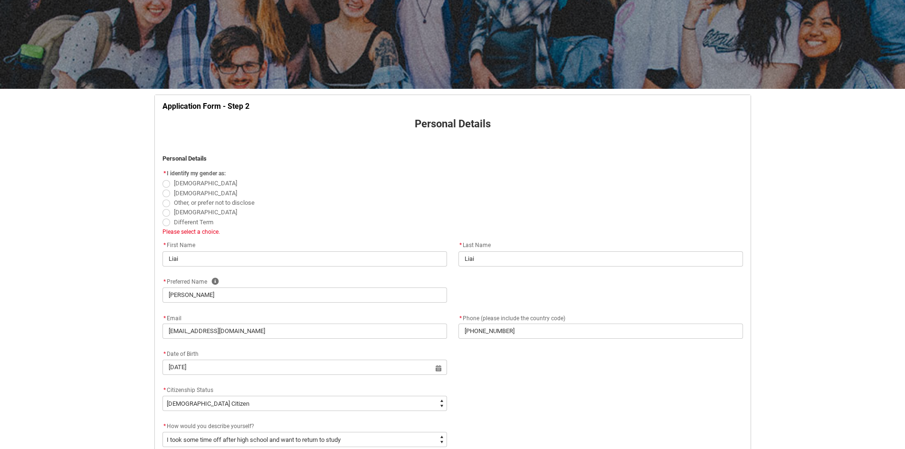
click at [168, 189] on label "[DEMOGRAPHIC_DATA]" at bounding box center [201, 192] width 78 height 7
click at [162, 188] on input "[DEMOGRAPHIC_DATA]" at bounding box center [162, 188] width 0 height 0
radio input "true"
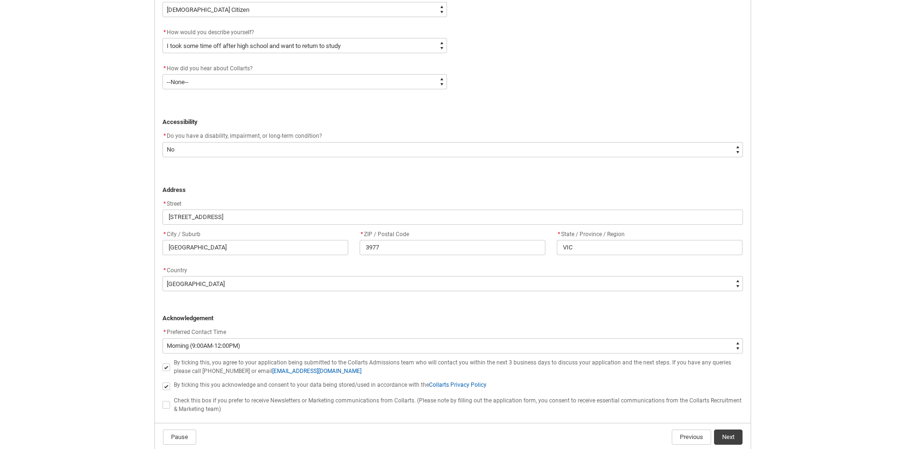
scroll to position [540, 0]
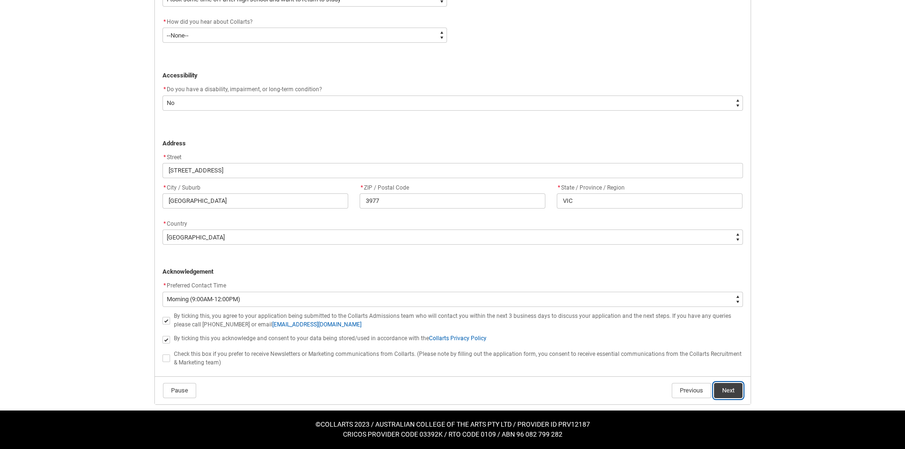
click at [722, 384] on button "Next" at bounding box center [728, 390] width 29 height 15
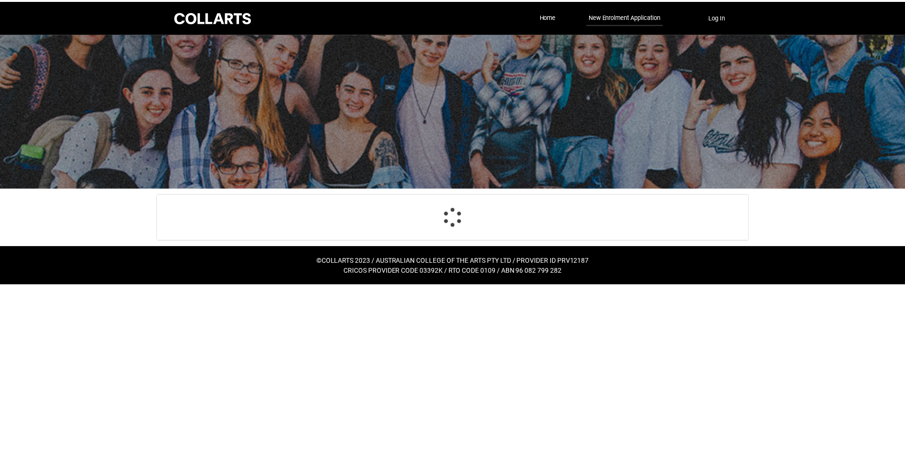
scroll to position [60, 0]
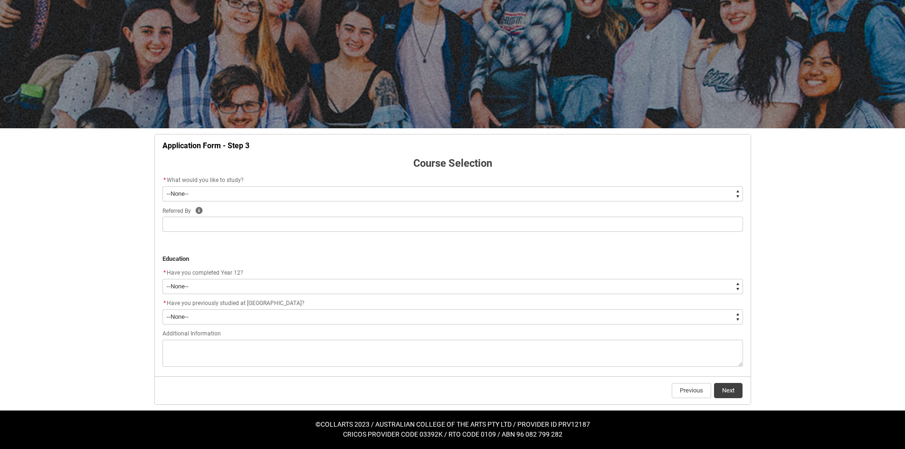
click at [221, 192] on select "--None-- Diploma Bachelor Post Graduate" at bounding box center [452, 193] width 581 height 15
type lightning-select "WhichDegree_Bachelor"
click at [162, 186] on select "--None-- Diploma Bachelor Post Graduate" at bounding box center [452, 193] width 581 height 15
select select "WhichDegree_Bachelor"
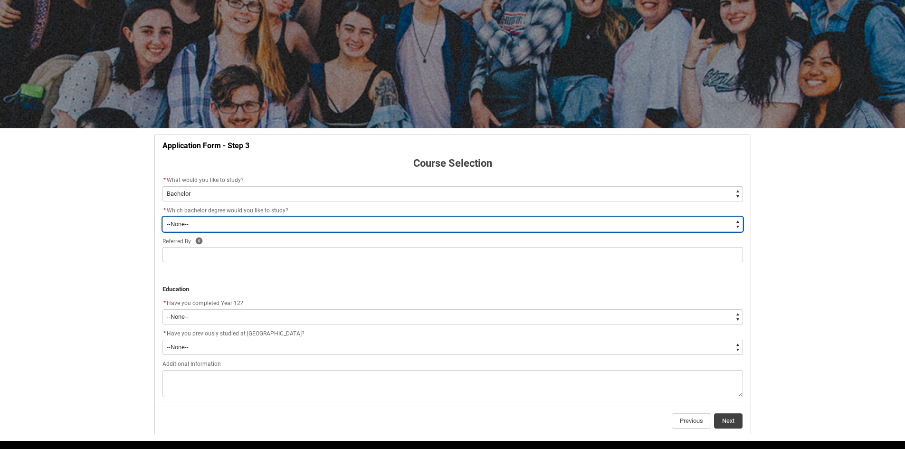
click at [197, 224] on select "--None-- Bachelor of 2D Animation Bachelor of Applied Business (Entertainment M…" at bounding box center [452, 224] width 581 height 15
type lightning-select "ProgramChoice_Degree.0015g00000jrDHvAAM"
click at [162, 217] on select "--None-- Bachelor of 2D Animation Bachelor of Applied Business (Entertainment M…" at bounding box center [452, 224] width 581 height 15
select select "ProgramChoice_Degree.0015g00000jrDHvAAM"
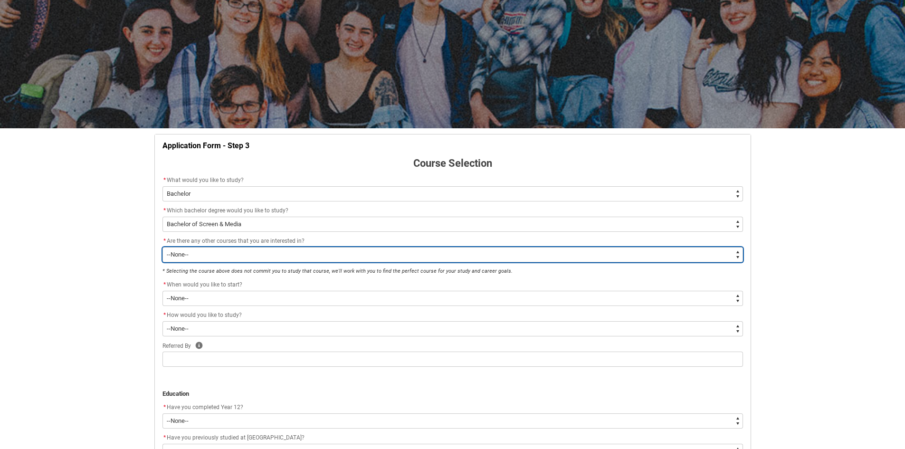
click at [205, 256] on select "--None-- Yes No" at bounding box center [452, 254] width 581 height 15
type lightning-select "No_TextChoice"
click at [162, 247] on select "--None-- Yes No" at bounding box center [452, 254] width 581 height 15
select select "No_TextChoice"
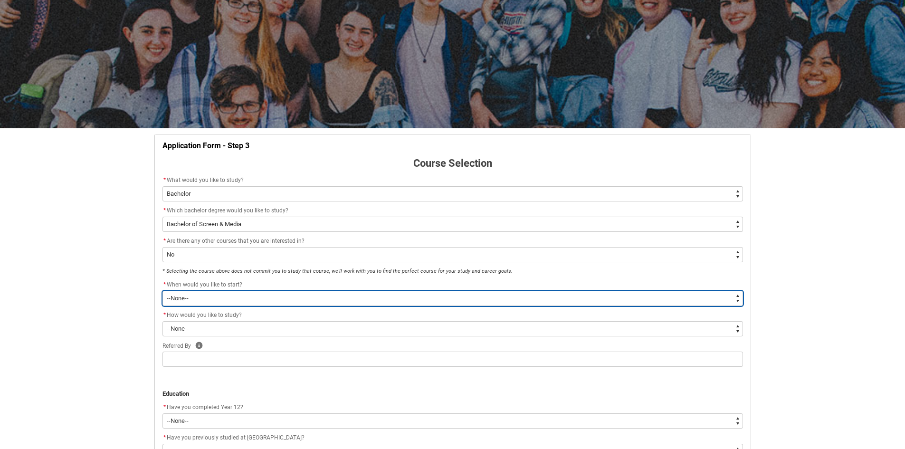
click at [202, 298] on select "--None-- Trimester 1 2026, starting February 2026 Trimester 3 2025, starting Se…" at bounding box center [452, 298] width 581 height 15
type lightning-select "Starting_Term.a0pI70000004aTdIAI"
click at [162, 291] on select "--None-- Trimester 1 2026, starting February 2026 Trimester 3 2025, starting Se…" at bounding box center [452, 298] width 581 height 15
select select "Starting_Term.a0pI70000004aTdIAI"
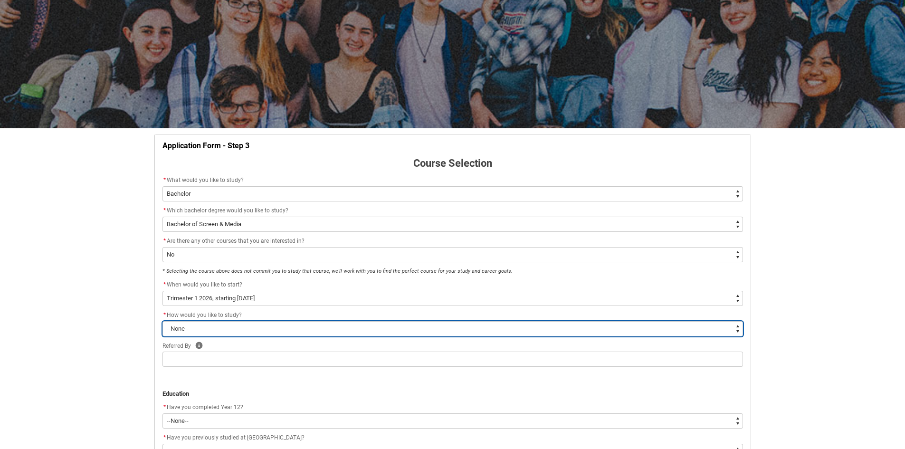
click at [240, 331] on select "--None-- On-campus" at bounding box center [452, 328] width 581 height 15
type lightning-select "WhichStudyMethod_OnCampus"
click at [162, 321] on select "--None-- On-campus" at bounding box center [452, 328] width 581 height 15
select select "WhichStudyMethod_OnCampus"
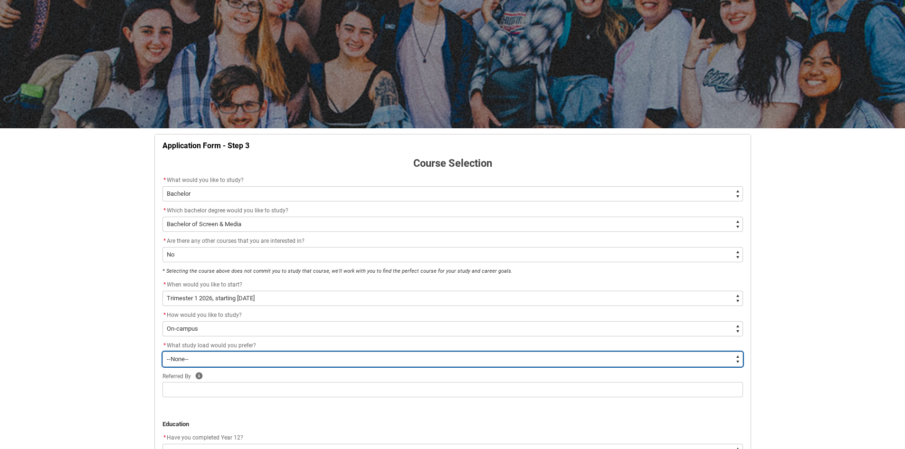
click at [218, 355] on select "--None-- Full-time Part-time" at bounding box center [452, 359] width 581 height 15
type lightning-select "WhichStudyLoad_FullTime"
click at [162, 352] on select "--None-- Full-time Part-time" at bounding box center [452, 359] width 581 height 15
select select "WhichStudyLoad_FullTime"
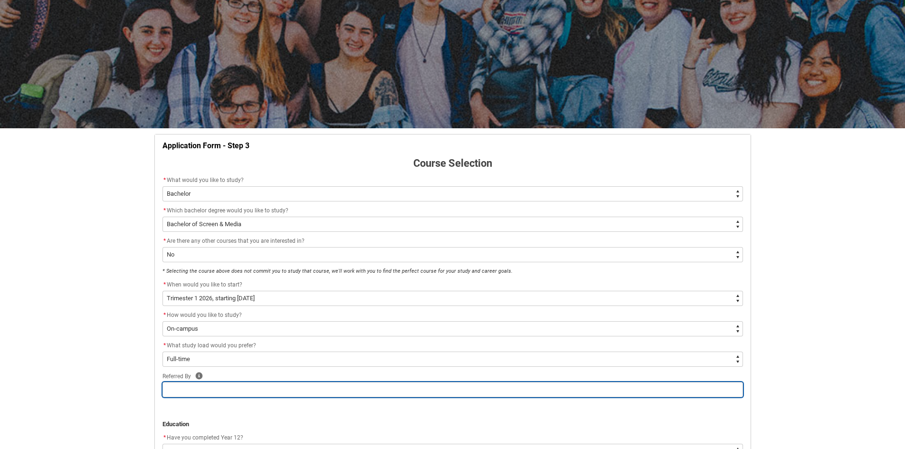
click at [203, 390] on input "REDU_Application_Form_for_Applicant flow" at bounding box center [452, 389] width 581 height 15
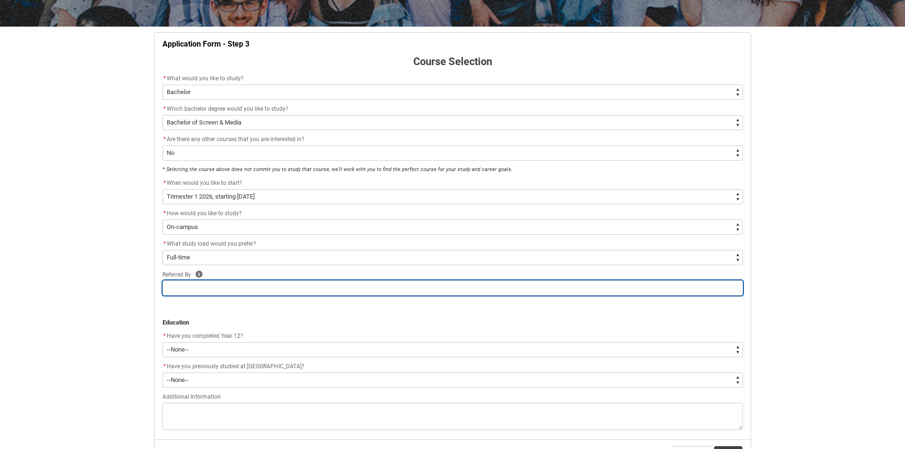
scroll to position [225, 0]
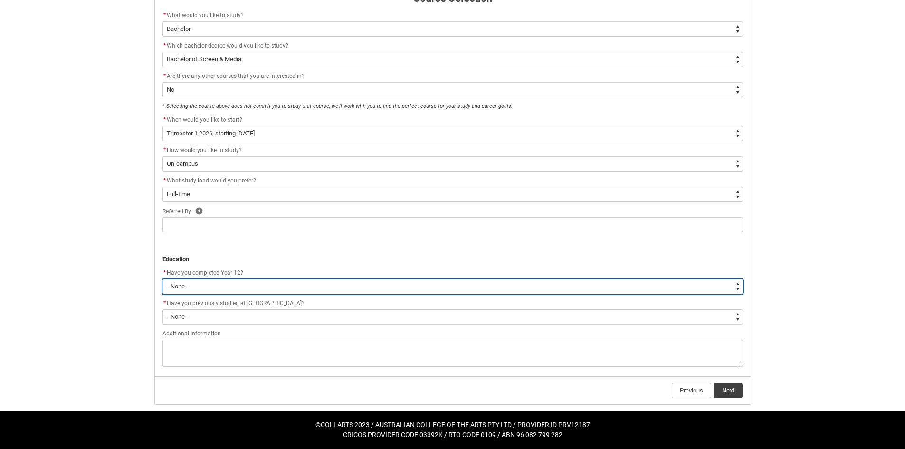
click at [228, 285] on select "--None-- Yes No Other" at bounding box center [452, 286] width 581 height 15
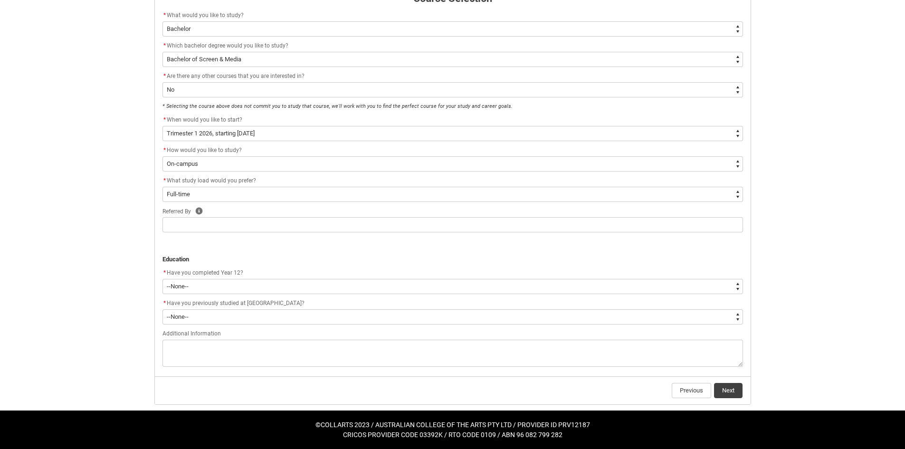
drag, startPoint x: 192, startPoint y: 208, endPoint x: 199, endPoint y: 212, distance: 7.7
click at [192, 209] on lightning-formatted-rich-text "Referred By" at bounding box center [178, 210] width 32 height 9
click at [199, 212] on icon "REDU_Application_Form_for_Applicant flow" at bounding box center [198, 210] width 7 height 7
click at [215, 278] on div "* Have you completed Year 12?" at bounding box center [452, 272] width 581 height 11
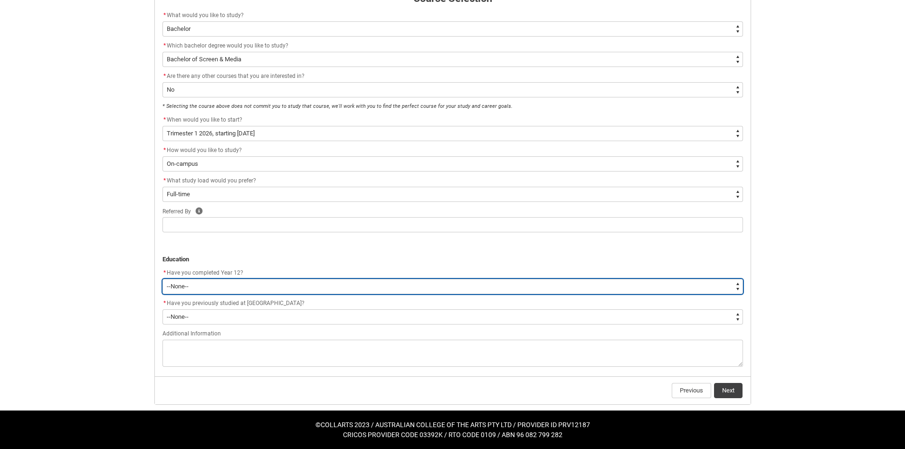
click at [214, 289] on select "--None-- Yes No Other" at bounding box center [452, 286] width 581 height 15
type lightning-select "Year_12_Completition.Yes"
click at [162, 279] on select "--None-- Yes No Other" at bounding box center [452, 286] width 581 height 15
select select "Year_12_Completition.Yes"
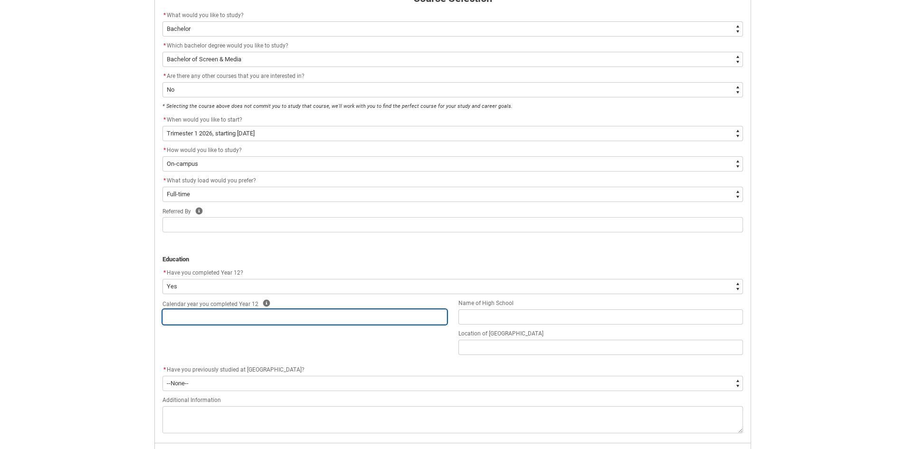
click at [208, 312] on input "REDU_Application_Form_for_Applicant flow" at bounding box center [304, 316] width 285 height 15
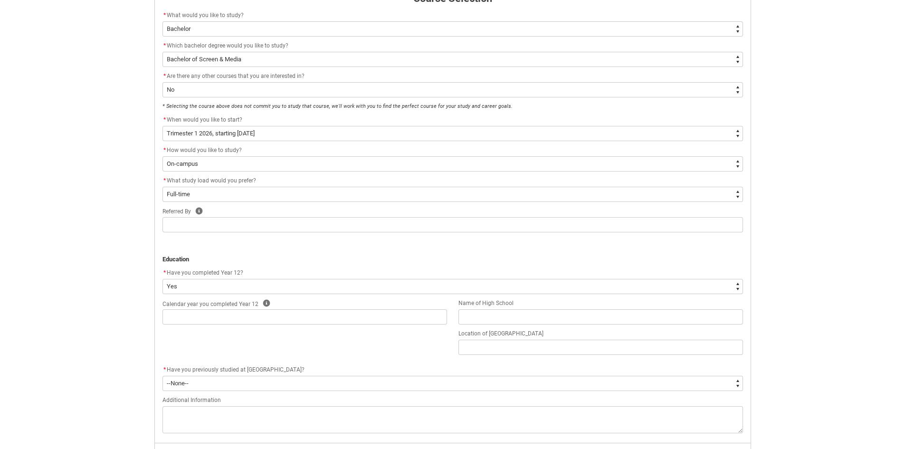
click at [219, 216] on div "Referred By Help" at bounding box center [452, 211] width 581 height 11
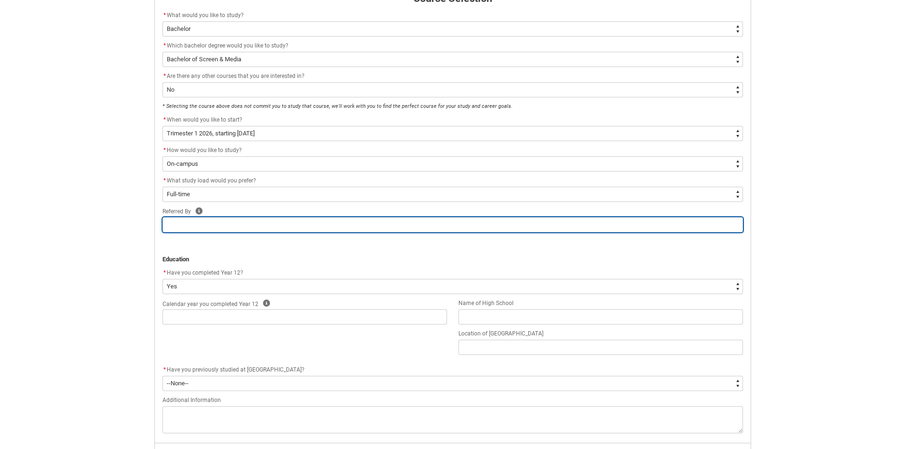
click at [214, 218] on input "REDU_Application_Form_for_Applicant flow" at bounding box center [452, 224] width 581 height 15
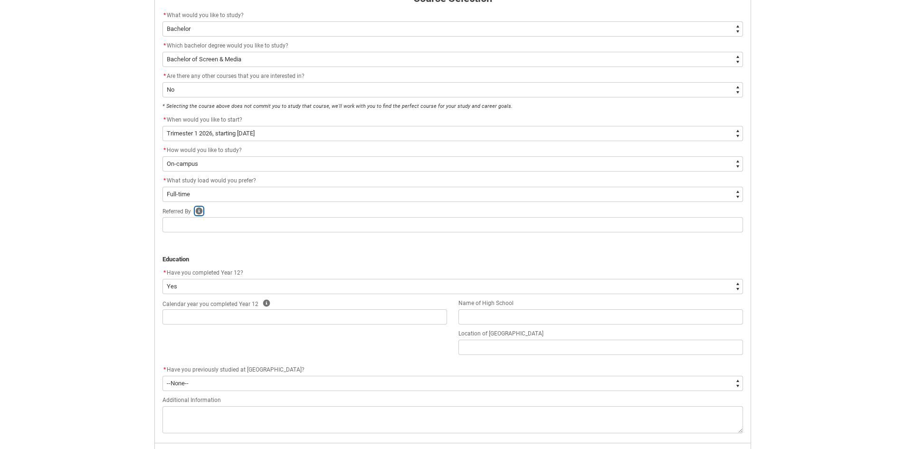
click at [198, 210] on icon "REDU_Application_Form_for_Applicant flow" at bounding box center [198, 210] width 7 height 7
drag, startPoint x: 261, startPoint y: 235, endPoint x: 278, endPoint y: 289, distance: 56.8
click at [262, 235] on icon "REDU_Application_Form_for_Applicant flow" at bounding box center [260, 232] width 11 height 11
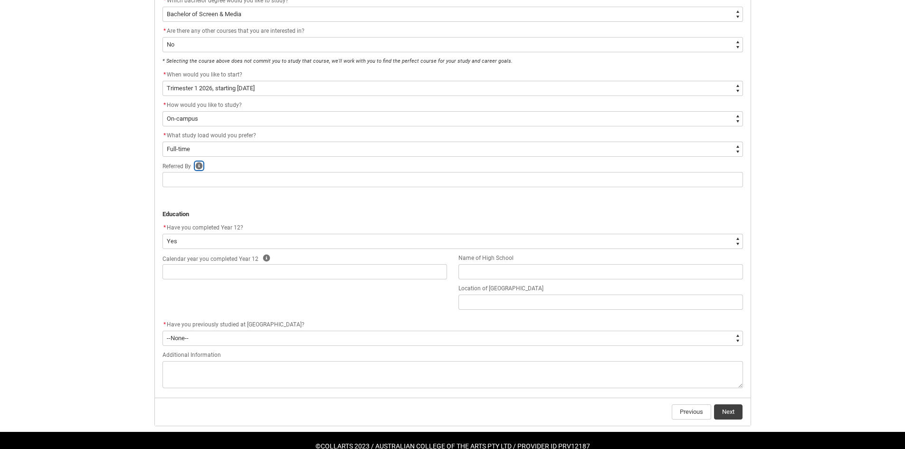
scroll to position [291, 0]
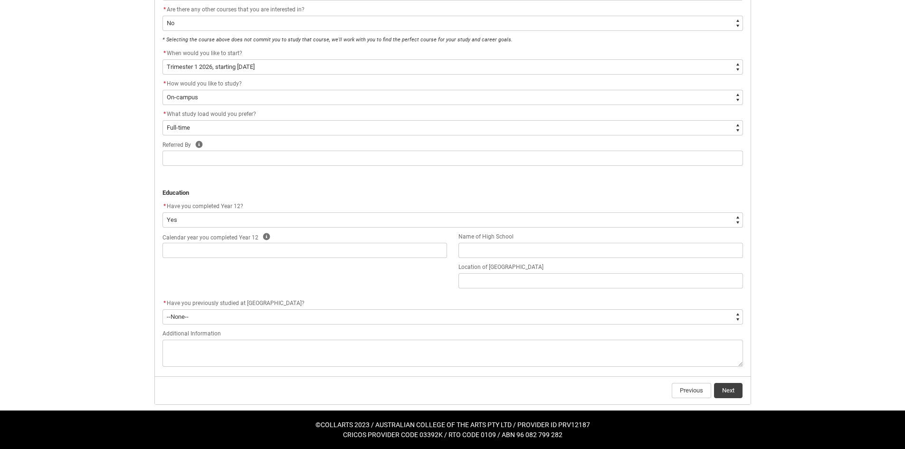
click at [249, 338] on div "Additional Information" at bounding box center [452, 333] width 581 height 11
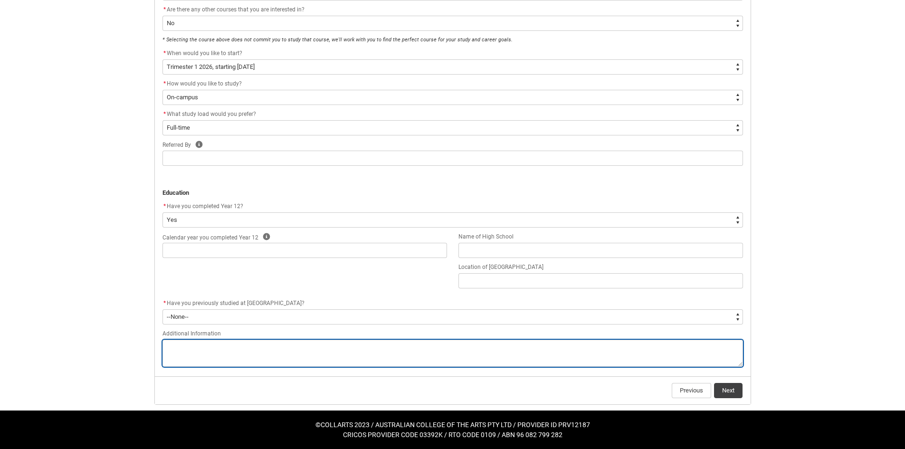
click at [243, 344] on textarea "REDU_Application_Form_for_Applicant flow" at bounding box center [452, 353] width 581 height 27
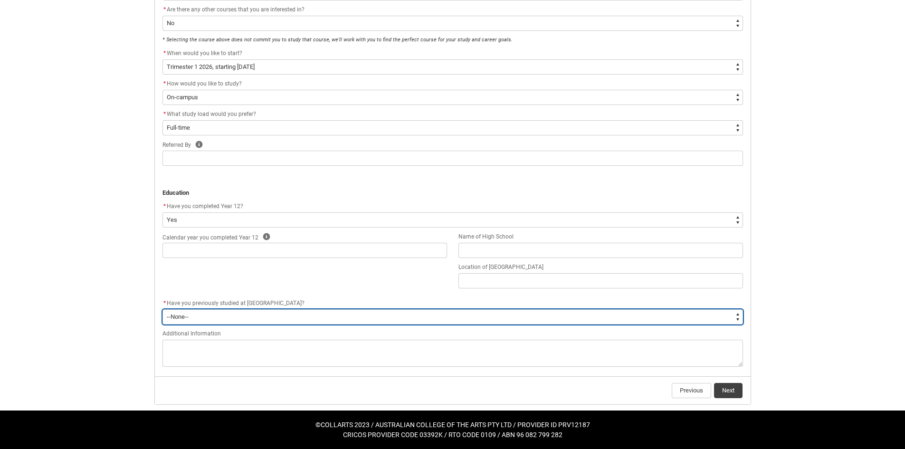
click at [241, 317] on select "--None-- Yes No" at bounding box center [452, 316] width 581 height 15
type lightning-select "Past_Collarts_Education.No"
click at [162, 309] on select "--None-- Yes No" at bounding box center [452, 316] width 581 height 15
select select "Past_Collarts_Education.No"
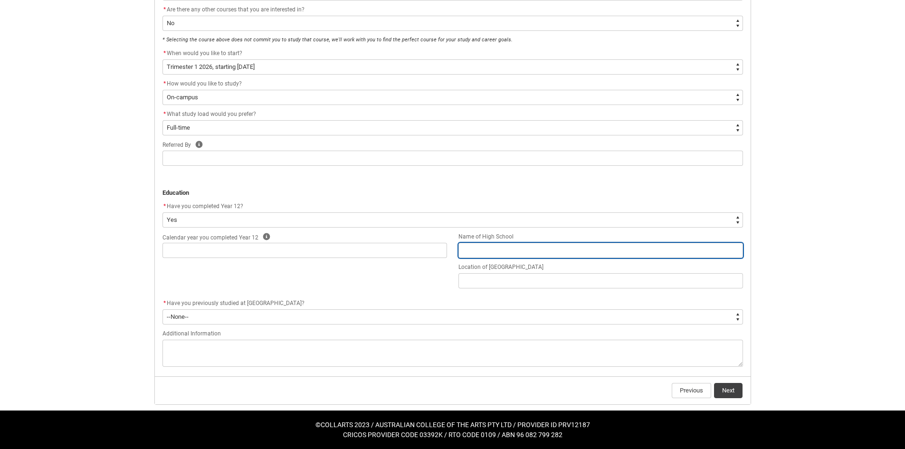
click at [480, 246] on input "REDU_Application_Form_for_Applicant flow" at bounding box center [600, 250] width 285 height 15
type lightning-primitive-input-simple "C"
type input "C"
type lightning-primitive-input-simple "Ca"
type input "Ca"
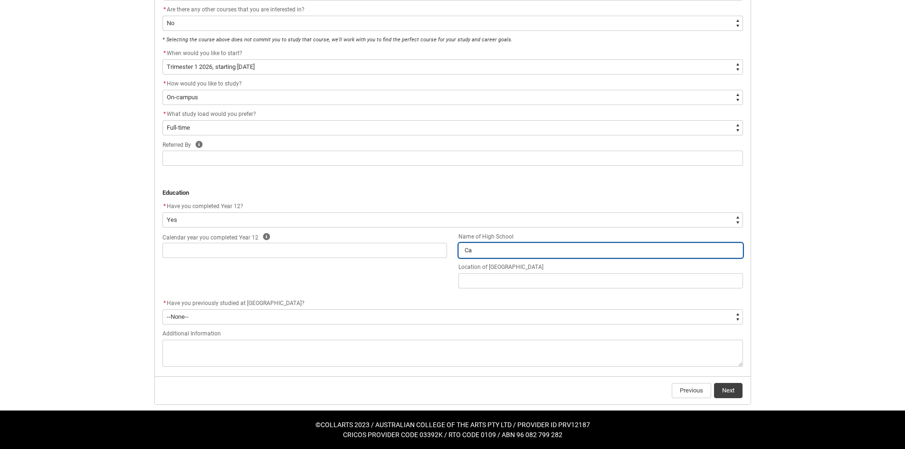
type lightning-primitive-input-simple "Cas"
type input "Cas"
type lightning-primitive-input-simple "Case"
type input "Case"
type lightning-primitive-input-simple "Casey"
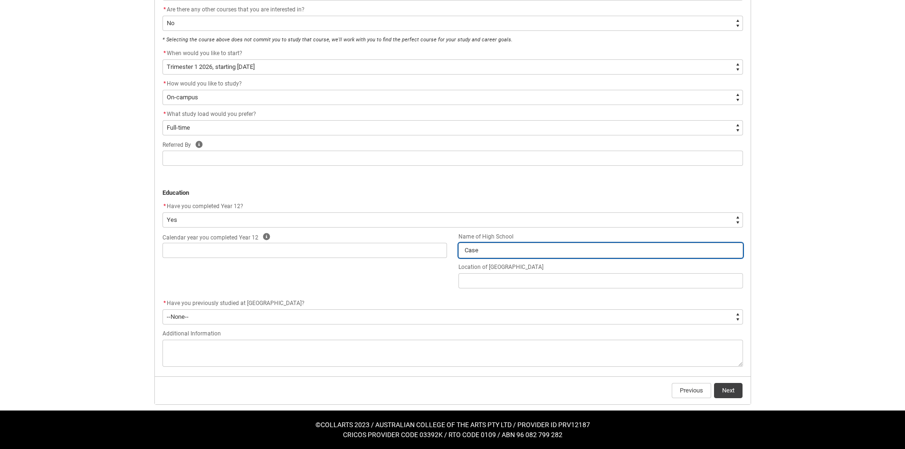
type input "Casey"
type lightning-primitive-input-simple "Casey"
type input "Casey"
type lightning-primitive-input-simple "Casey G"
type input "Casey G"
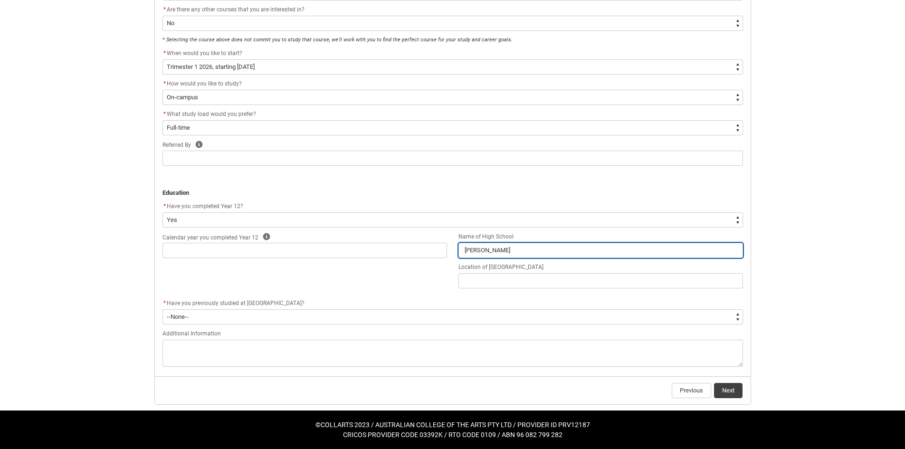
type lightning-primitive-input-simple "Casey Gr"
type input "Casey Gr"
type lightning-primitive-input-simple "Casey Gre"
type input "Casey Gre"
type lightning-primitive-input-simple "Casey Gr"
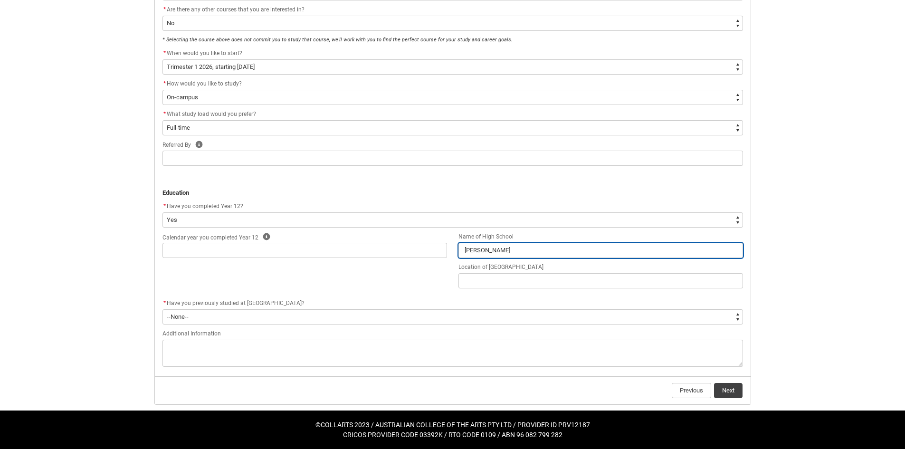
type input "Casey Gr"
type lightning-primitive-input-simple "Casey Gra"
type input "Casey Gra"
type lightning-primitive-input-simple "Casey Gram"
type input "Casey Gram"
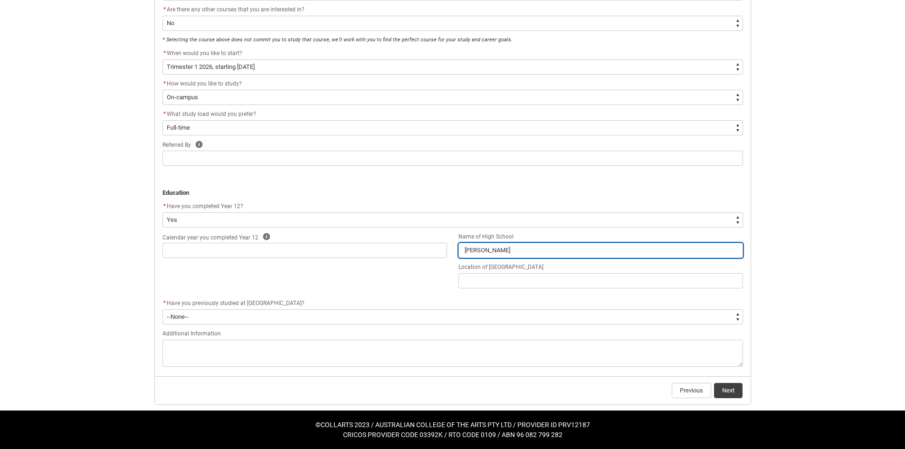
type lightning-primitive-input-simple "Casey Gramm"
type input "Casey Gramm"
type lightning-primitive-input-simple "Casey Gramma"
type input "Casey Gramma"
type lightning-primitive-input-simple "Casey Grammar"
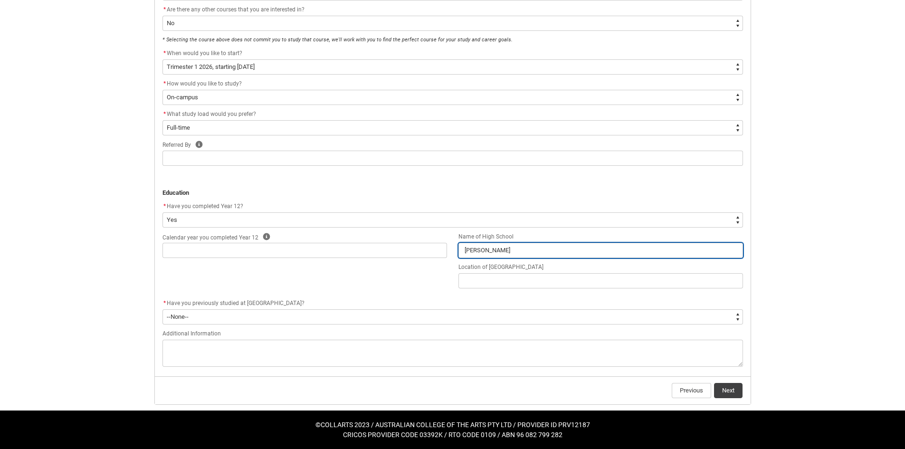
type input "Casey Grammar"
type lightning-primitive-input-simple "Casey Grammar"
type input "Casey Grammar"
type lightning-primitive-input-simple "Casey Grammar S"
type input "Casey Grammar S"
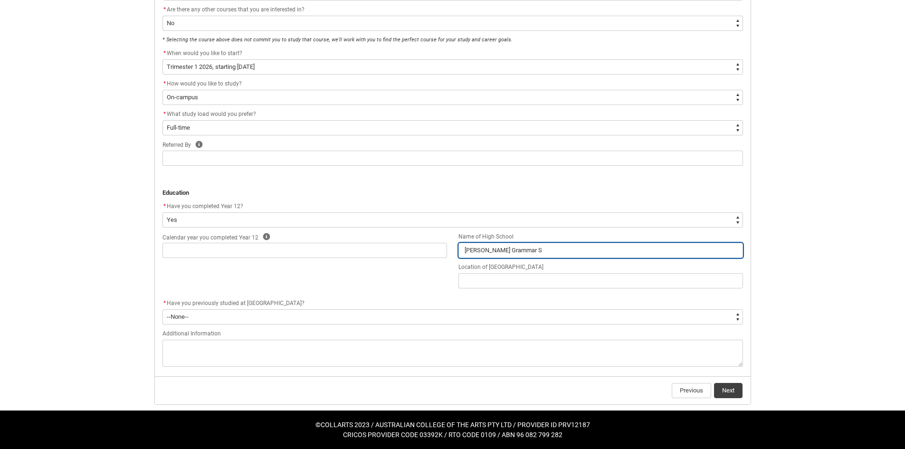
type lightning-primitive-input-simple "Casey Grammar Sc"
type input "Casey Grammar Sc"
type lightning-primitive-input-simple "Casey Grammar Sch"
type input "Casey Grammar Sch"
type lightning-primitive-input-simple "Casey Grammar Scho"
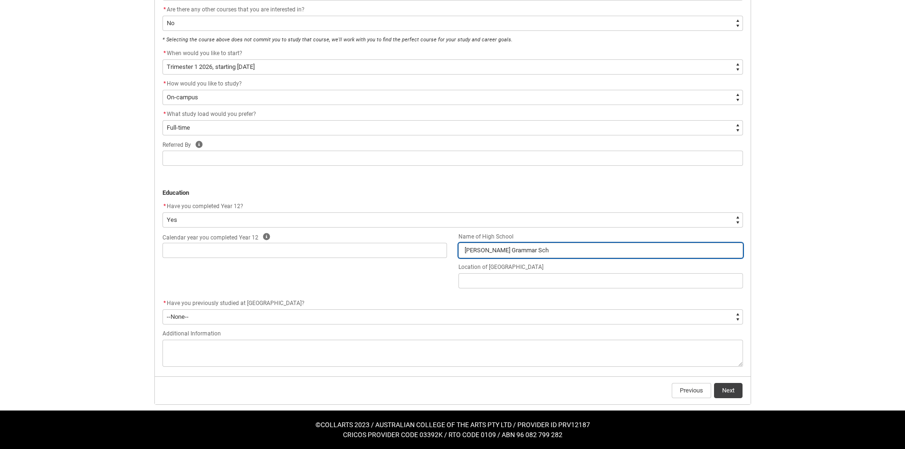
type input "Casey Grammar Scho"
type lightning-primitive-input-simple "Casey Grammar Schoo"
type input "Casey Grammar Schoo"
type lightning-primitive-input-simple "Casey Grammar School"
type input "Casey Grammar School"
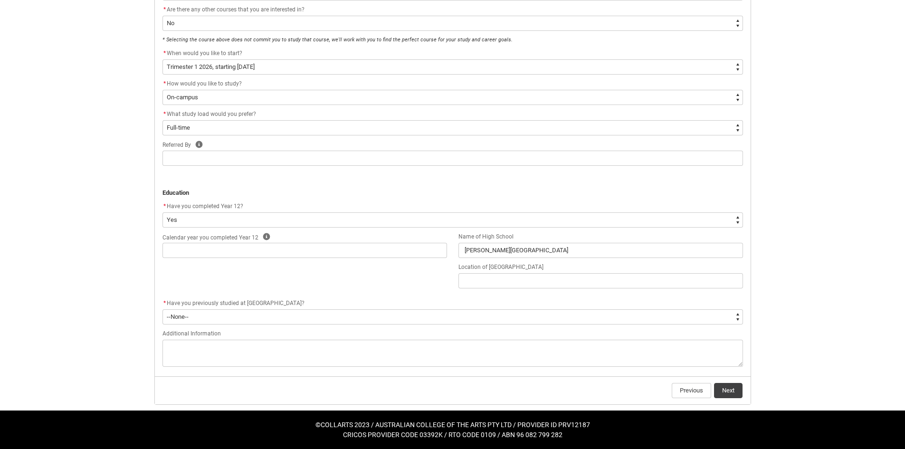
drag, startPoint x: 248, startPoint y: 271, endPoint x: 253, endPoint y: 257, distance: 14.4
click at [248, 269] on div "Calendar year you completed Year 12 Help Name of High School Casey Grammar Scho…" at bounding box center [453, 264] width 592 height 67
click at [253, 257] on input "REDU_Application_Form_for_Applicant flow" at bounding box center [304, 250] width 285 height 15
type lightning-primitive-input-simple "2"
type input "2"
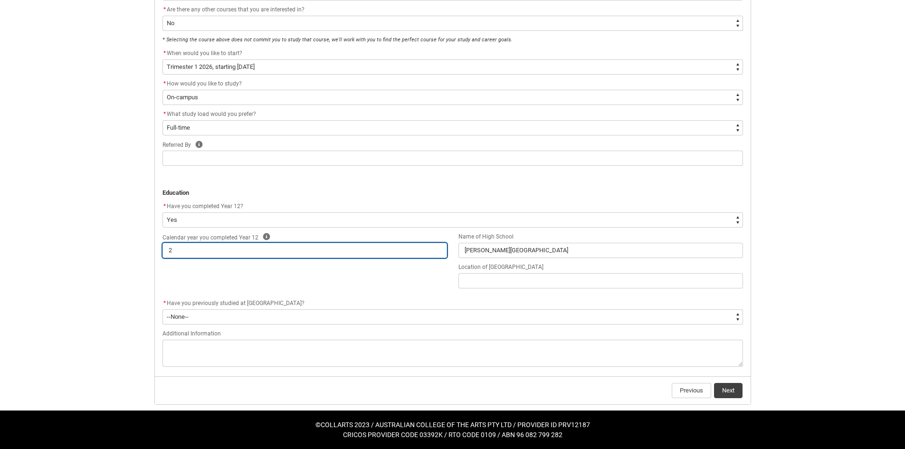
type lightning-primitive-input-simple "20"
type input "20"
type lightning-primitive-input-simple "202"
type input "202"
type lightning-primitive-input-simple "2024"
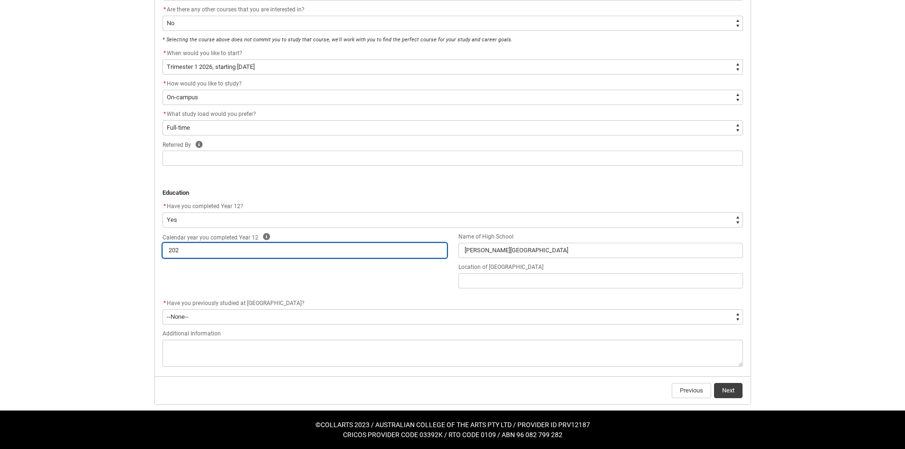
type input "2024"
